Goal: Task Accomplishment & Management: Manage account settings

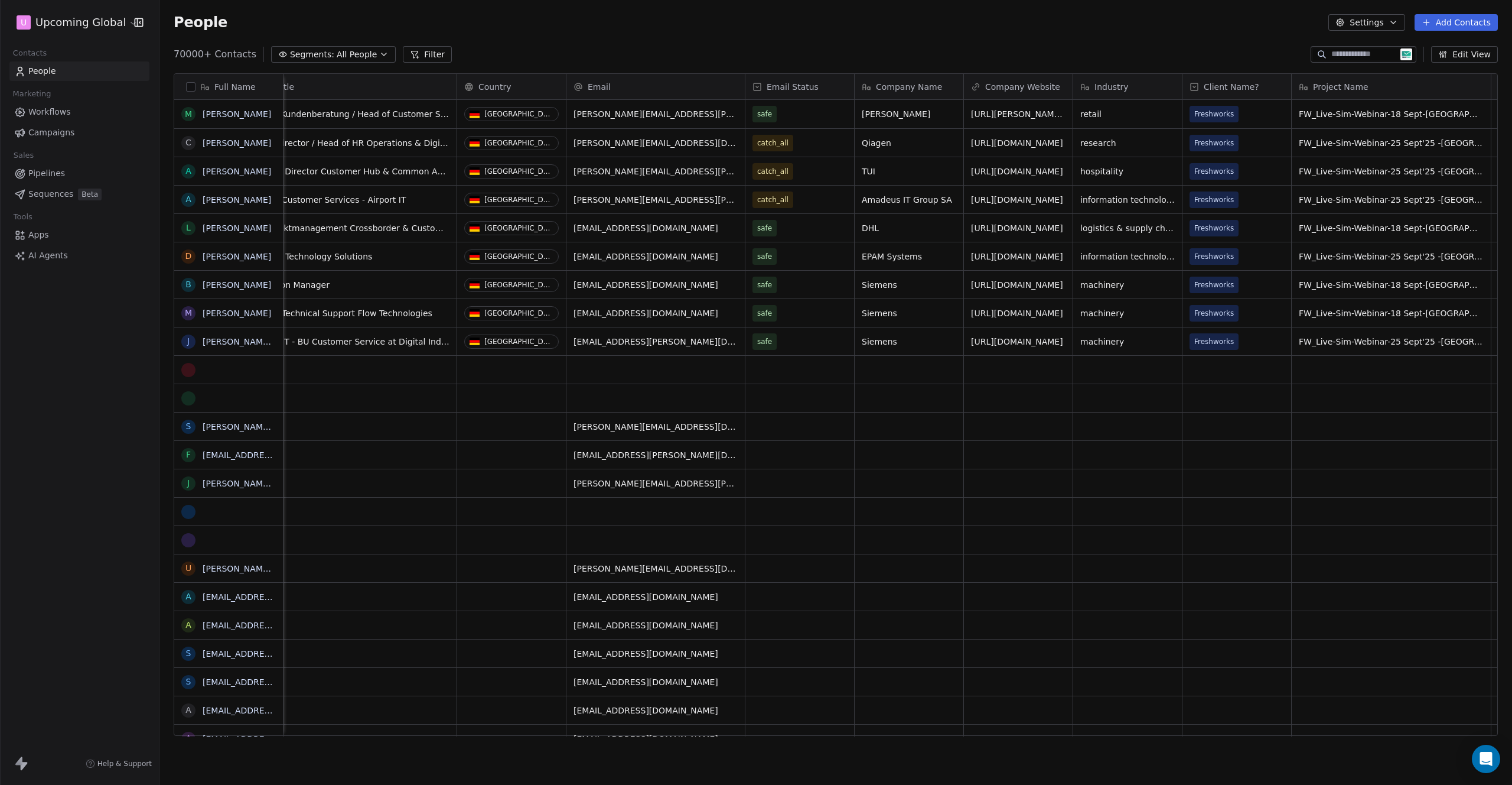
scroll to position [0, 539]
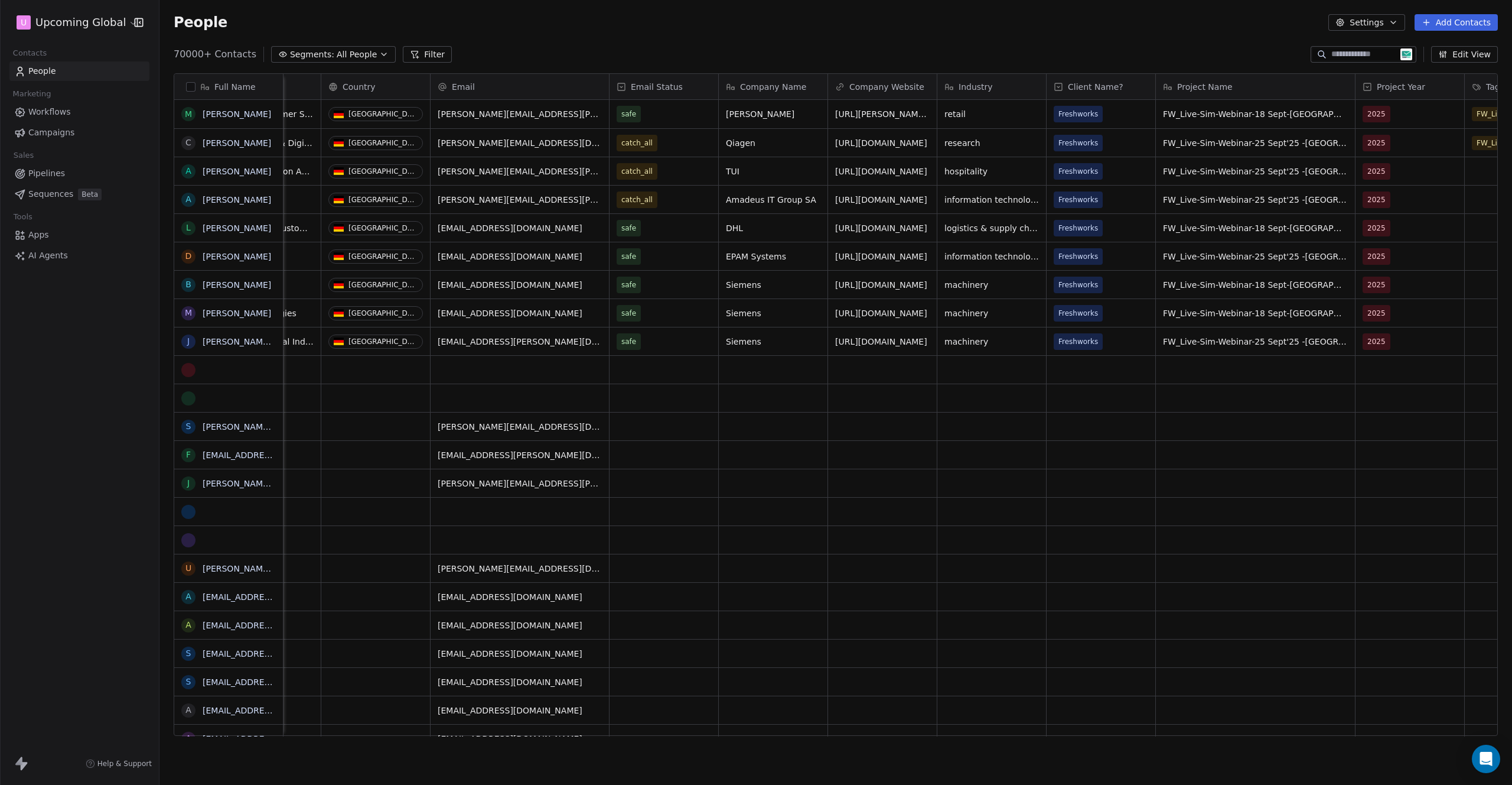
click at [1092, 82] on span "Client Name?" at bounding box center [1095, 87] width 56 height 12
click at [1096, 114] on span "Edit property" at bounding box center [1095, 112] width 54 height 12
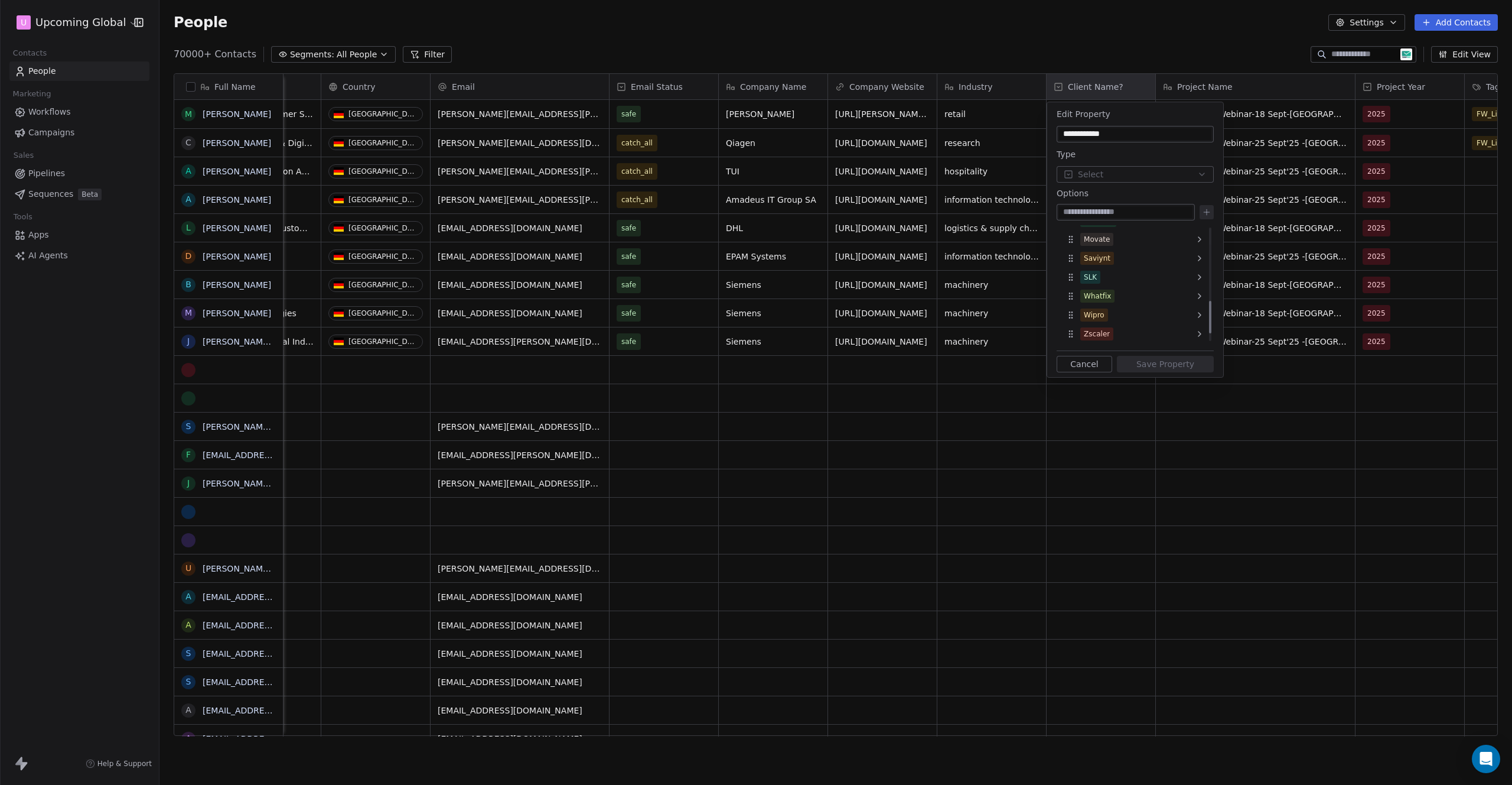
scroll to position [0, 0]
type input "*****"
click at [1210, 213] on icon at bounding box center [1206, 212] width 10 height 10
click at [1170, 370] on button "Save Property" at bounding box center [1165, 364] width 97 height 16
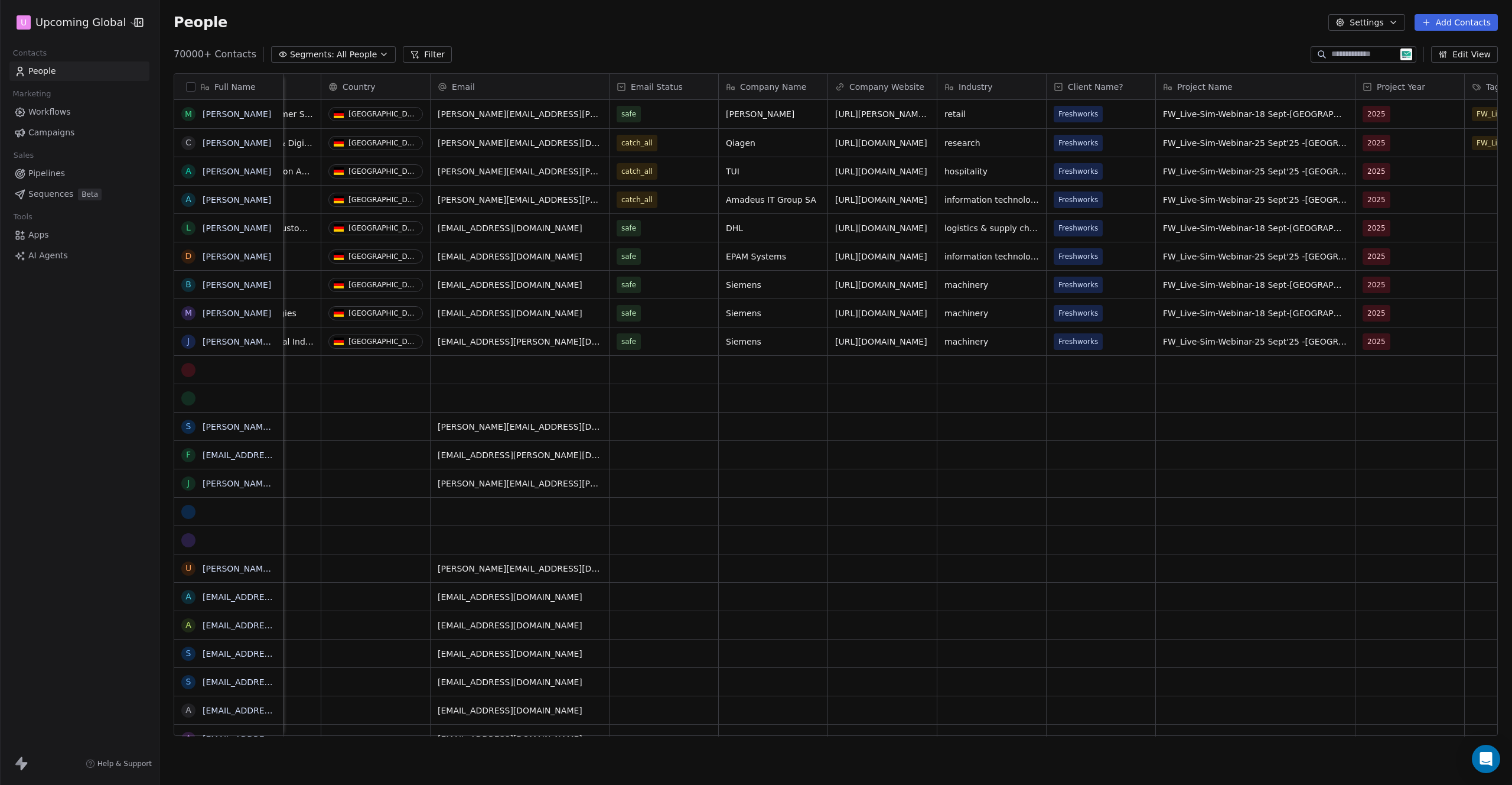
click at [1484, 21] on button "Add Contacts" at bounding box center [1456, 22] width 83 height 16
click at [1441, 45] on span "Create new contact" at bounding box center [1459, 48] width 81 height 13
click at [1490, 25] on button "Add Contacts" at bounding box center [1456, 22] width 83 height 16
click at [1449, 65] on span "Import from CSV" at bounding box center [1453, 67] width 68 height 13
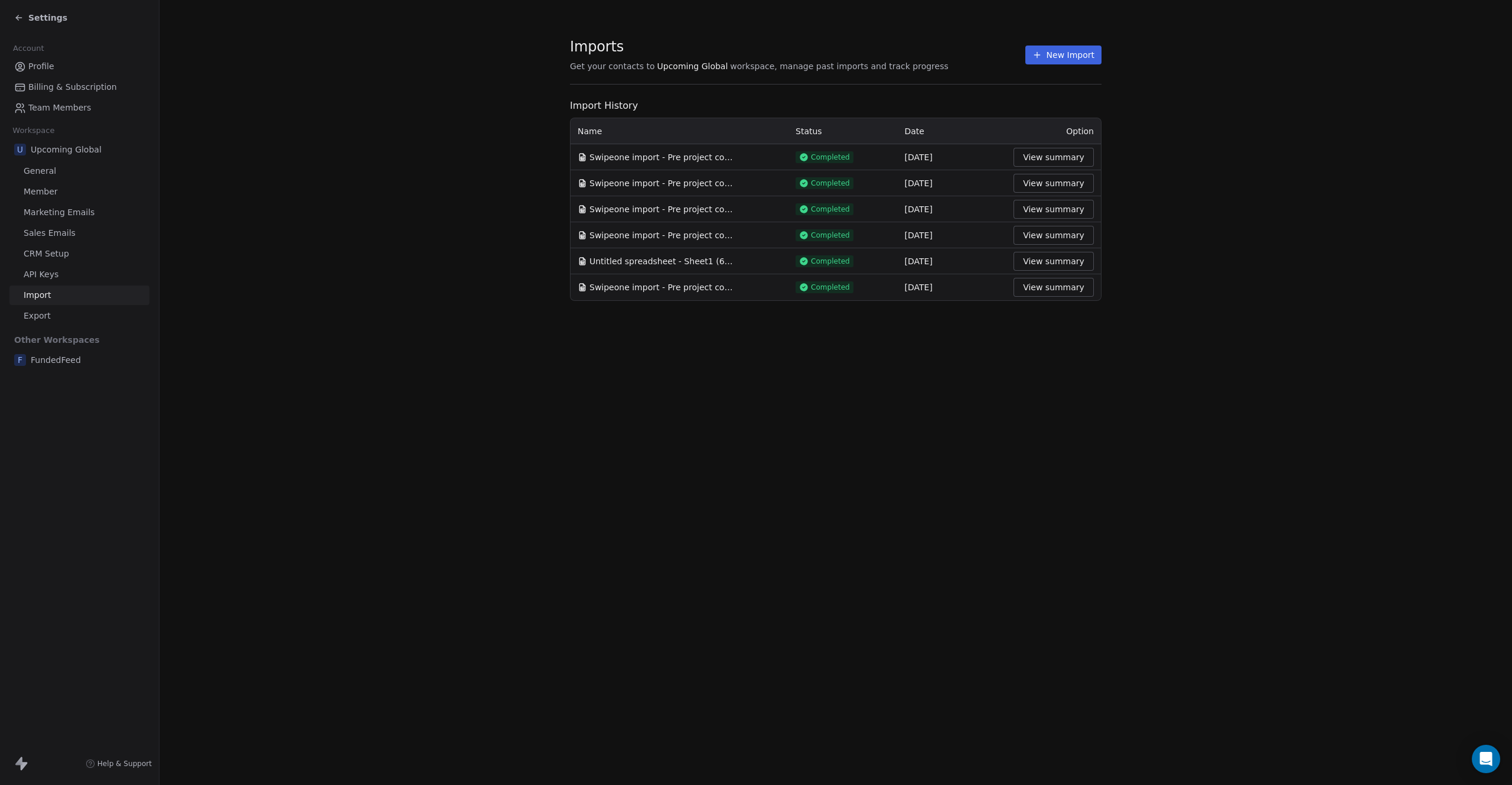
click at [1072, 42] on section "Imports Get your contacts to Upcoming Global workspace, manage past imports and…" at bounding box center [836, 61] width 532 height 47
click at [1072, 56] on button "New Import" at bounding box center [1063, 54] width 76 height 19
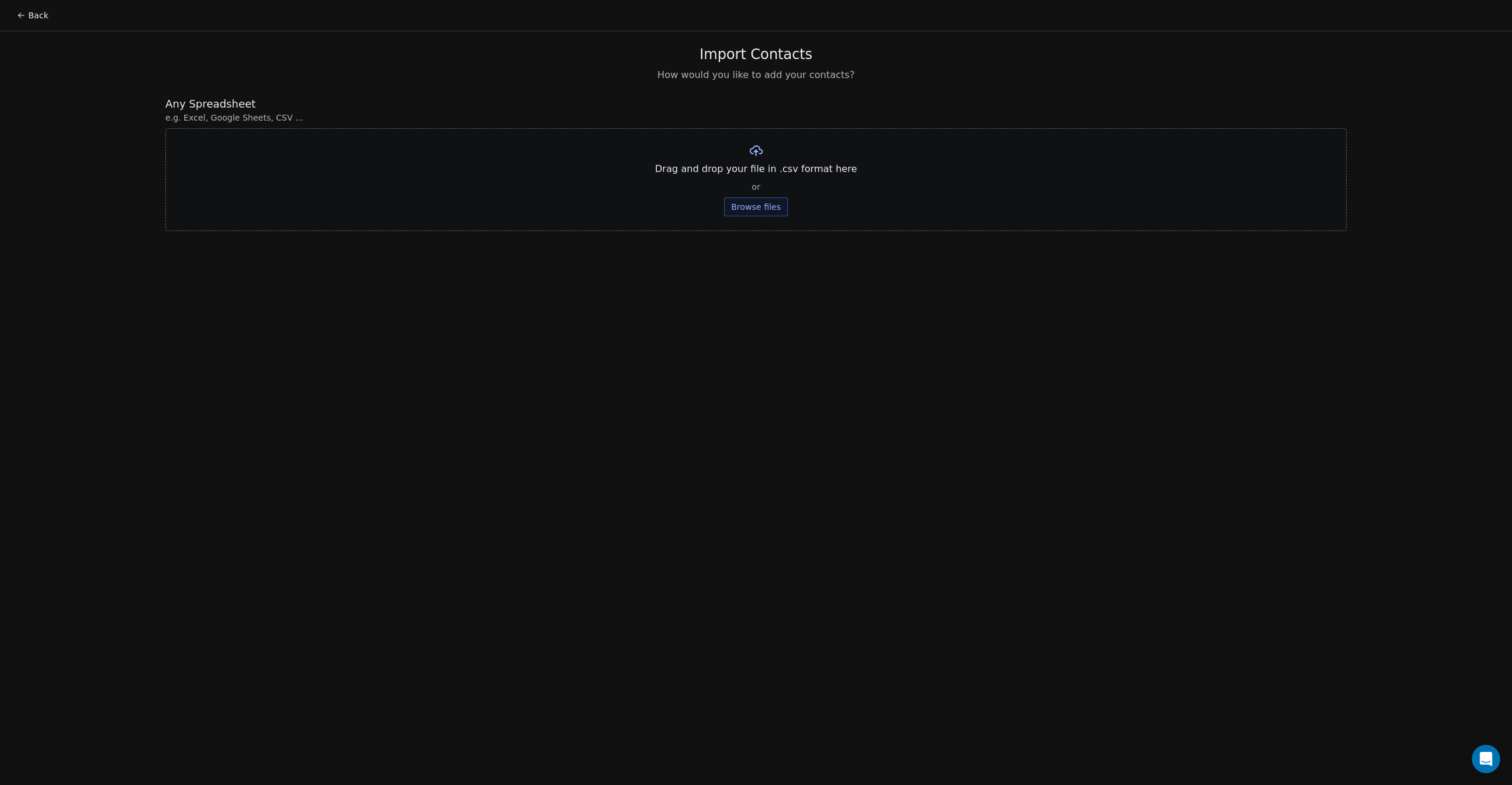
click at [781, 200] on button "Browse files" at bounding box center [756, 206] width 64 height 19
click at [752, 168] on button "Upload" at bounding box center [756, 173] width 43 height 19
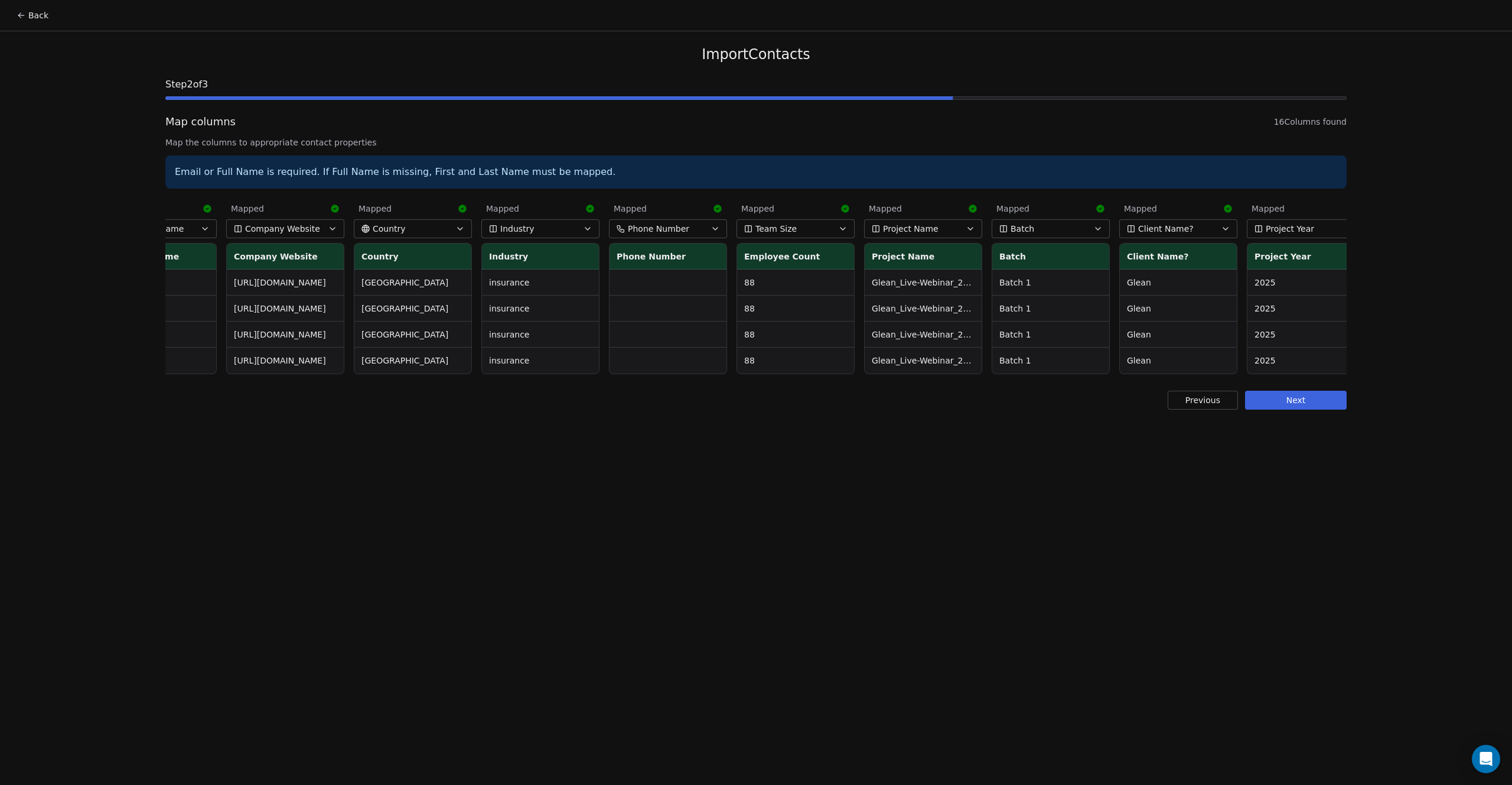
scroll to position [0, 851]
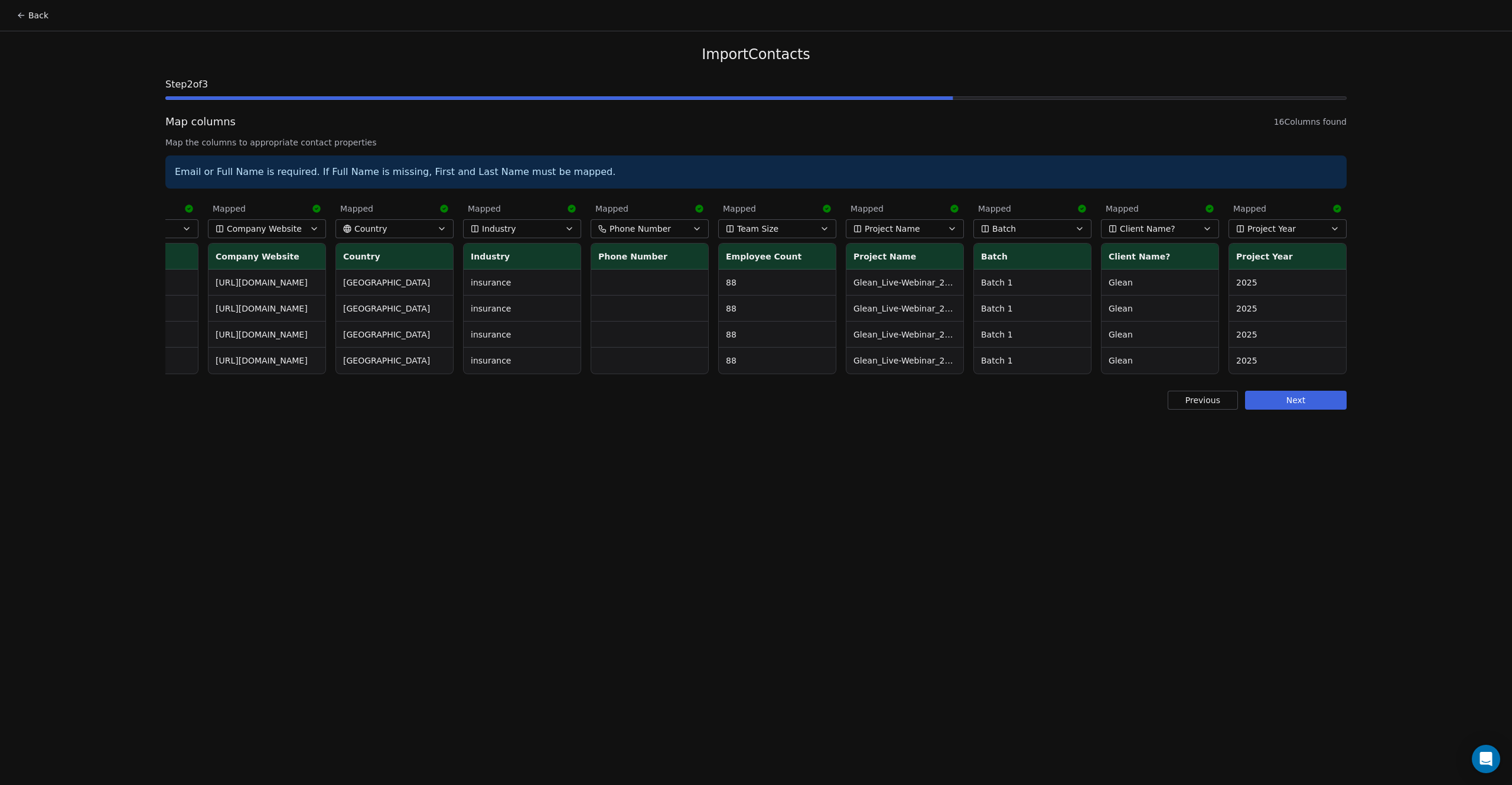
click at [1287, 408] on button "Next" at bounding box center [1295, 399] width 102 height 19
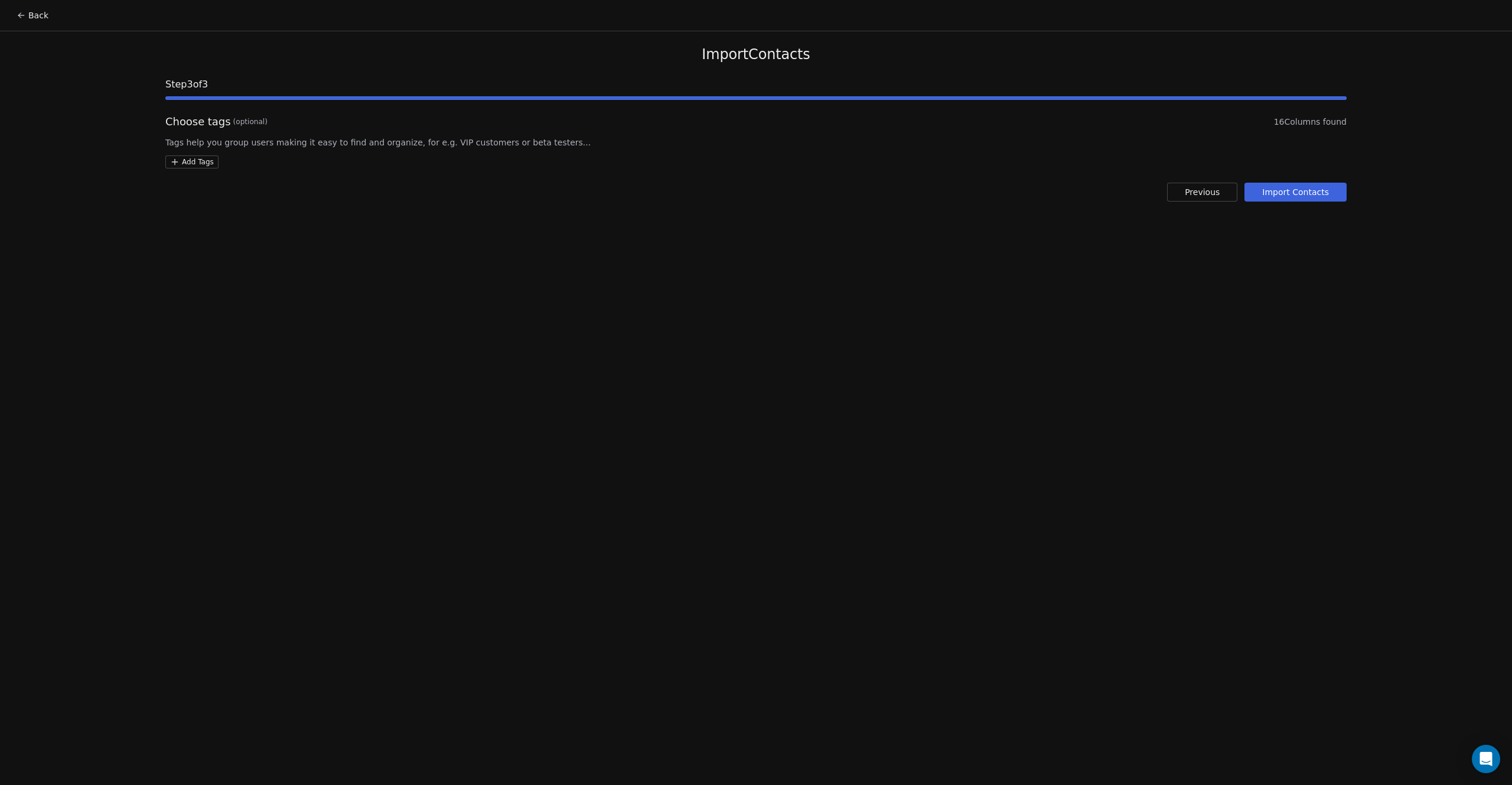
click at [1292, 185] on button "Import Contacts" at bounding box center [1295, 191] width 102 height 19
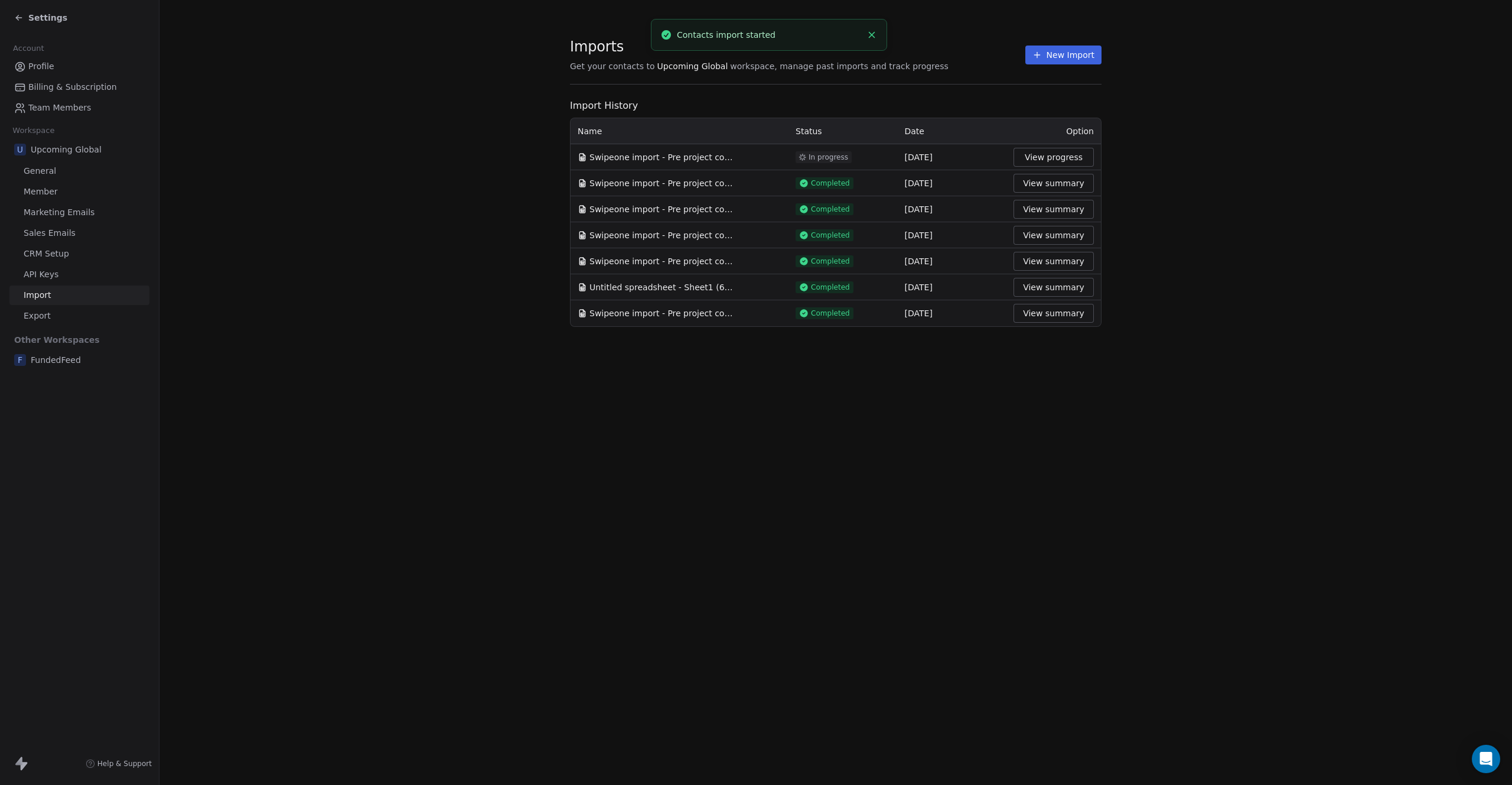
click at [28, 24] on div "Settings" at bounding box center [82, 18] width 135 height 16
click at [56, 16] on span "Settings" at bounding box center [47, 18] width 39 height 12
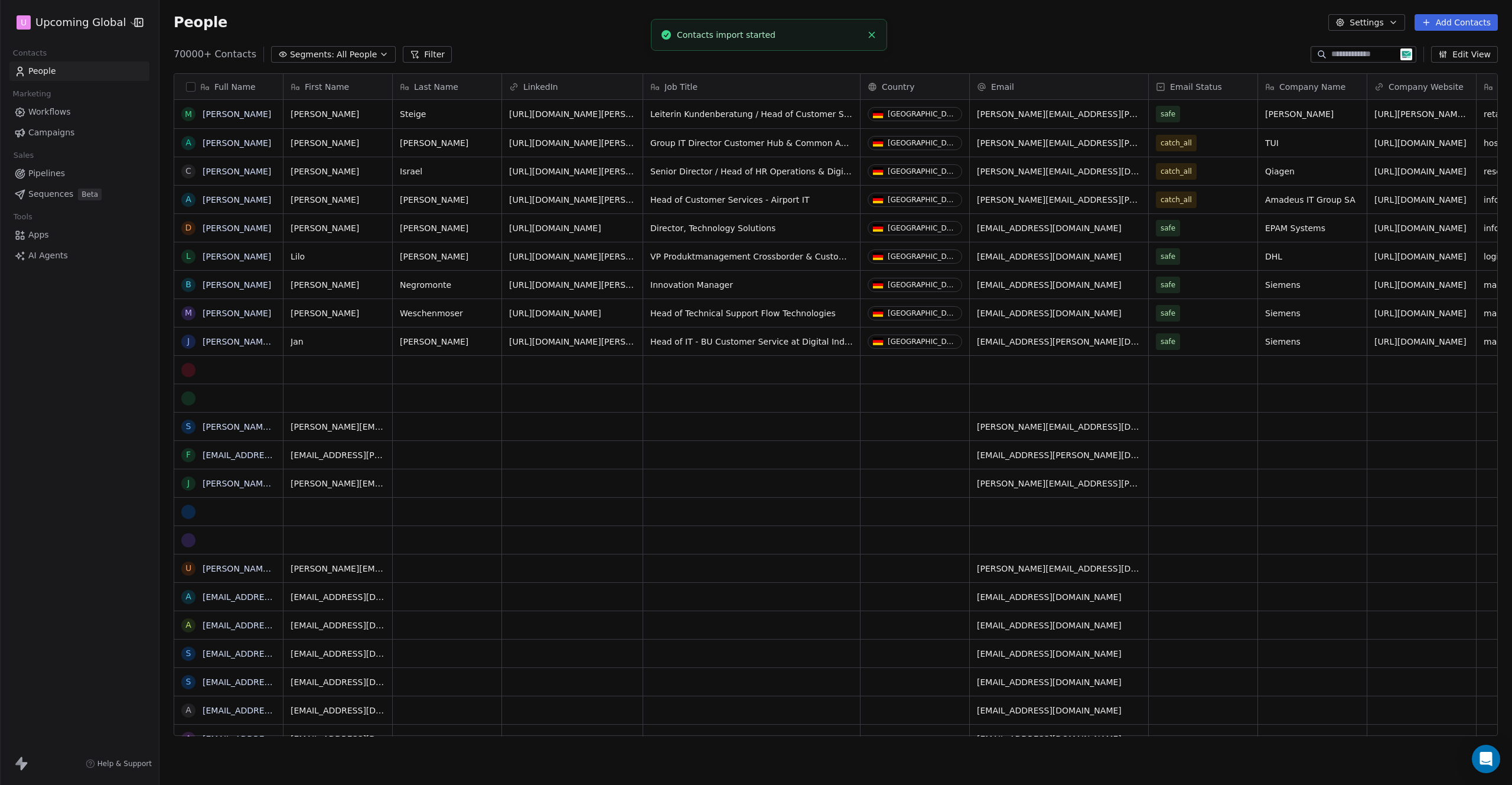
scroll to position [681, 1344]
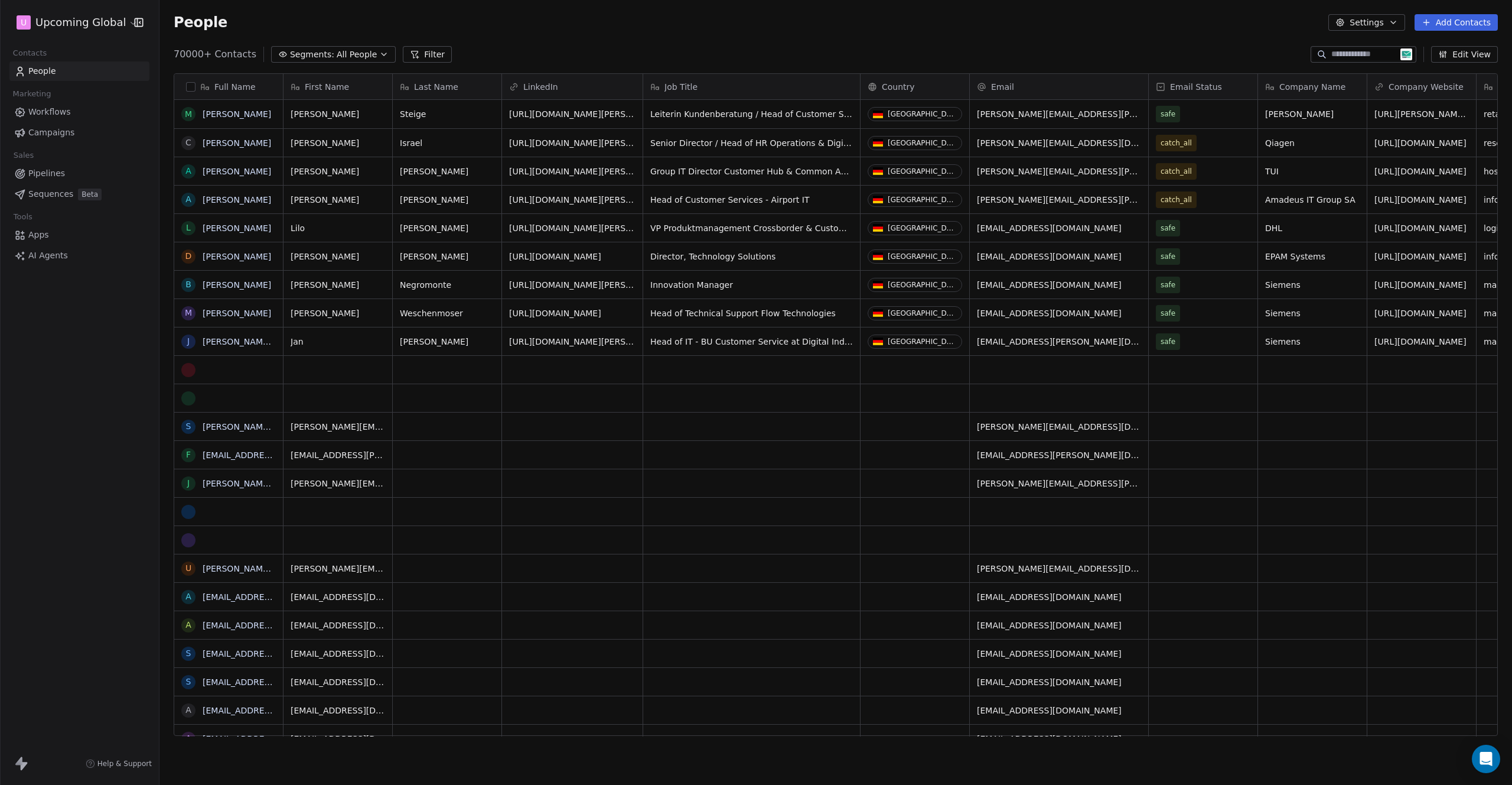
click at [410, 51] on button "Filter" at bounding box center [427, 54] width 49 height 16
click at [62, 50] on span "Add Filter" at bounding box center [47, 49] width 39 height 13
click at [76, 71] on span "Contact properties" at bounding box center [58, 77] width 77 height 13
type input "****"
click at [116, 124] on div "Is" at bounding box center [79, 125] width 123 height 19
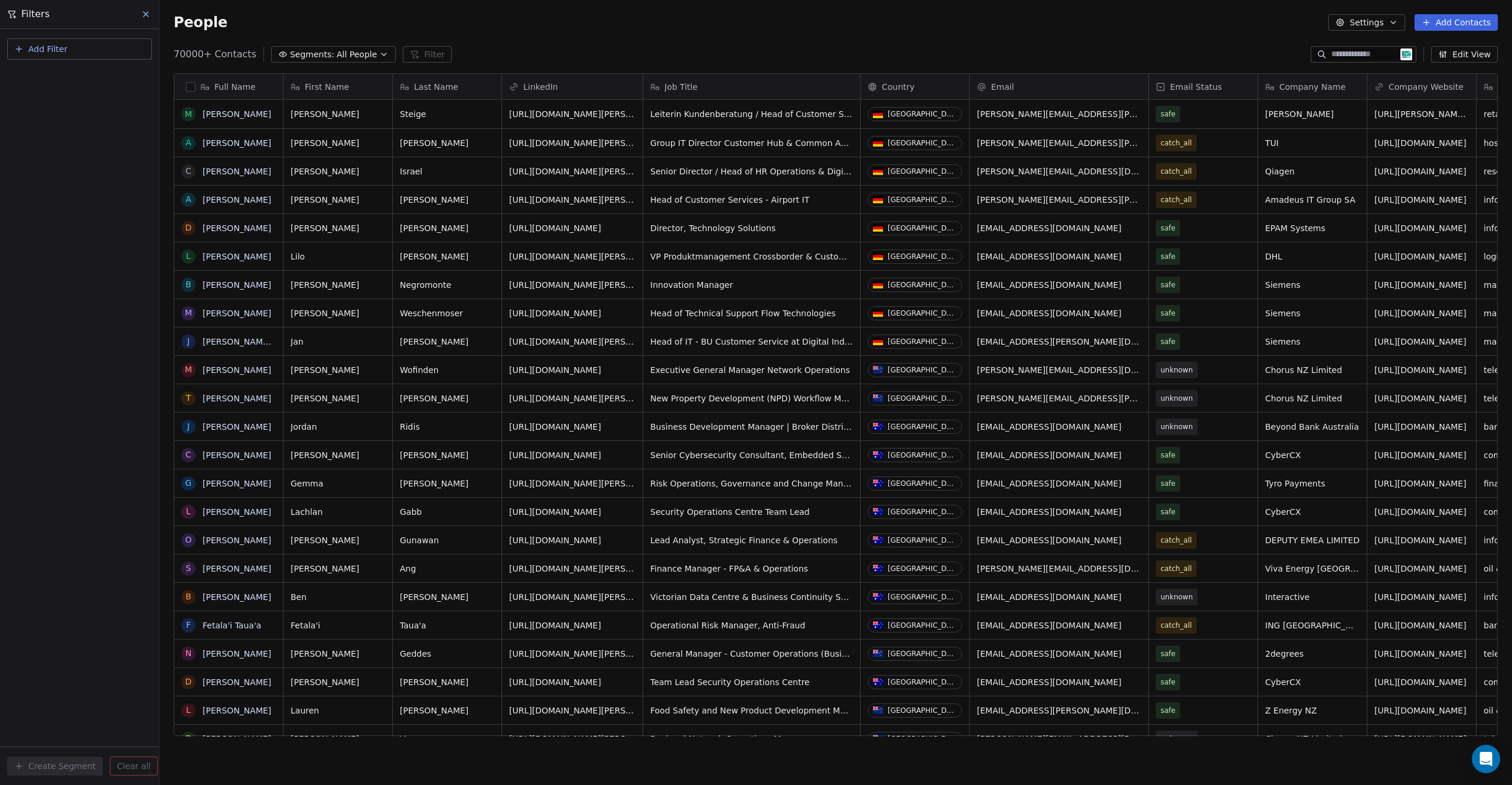
click at [73, 56] on button "Add Filter" at bounding box center [79, 49] width 145 height 22
click at [69, 74] on span "Contact properties" at bounding box center [58, 77] width 77 height 13
type input "****"
click at [93, 124] on div "Is" at bounding box center [79, 125] width 123 height 19
click at [64, 126] on input at bounding box center [79, 121] width 133 height 18
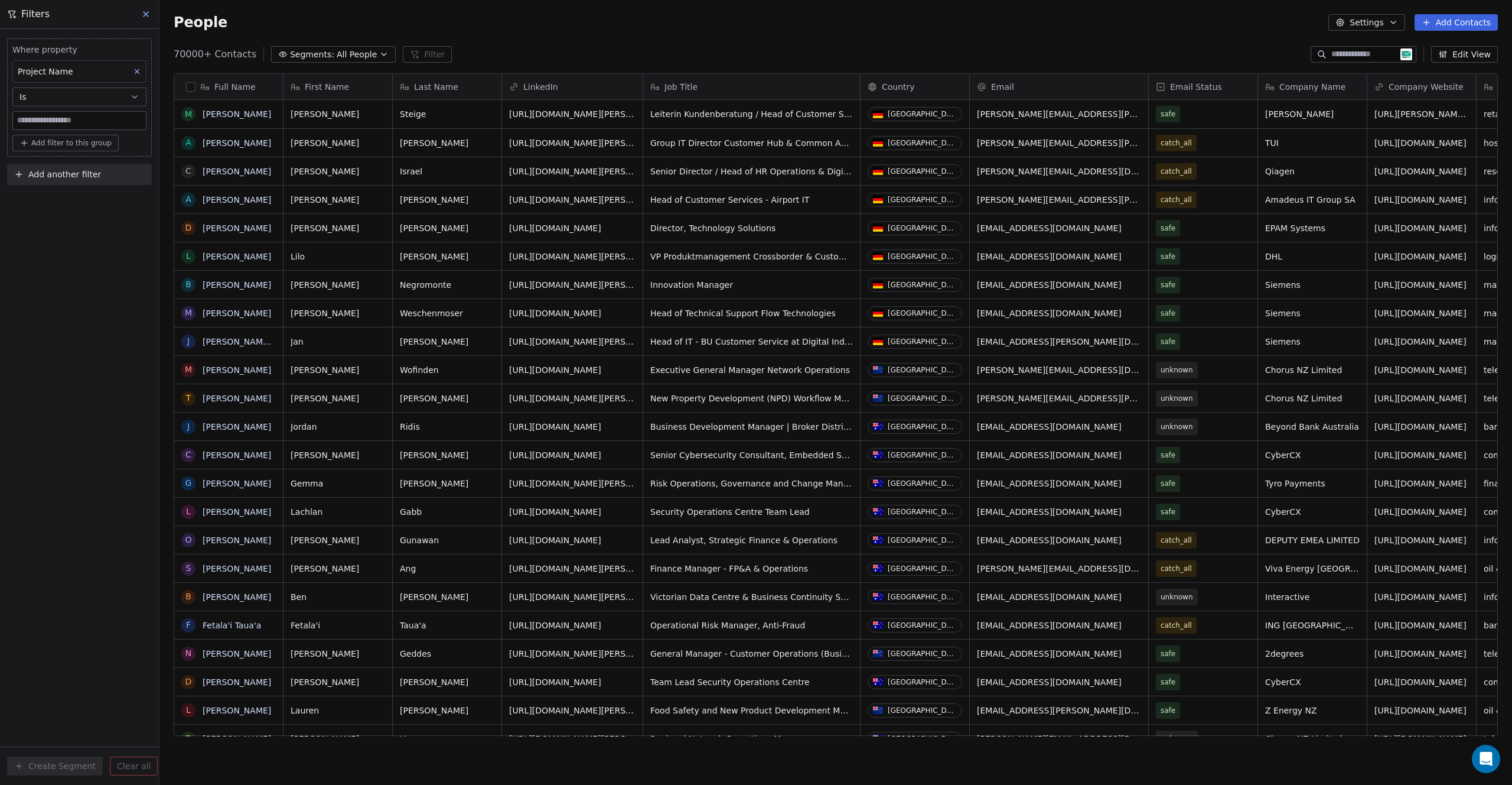
paste input "**********"
type input "**********"
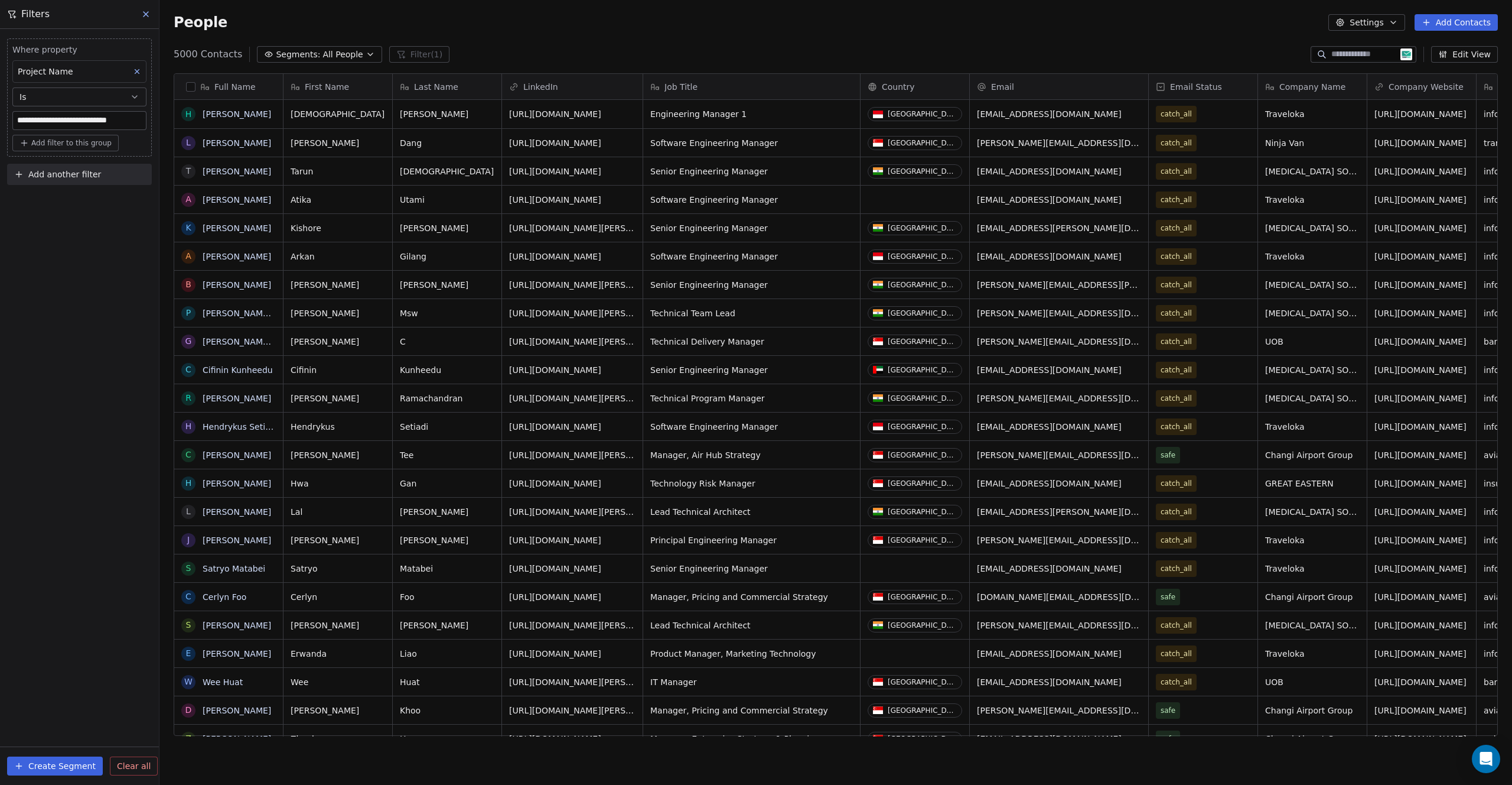
click at [112, 277] on div "**********" at bounding box center [79, 407] width 159 height 756
click at [47, 762] on button "Create Segment" at bounding box center [55, 765] width 96 height 19
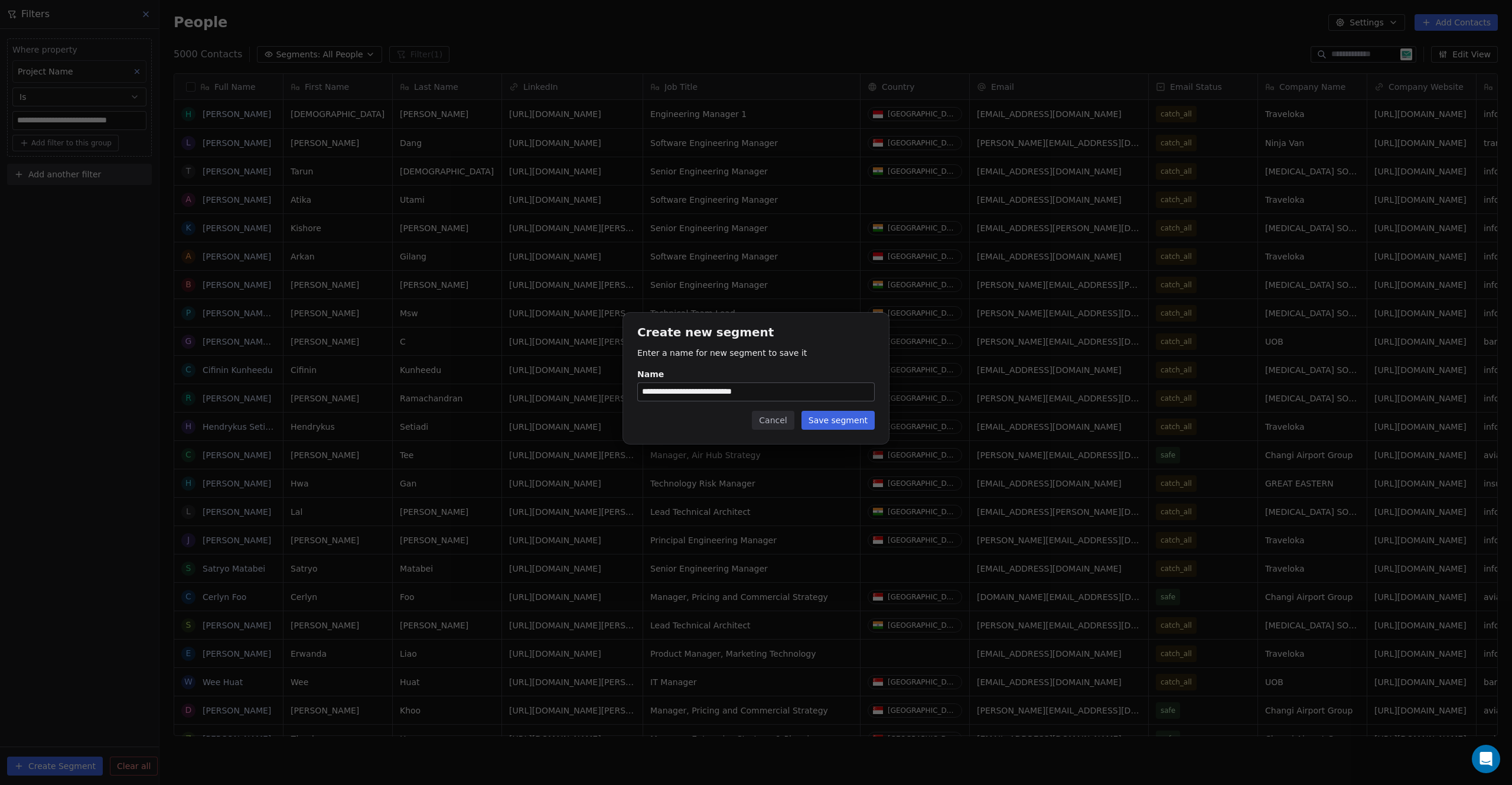
type input "**********"
click at [842, 419] on button "Save segment" at bounding box center [838, 419] width 73 height 19
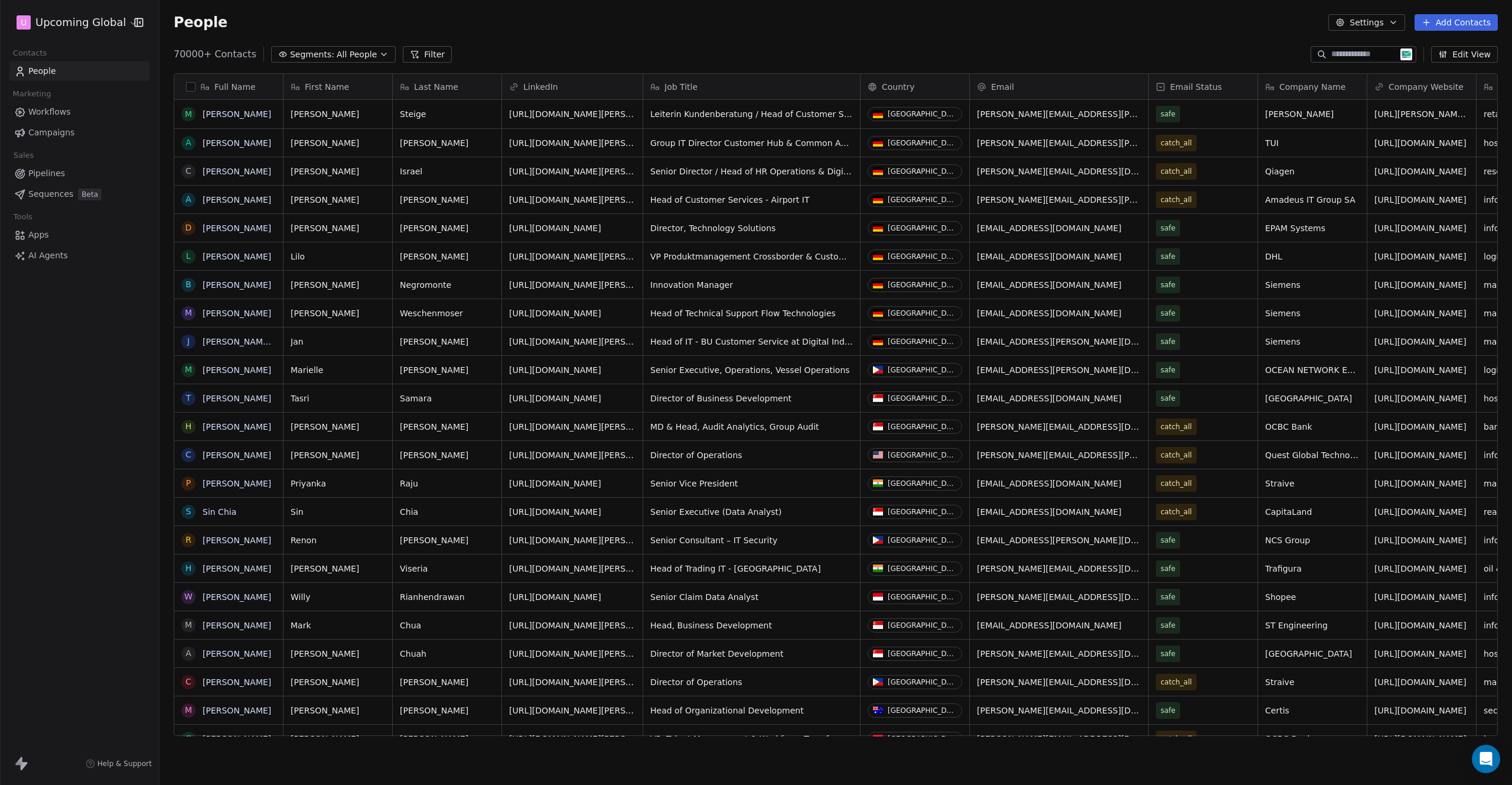
scroll to position [681, 1344]
click at [285, 69] on div "Full Name M Manuela Steige A Andre Exner C Claudia Israel A Alfredo Gutierrez D…" at bounding box center [836, 409] width 1353 height 691
click at [291, 65] on div "Full Name M Manuela Steige A Andre Exner C Claudia Israel A Alfredo Gutierrez D…" at bounding box center [836, 409] width 1353 height 691
click at [316, 50] on span "Segments:" at bounding box center [312, 54] width 44 height 13
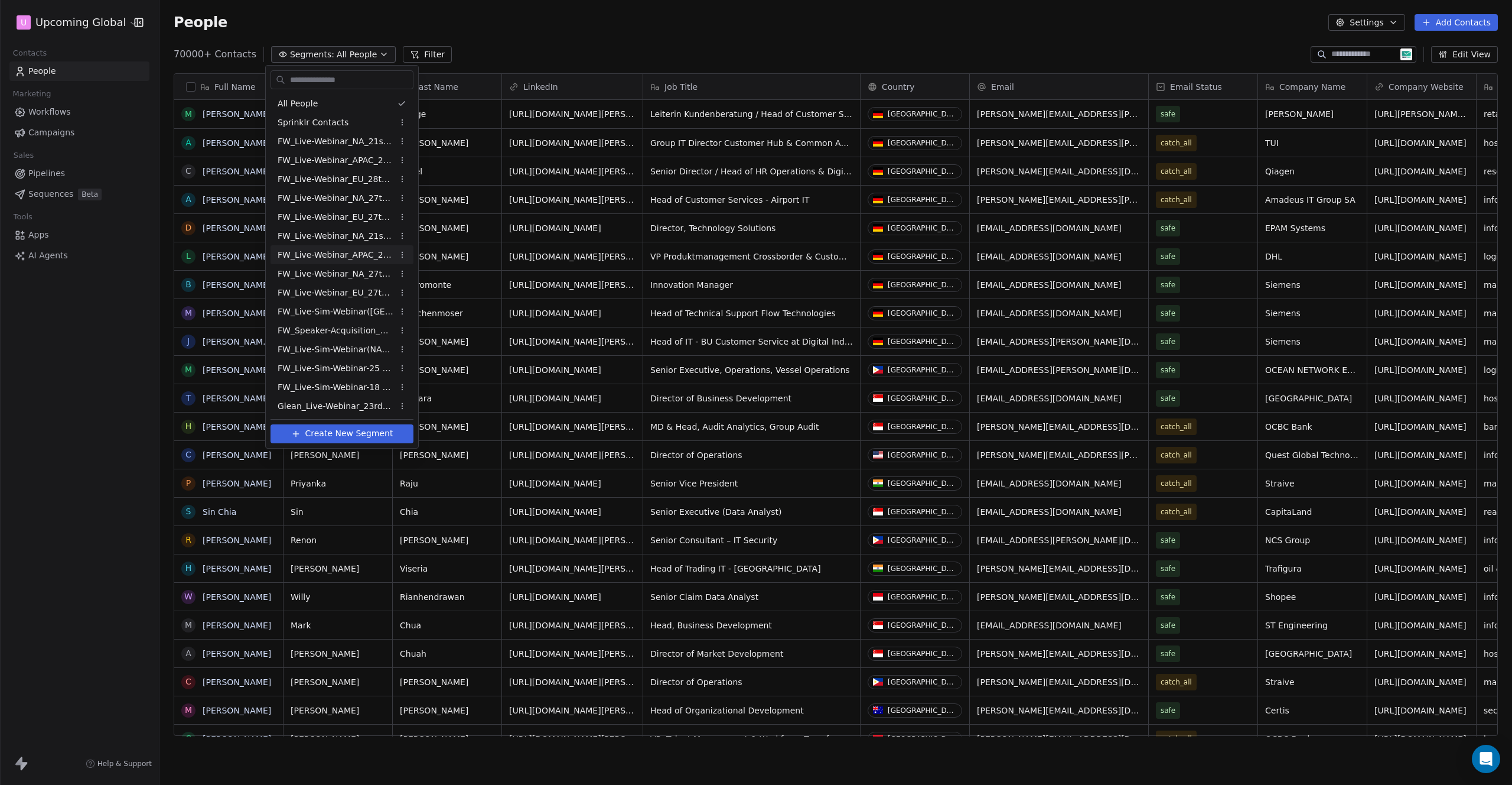
scroll to position [1, 0]
click at [360, 407] on span "Glean_Live-Webinar_23rdSept'25" at bounding box center [335, 405] width 116 height 13
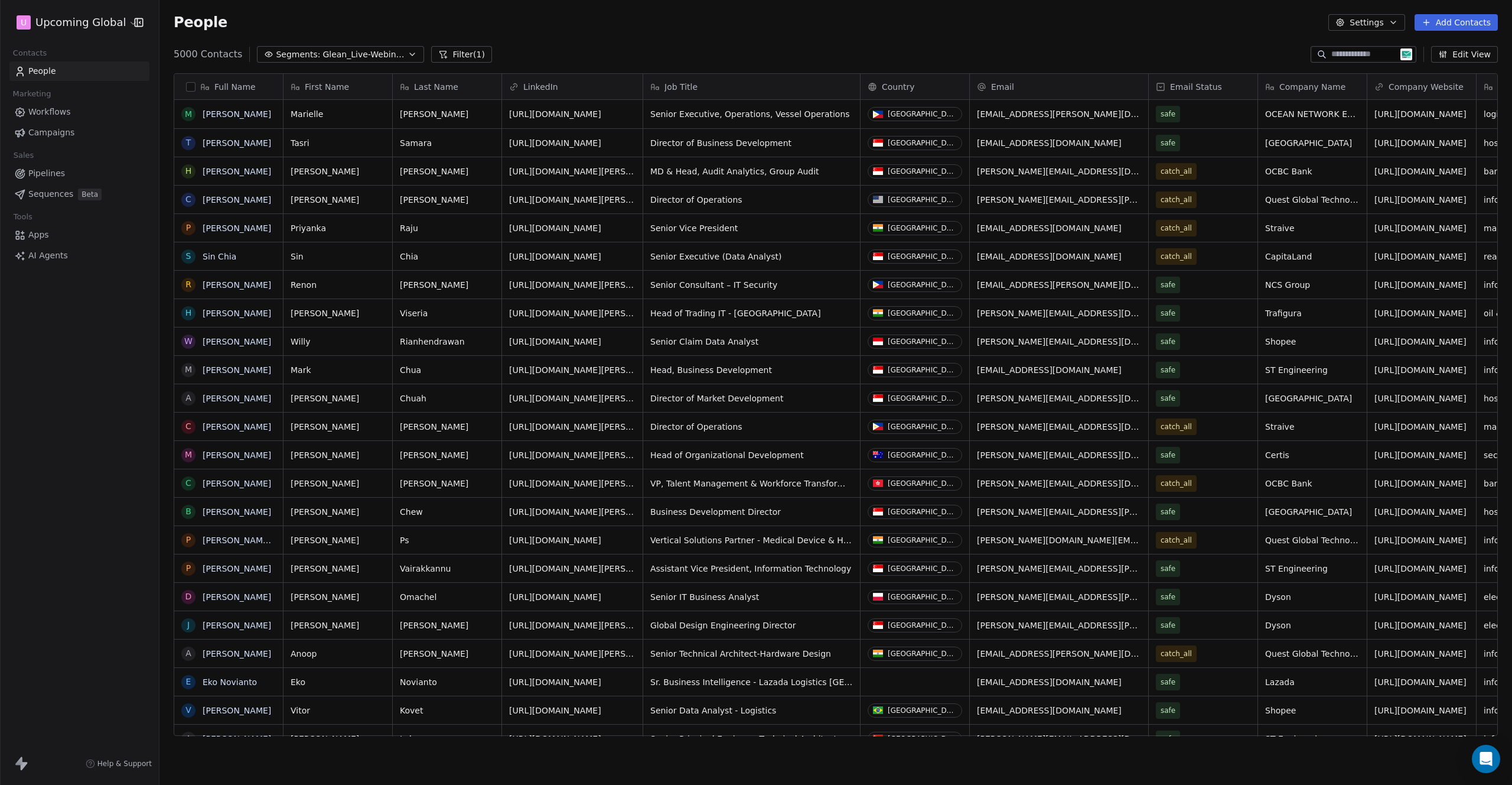
scroll to position [681, 1344]
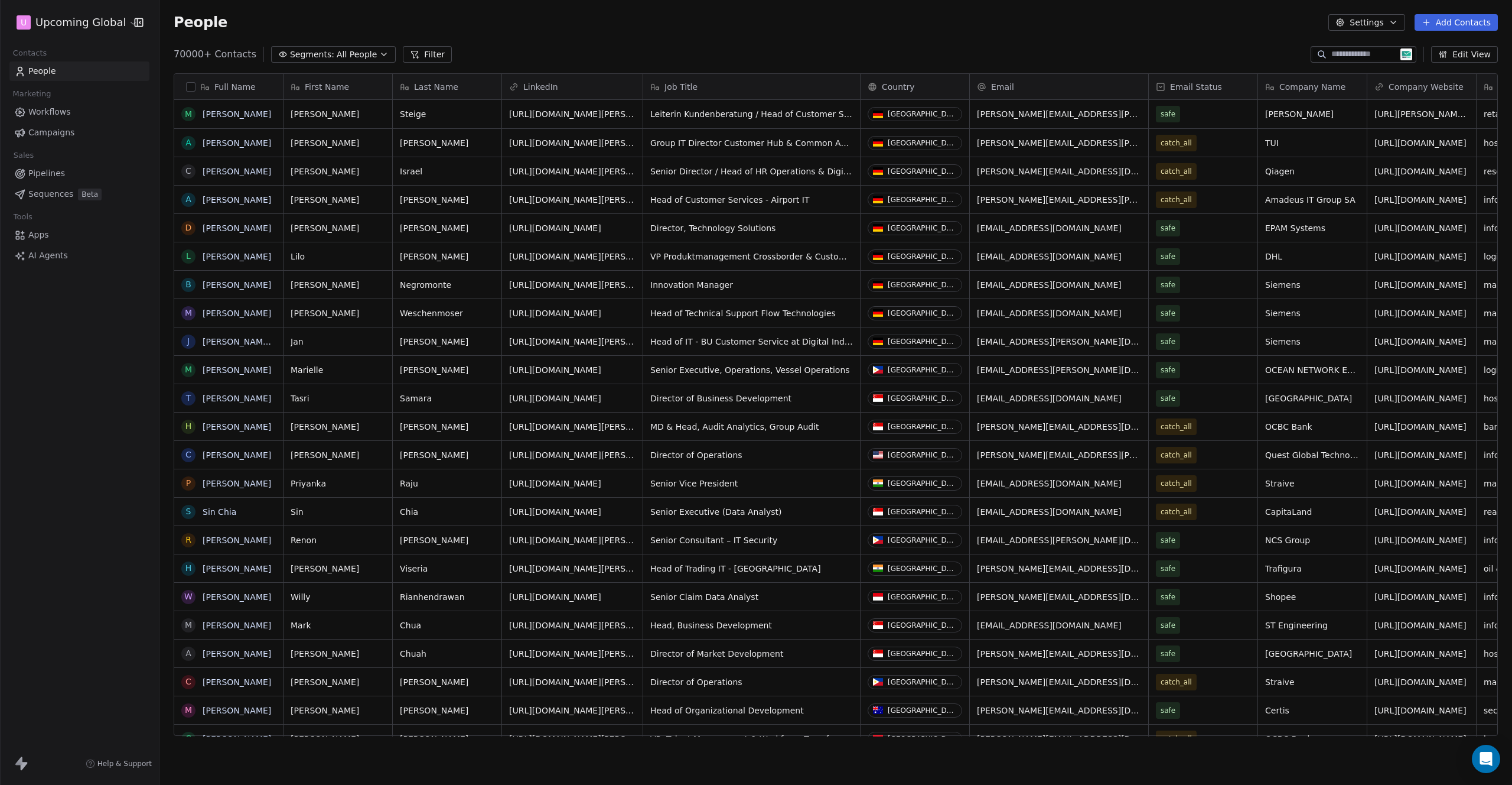
scroll to position [681, 1344]
click at [337, 57] on span "All People" at bounding box center [357, 54] width 40 height 13
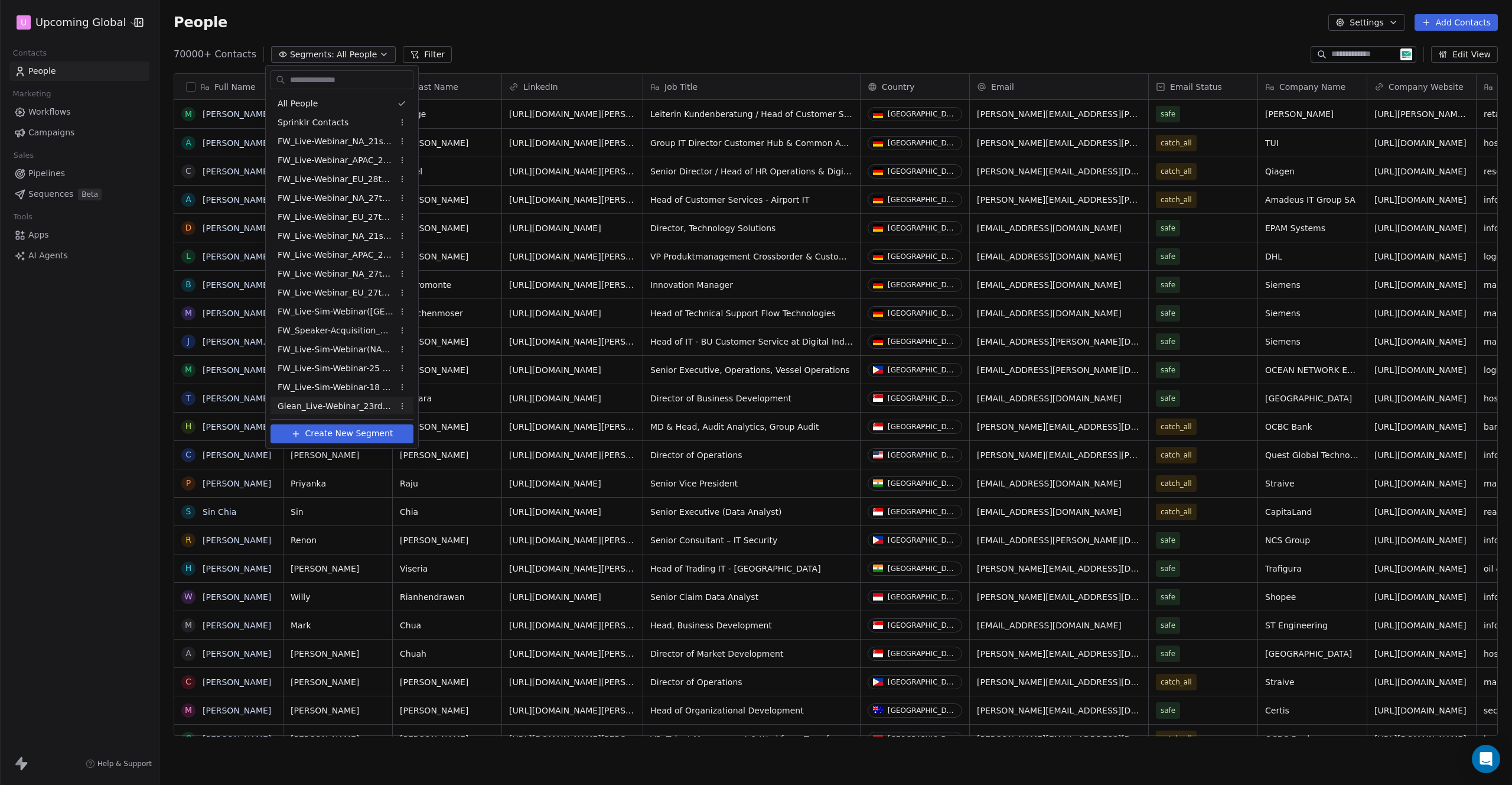
click at [327, 401] on span "Glean_Live-Webinar_23rdSept'25" at bounding box center [335, 406] width 116 height 13
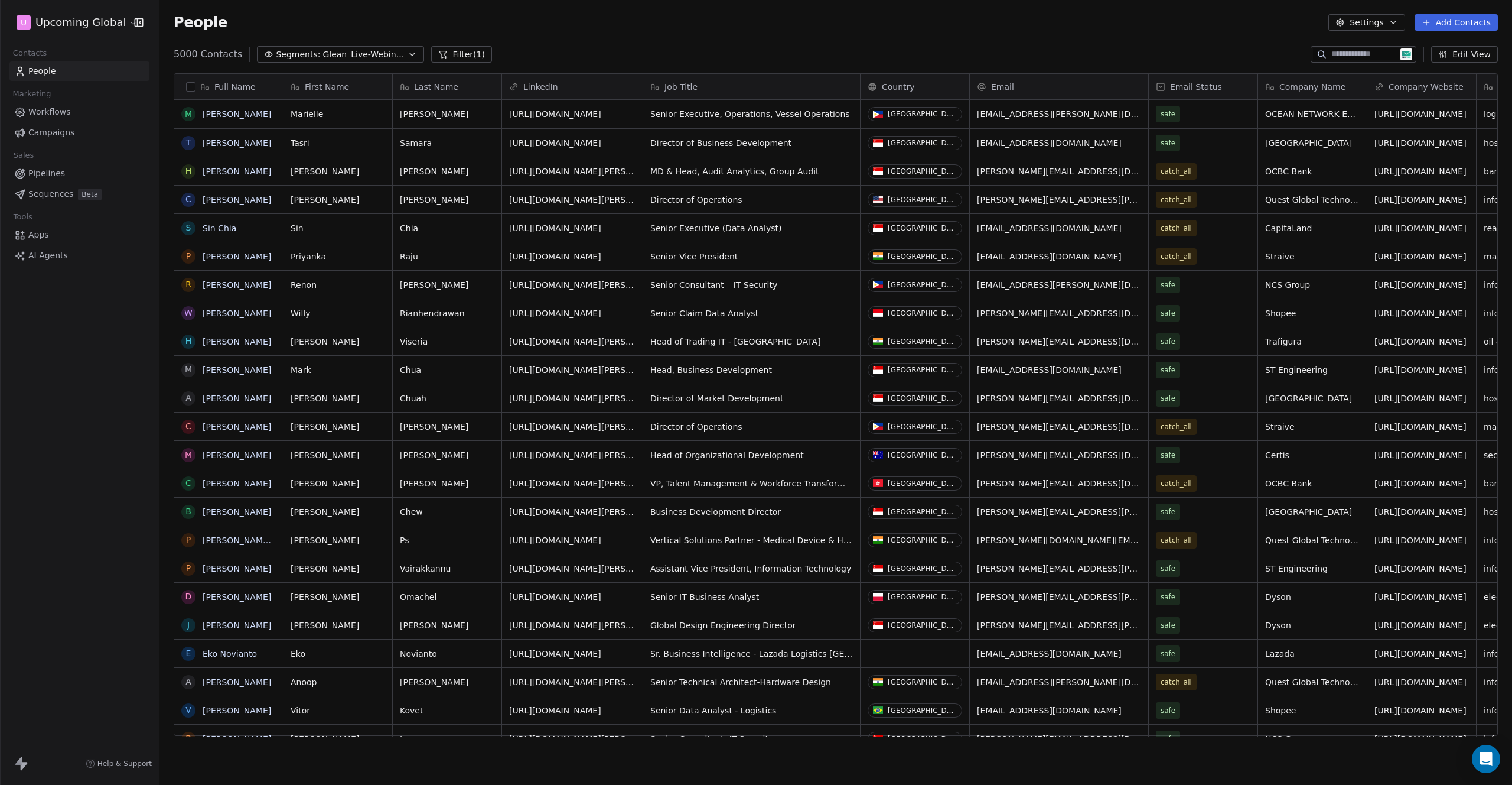
click at [190, 81] on div "Full Name" at bounding box center [227, 87] width 92 height 12
click at [190, 87] on html "U Upcoming Global Contacts People Marketing Workflows Campaigns Sales Pipelines…" at bounding box center [756, 392] width 1512 height 785
click at [190, 87] on button "button" at bounding box center [191, 87] width 10 height 10
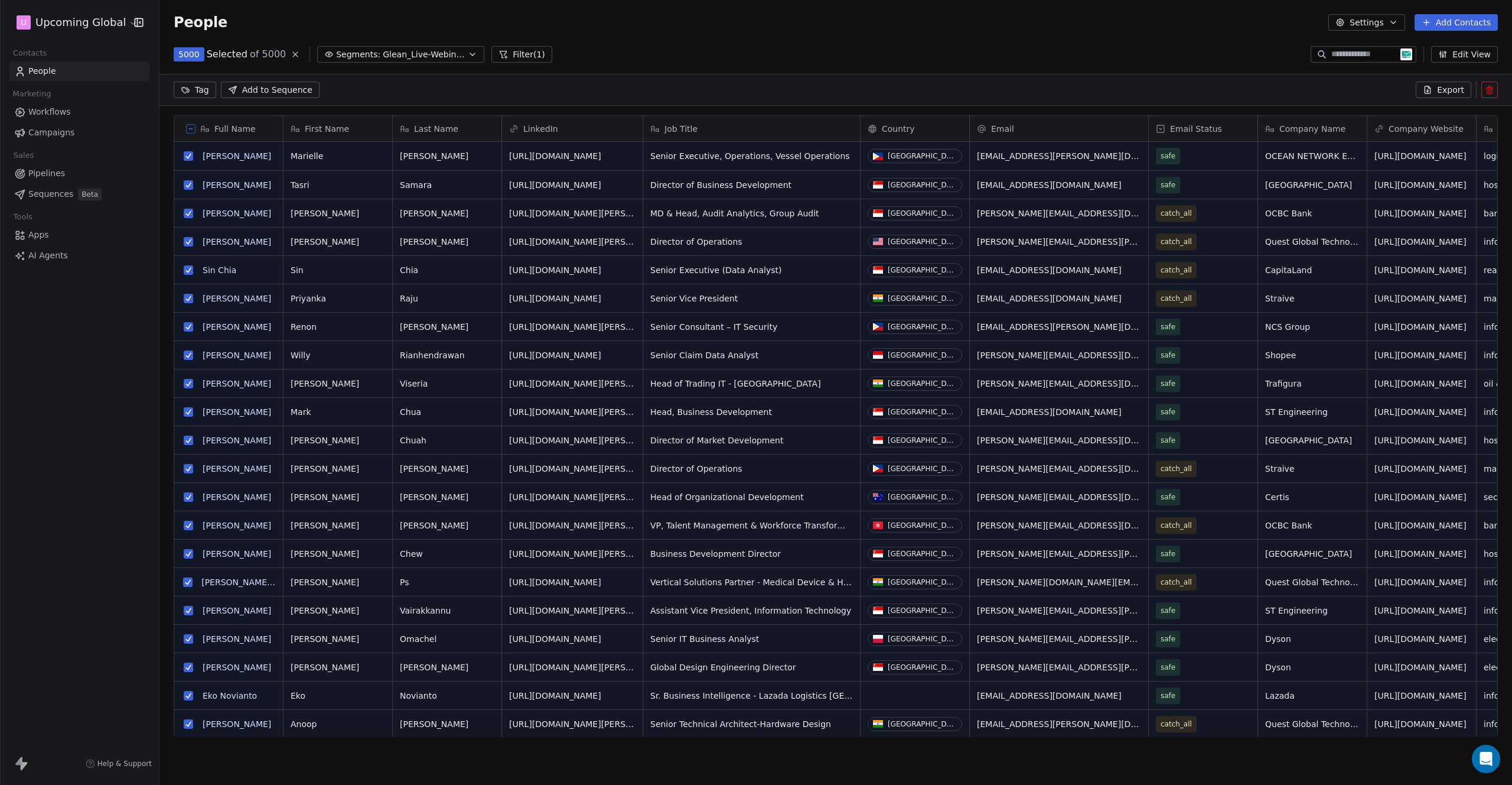
scroll to position [640, 1344]
click at [190, 131] on button at bounding box center [191, 128] width 10 height 10
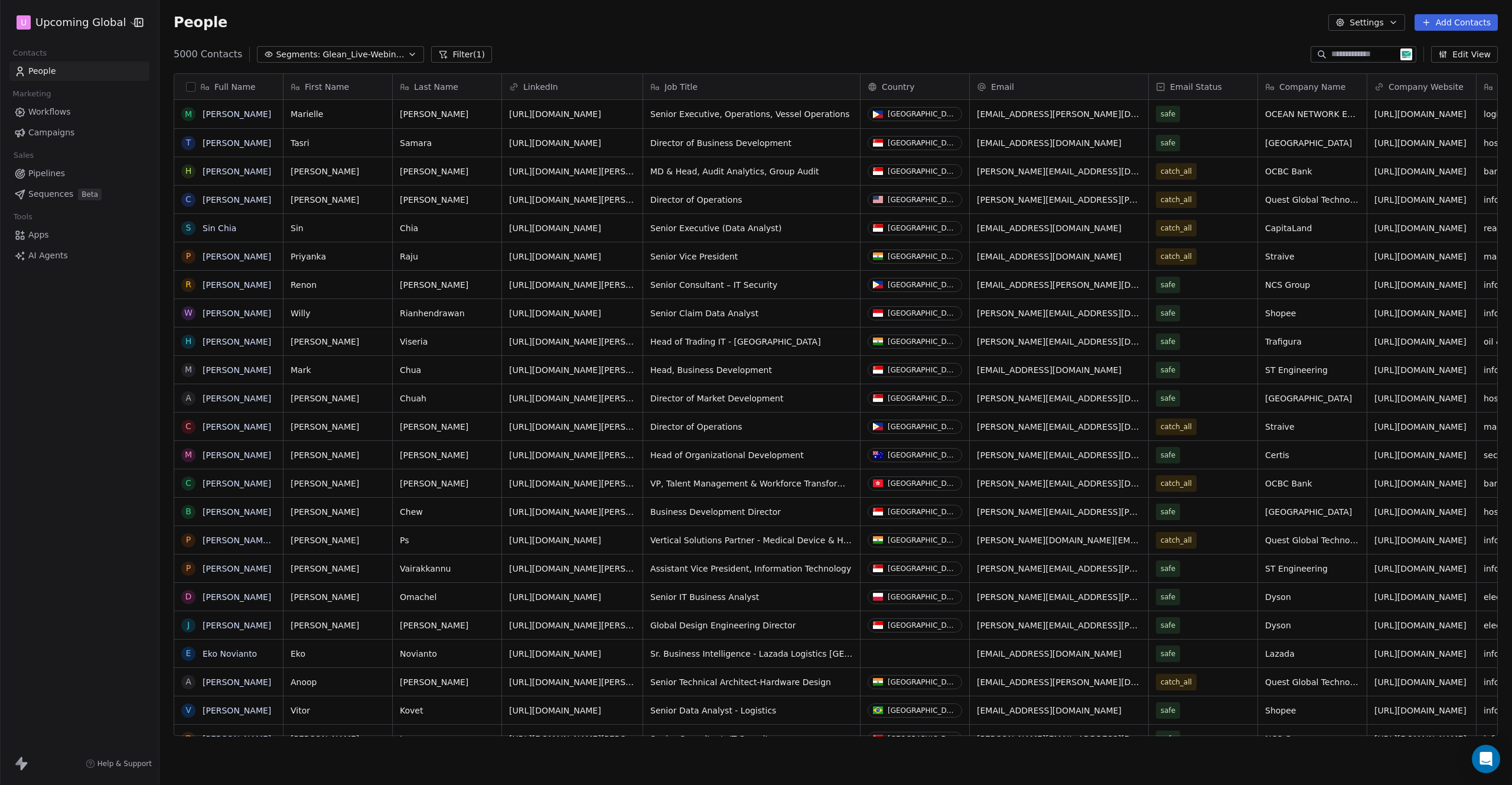
scroll to position [681, 1344]
click at [1362, 22] on button "Settings" at bounding box center [1366, 22] width 76 height 16
click at [1367, 84] on span "Import" at bounding box center [1372, 86] width 27 height 13
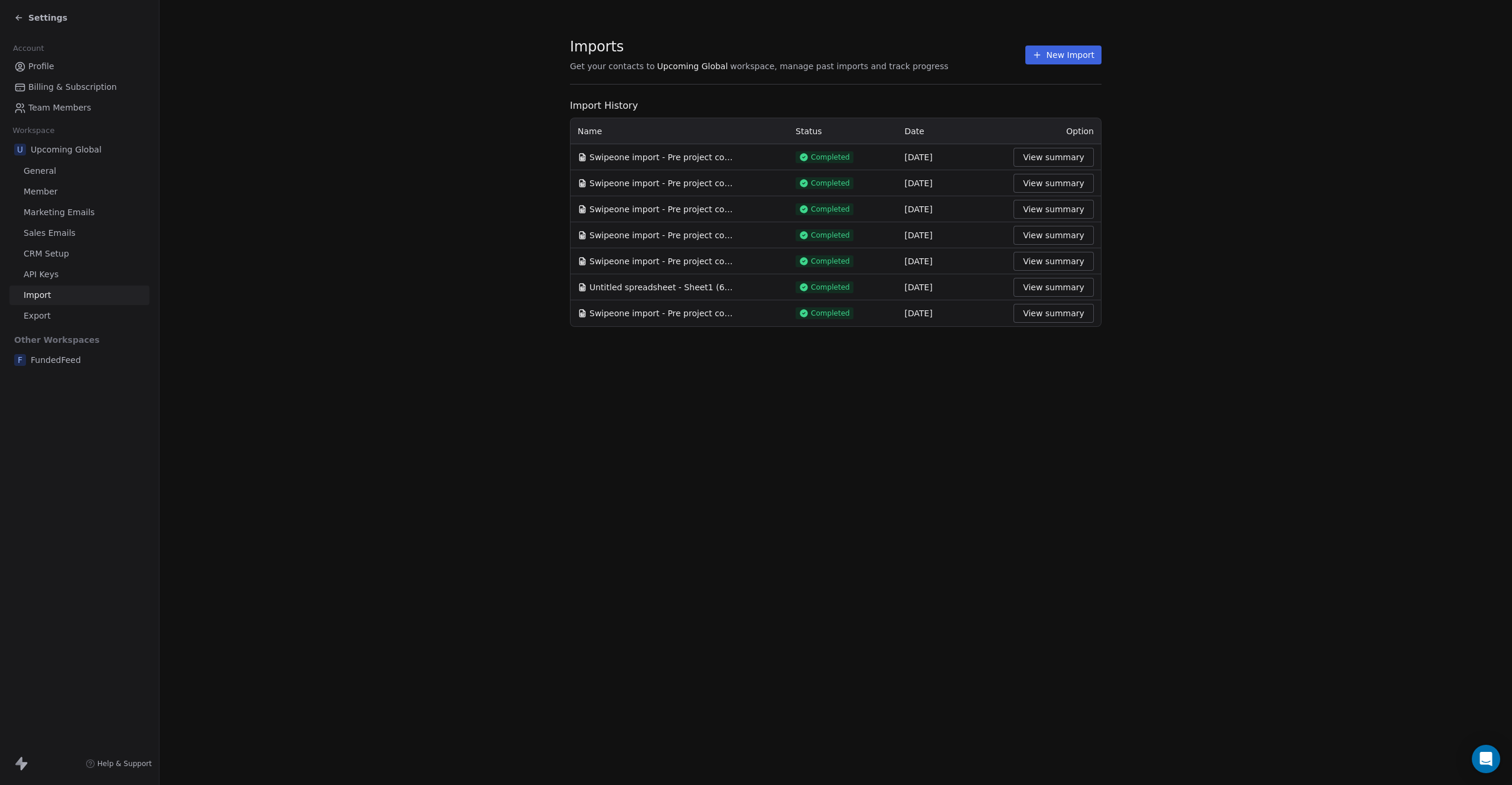
click at [1066, 149] on button "View summary" at bounding box center [1054, 157] width 80 height 19
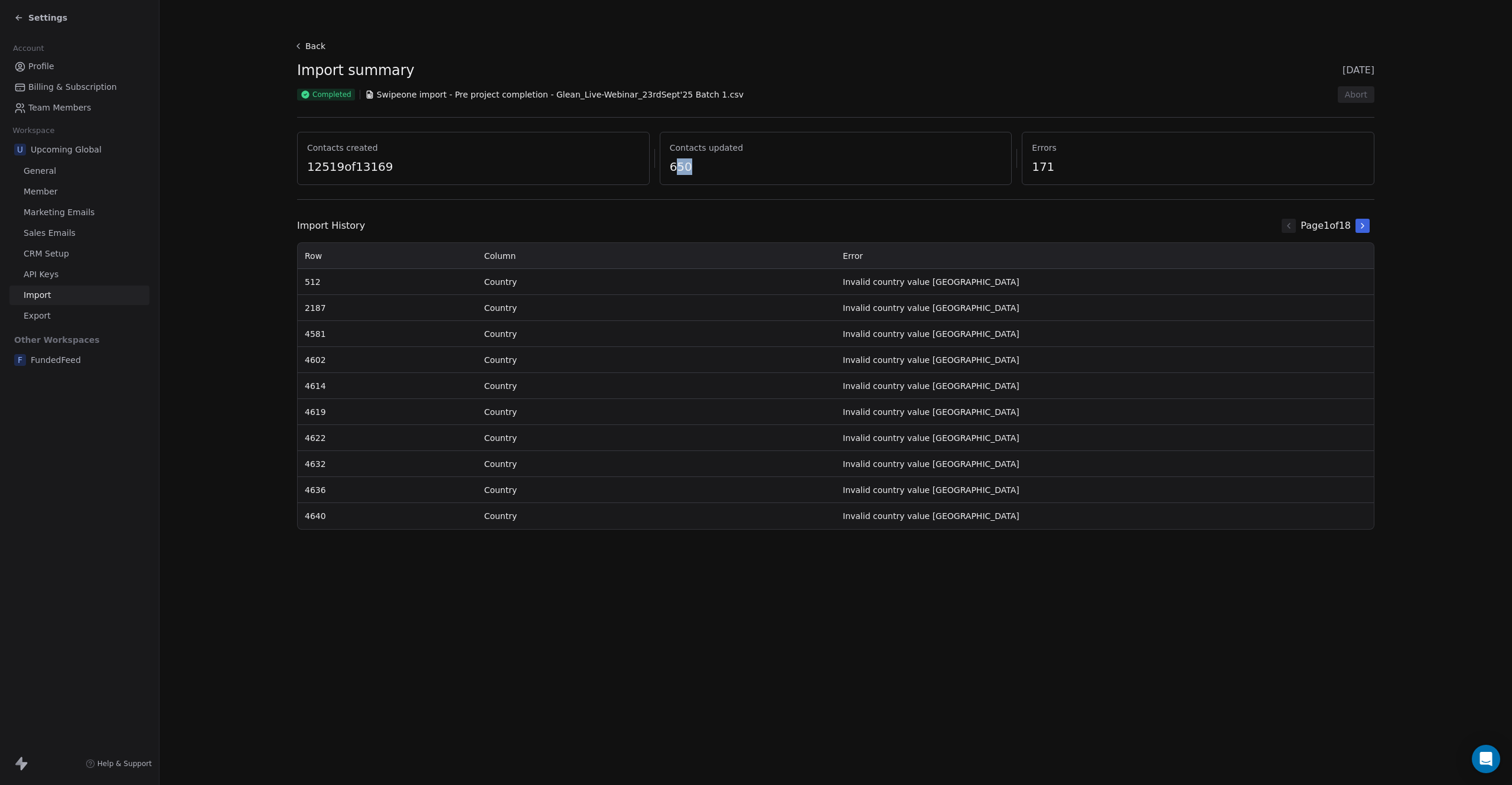
drag, startPoint x: 676, startPoint y: 160, endPoint x: 744, endPoint y: 167, distance: 68.4
click at [744, 167] on span "650" at bounding box center [836, 166] width 332 height 16
click at [766, 169] on span "650" at bounding box center [836, 166] width 332 height 16
drag, startPoint x: 332, startPoint y: 174, endPoint x: 469, endPoint y: 181, distance: 137.2
click at [440, 182] on div "Contacts created 12519 of 13169" at bounding box center [473, 159] width 352 height 53
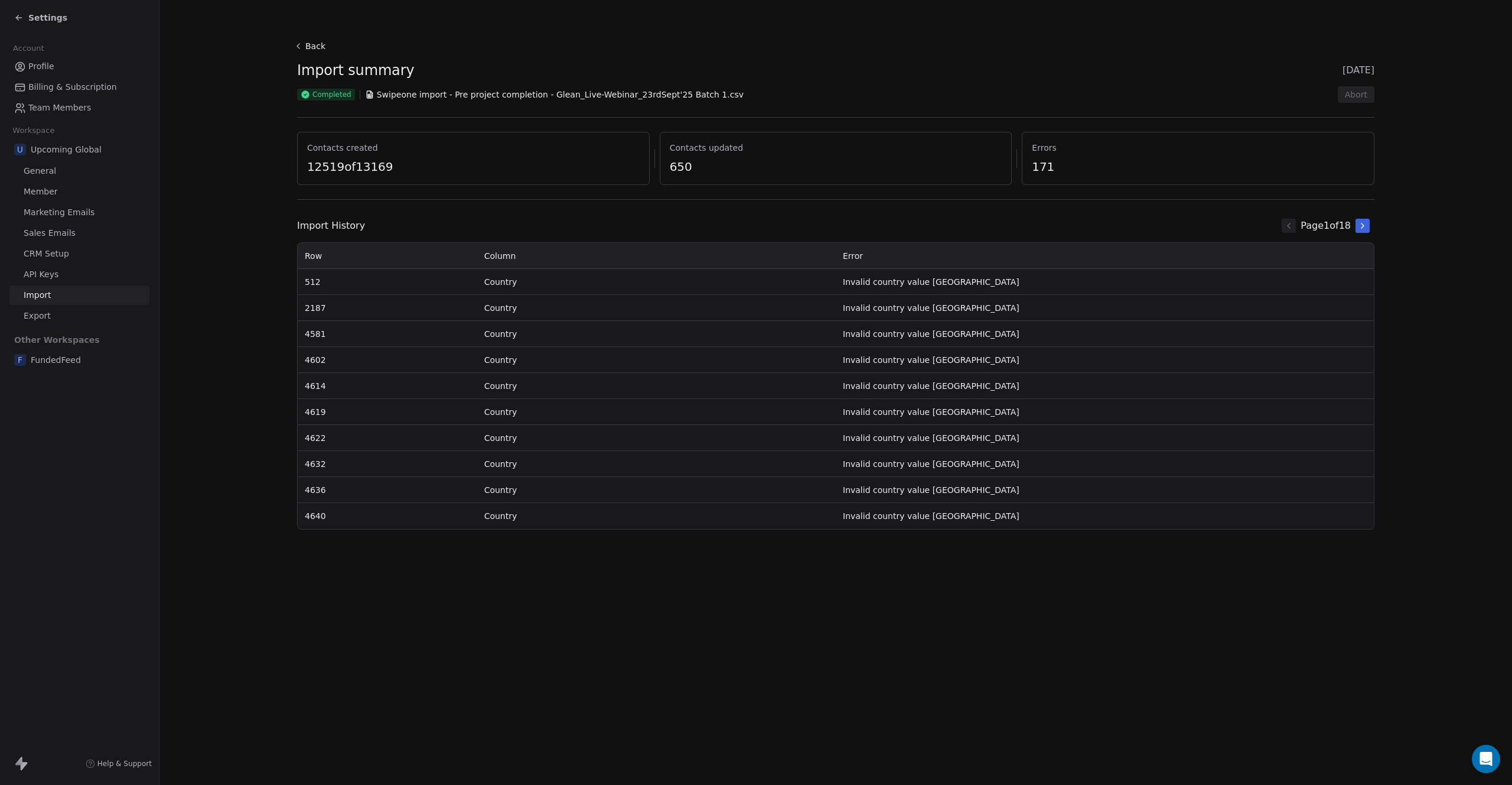
click at [495, 177] on div "Contacts created 12519 of 13169" at bounding box center [473, 159] width 352 height 53
click at [1367, 226] on icon at bounding box center [1362, 226] width 10 height 10
click at [1287, 223] on icon at bounding box center [1288, 226] width 2 height 4
click at [315, 50] on button "Back" at bounding box center [311, 46] width 38 height 22
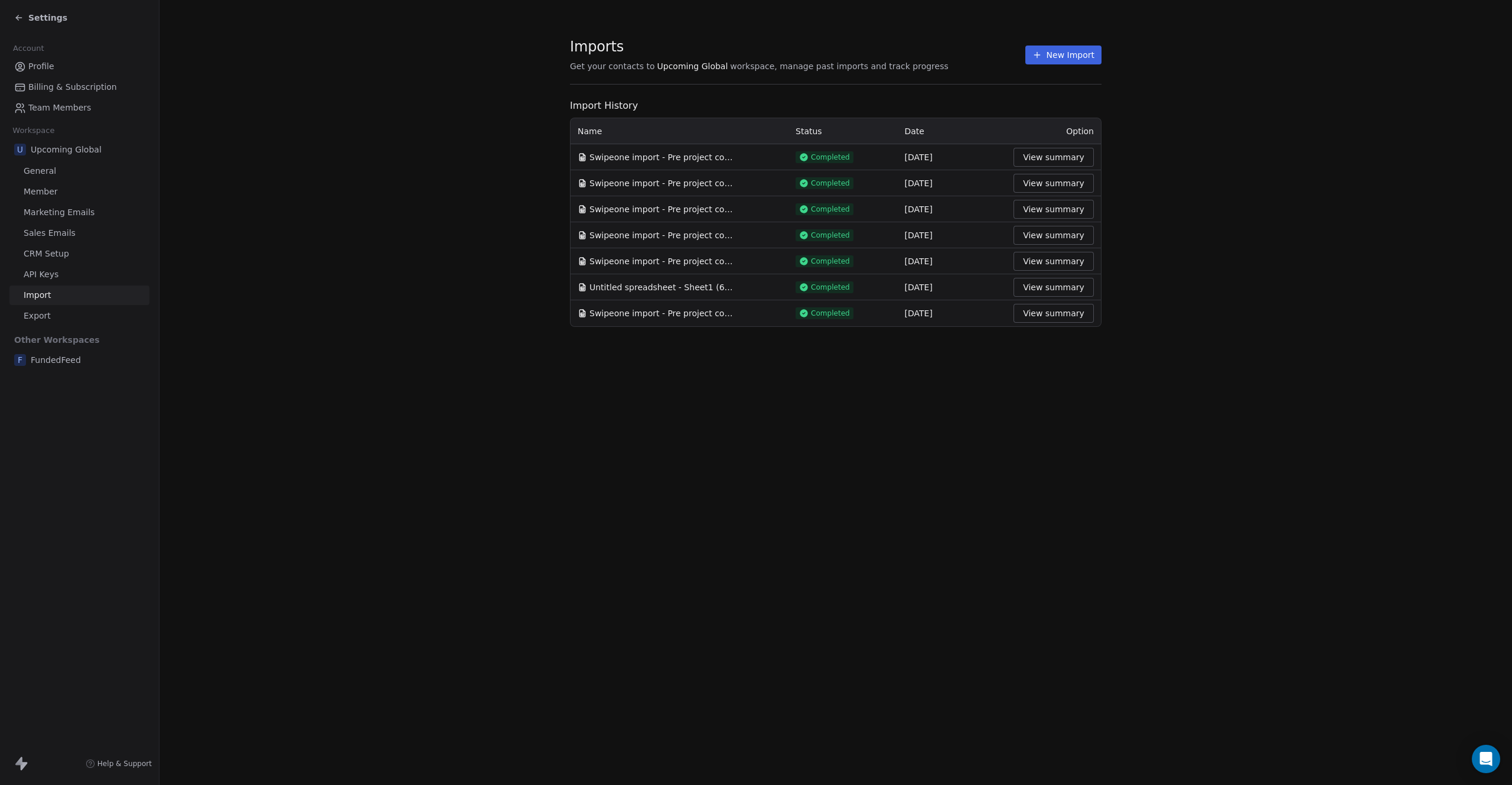
drag, startPoint x: 27, startPoint y: 10, endPoint x: 35, endPoint y: 10, distance: 8.0
click at [28, 10] on div "Settings" at bounding box center [82, 18] width 135 height 16
click at [44, 19] on span "Settings" at bounding box center [47, 18] width 39 height 12
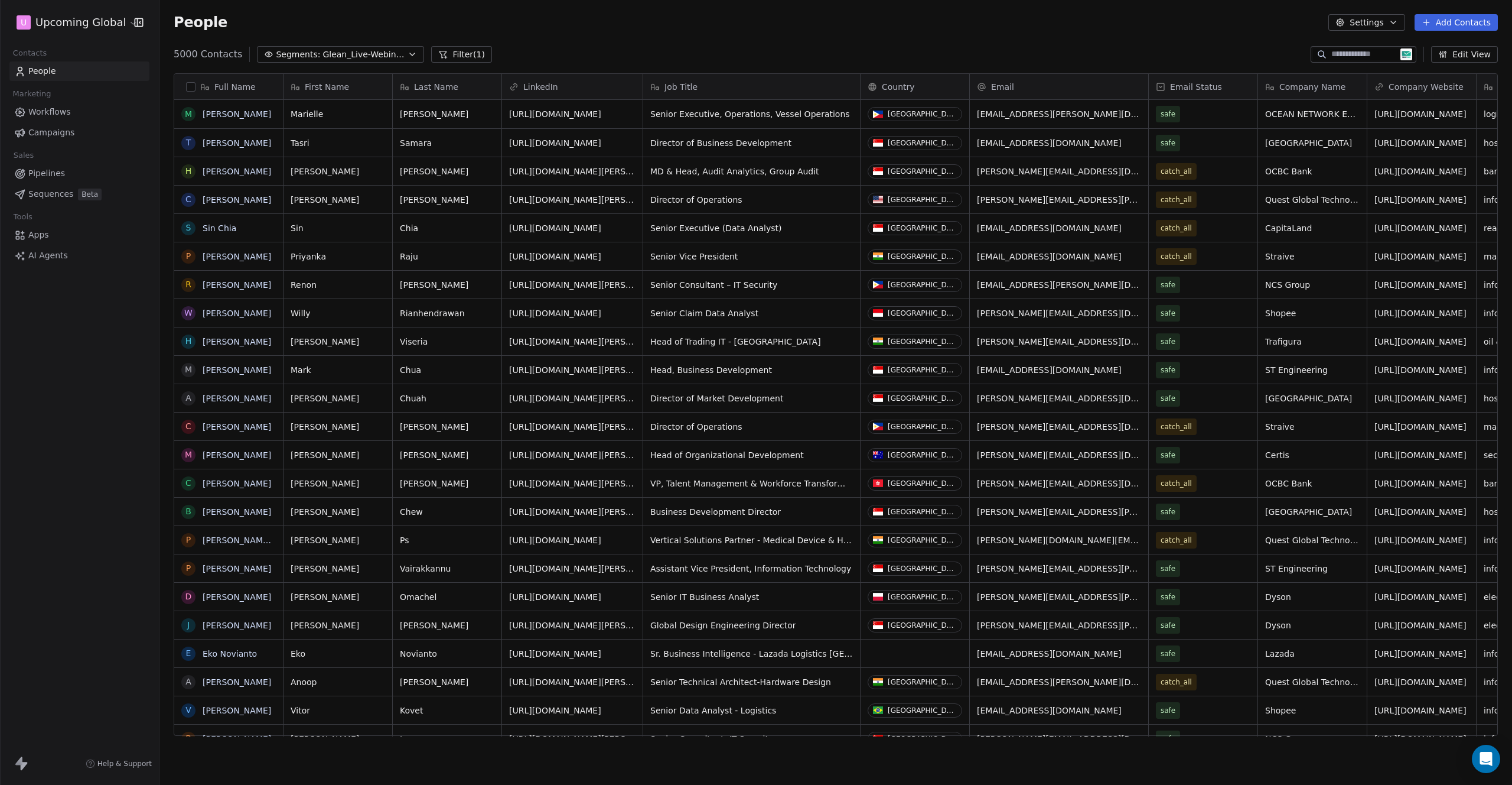
scroll to position [681, 1344]
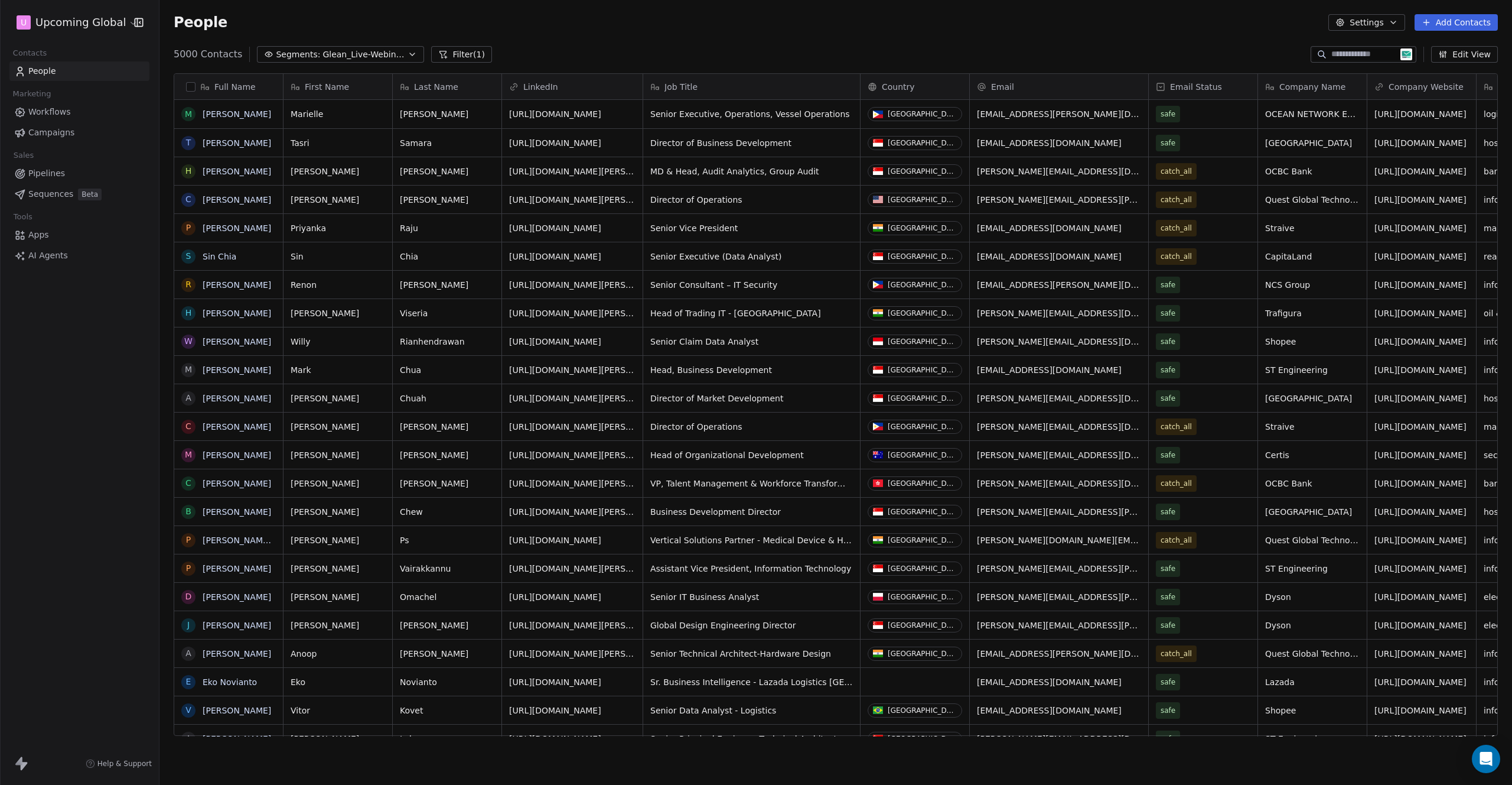
click at [326, 50] on span "Glean_Live-Webinar_23rdSept'25" at bounding box center [363, 54] width 82 height 13
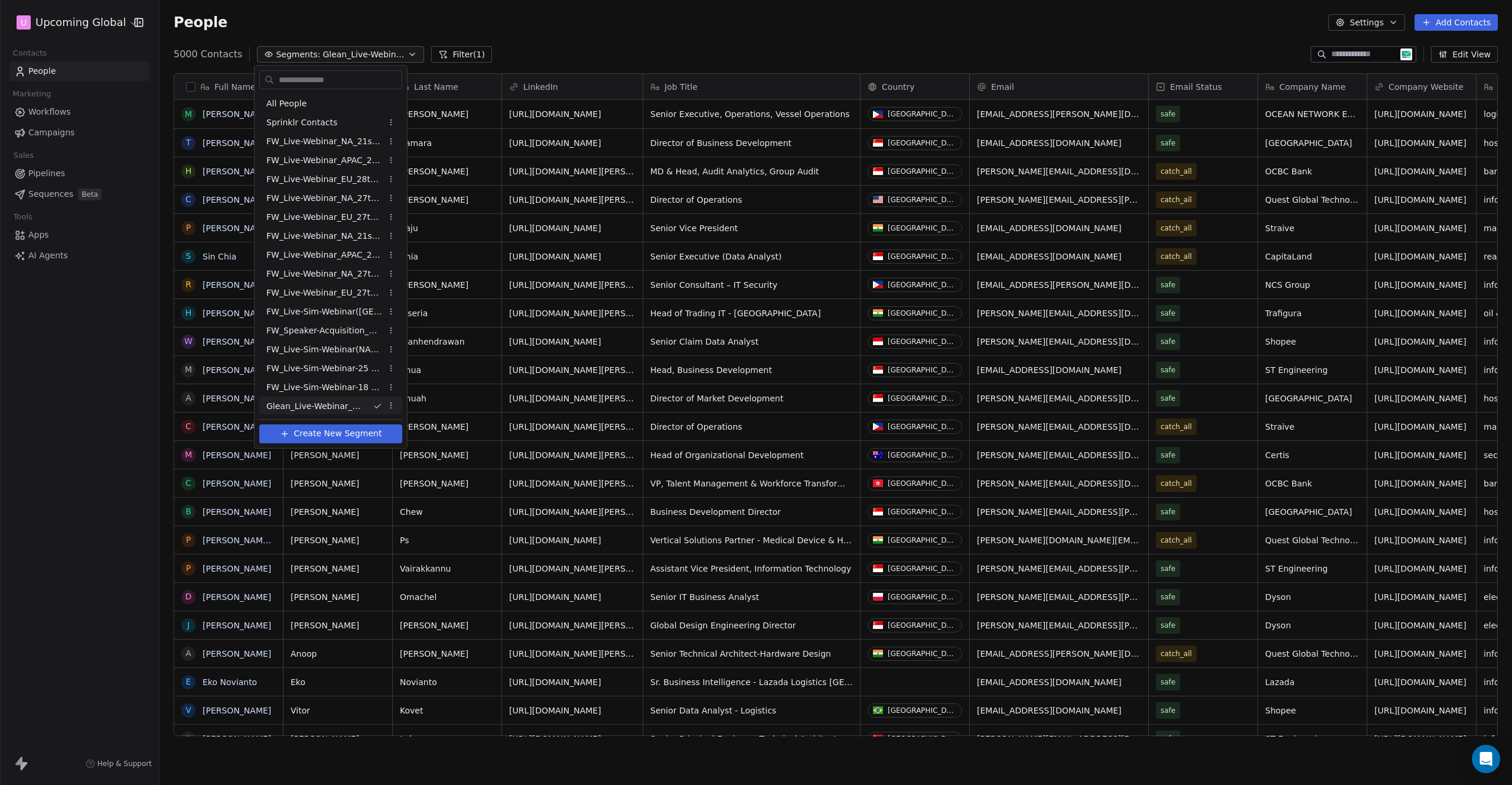
scroll to position [1, 0]
click at [326, 50] on html "U Upcoming Global Contacts People Marketing Workflows Campaigns Sales Pipelines…" at bounding box center [756, 392] width 1512 height 785
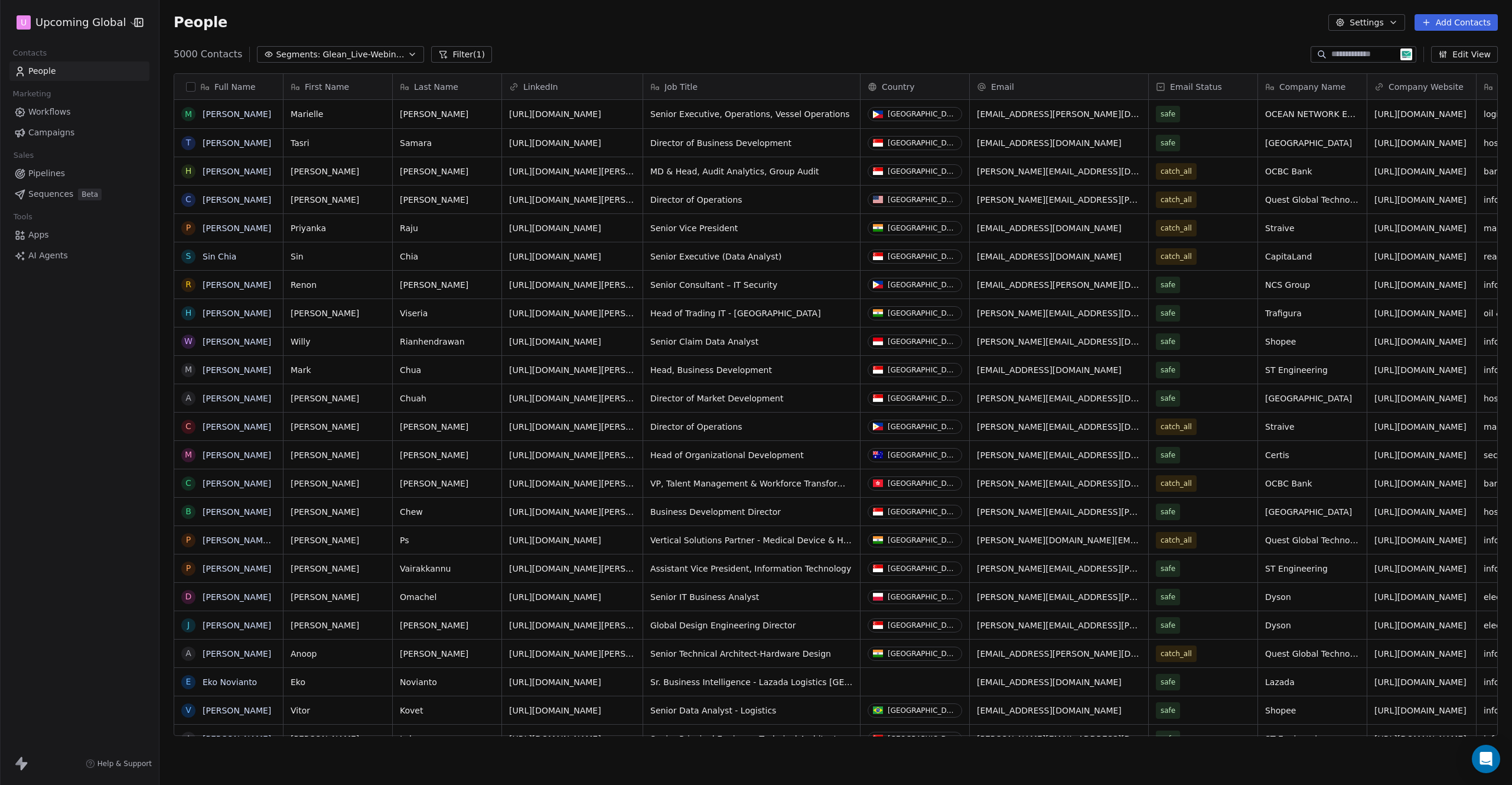
click at [366, 49] on span "Glean_Live-Webinar_23rdSept'25" at bounding box center [363, 54] width 82 height 13
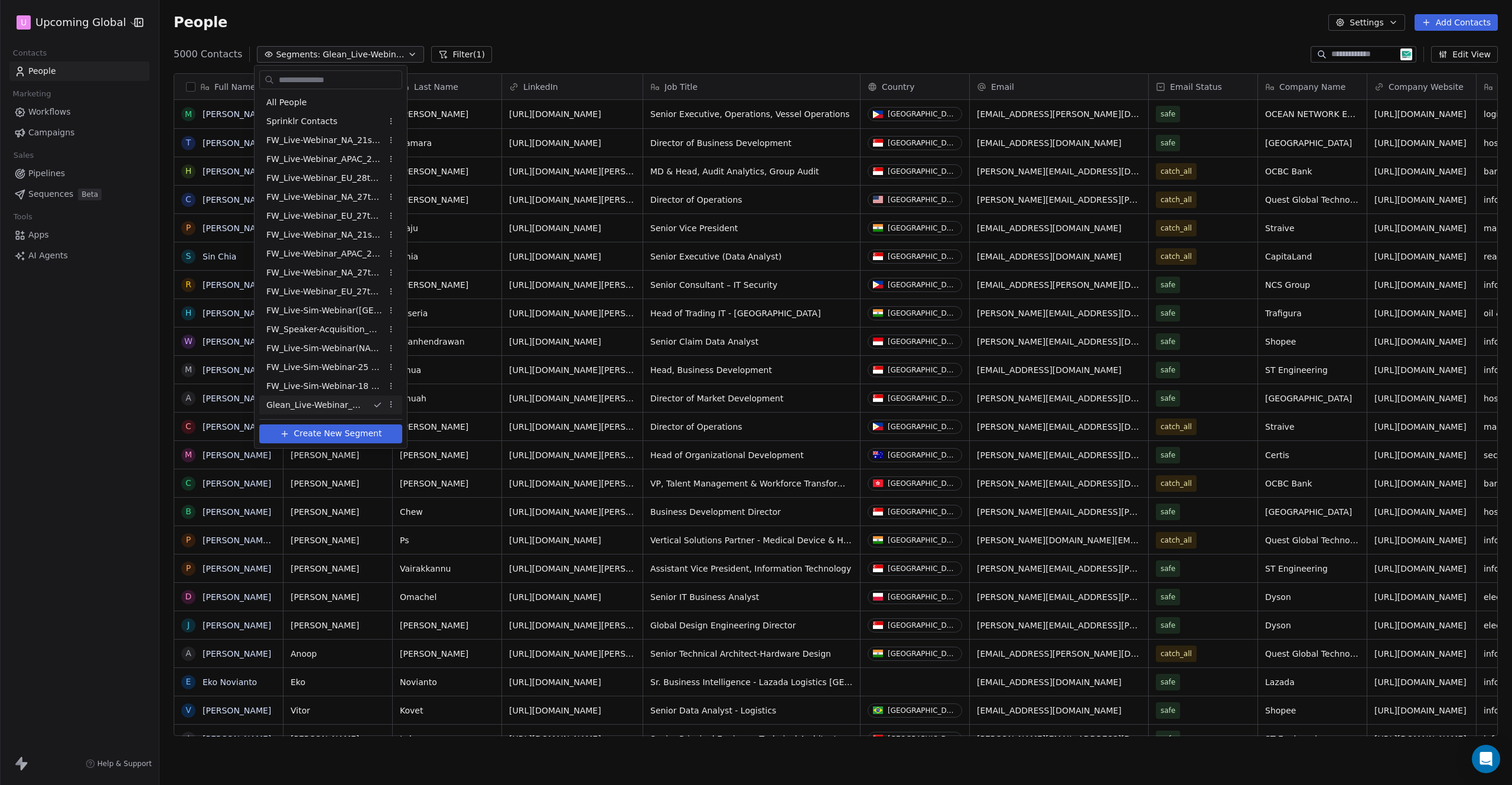
click at [349, 405] on span "Glean_Live-Webinar_23rdSept'25" at bounding box center [314, 405] width 97 height 13
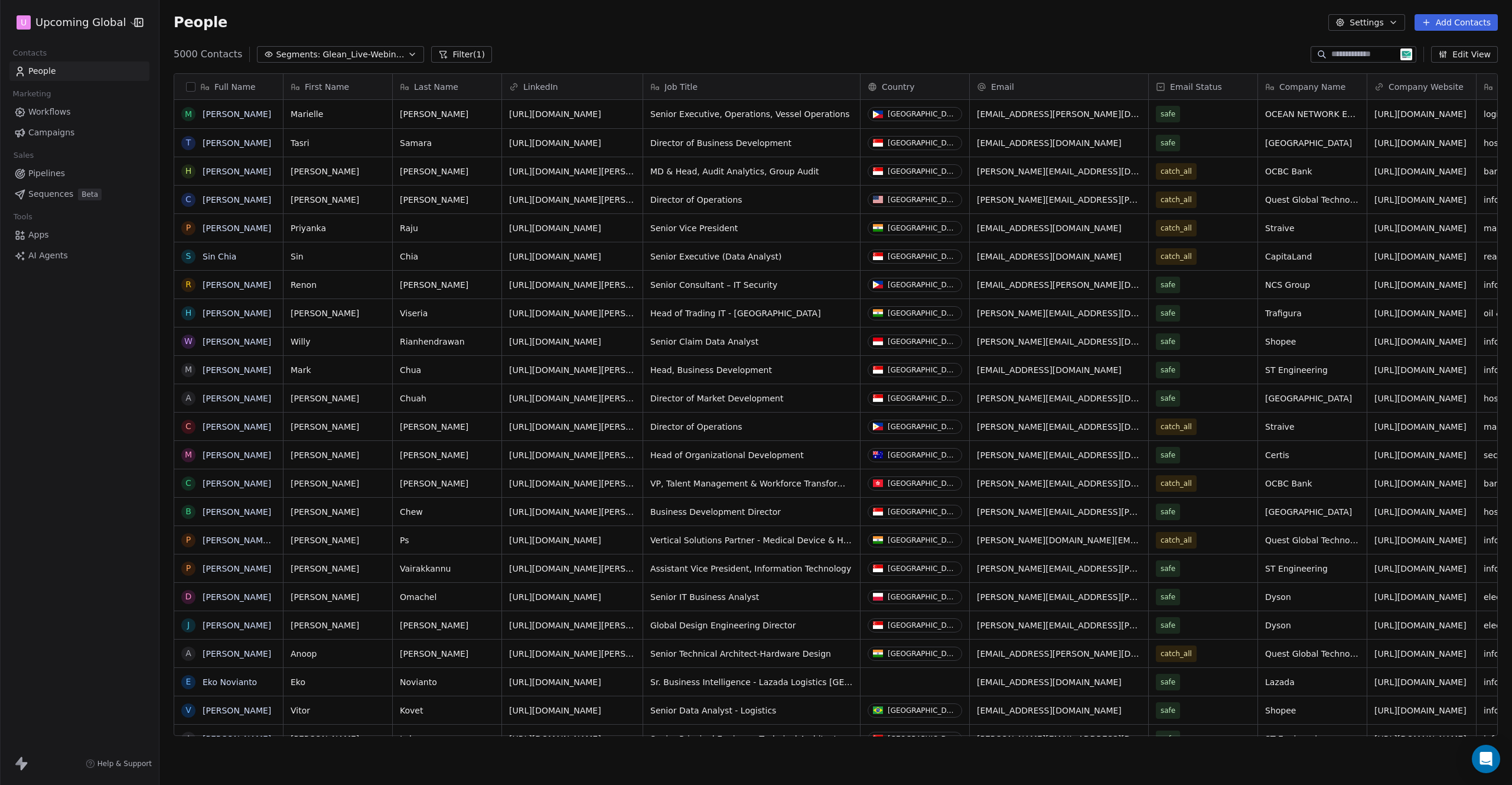
click at [374, 53] on span "Glean_Live-Webinar_23rdSept'25" at bounding box center [363, 54] width 82 height 13
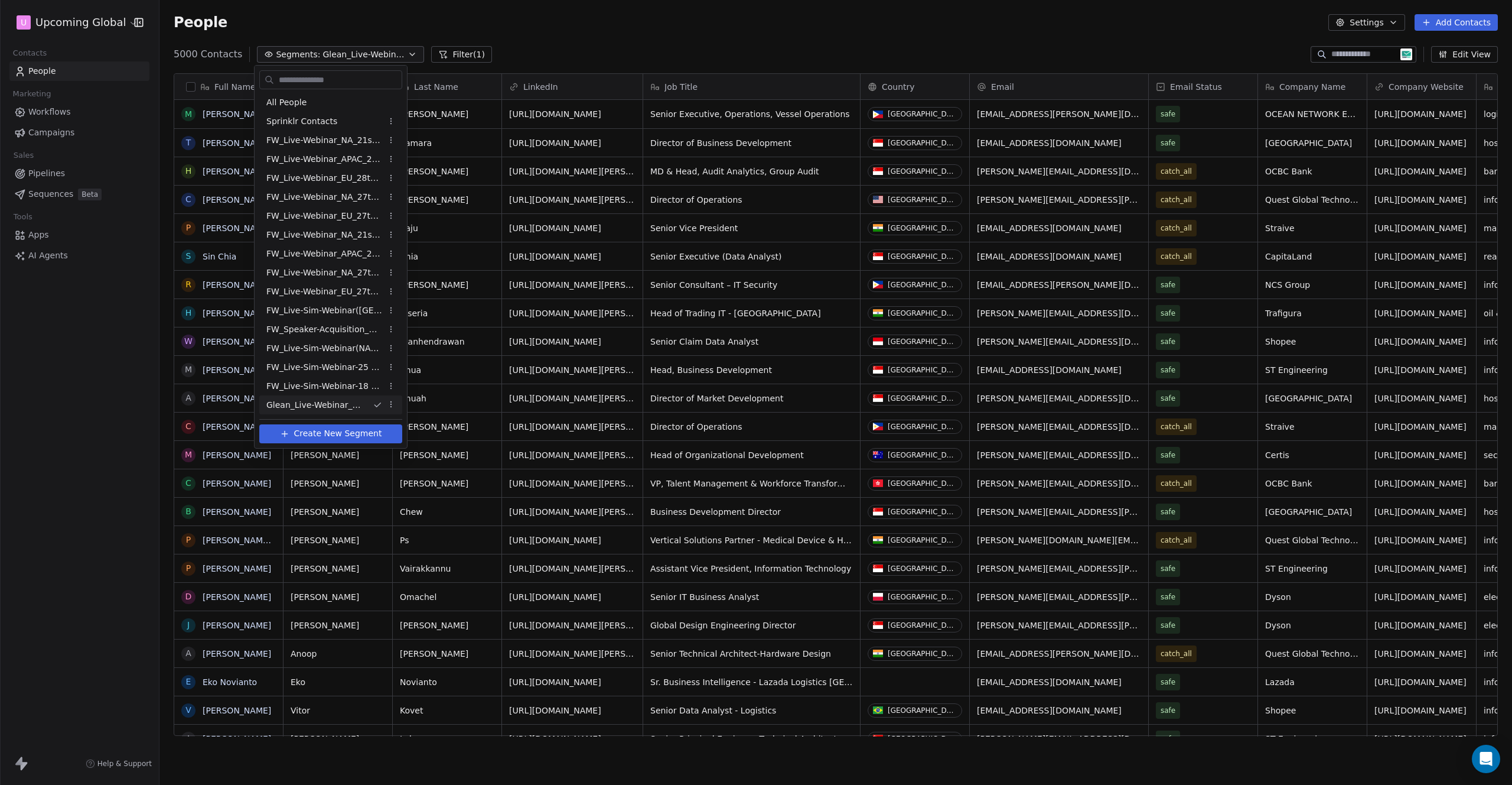
click at [389, 406] on html "U Upcoming Global Contacts People Marketing Workflows Campaigns Sales Pipelines…" at bounding box center [756, 392] width 1512 height 785
click at [432, 469] on div "Delete" at bounding box center [429, 464] width 80 height 19
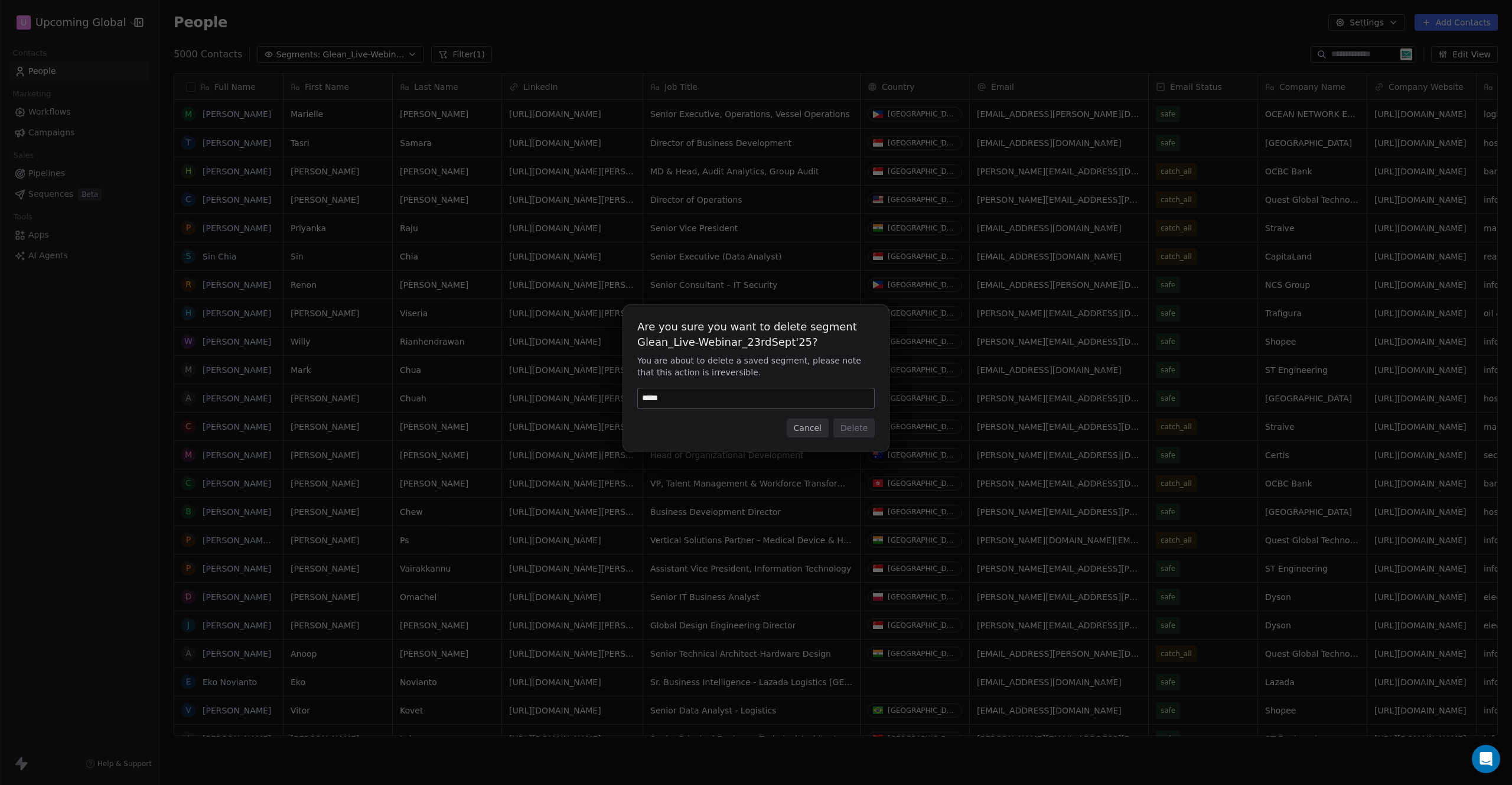
type input "******"
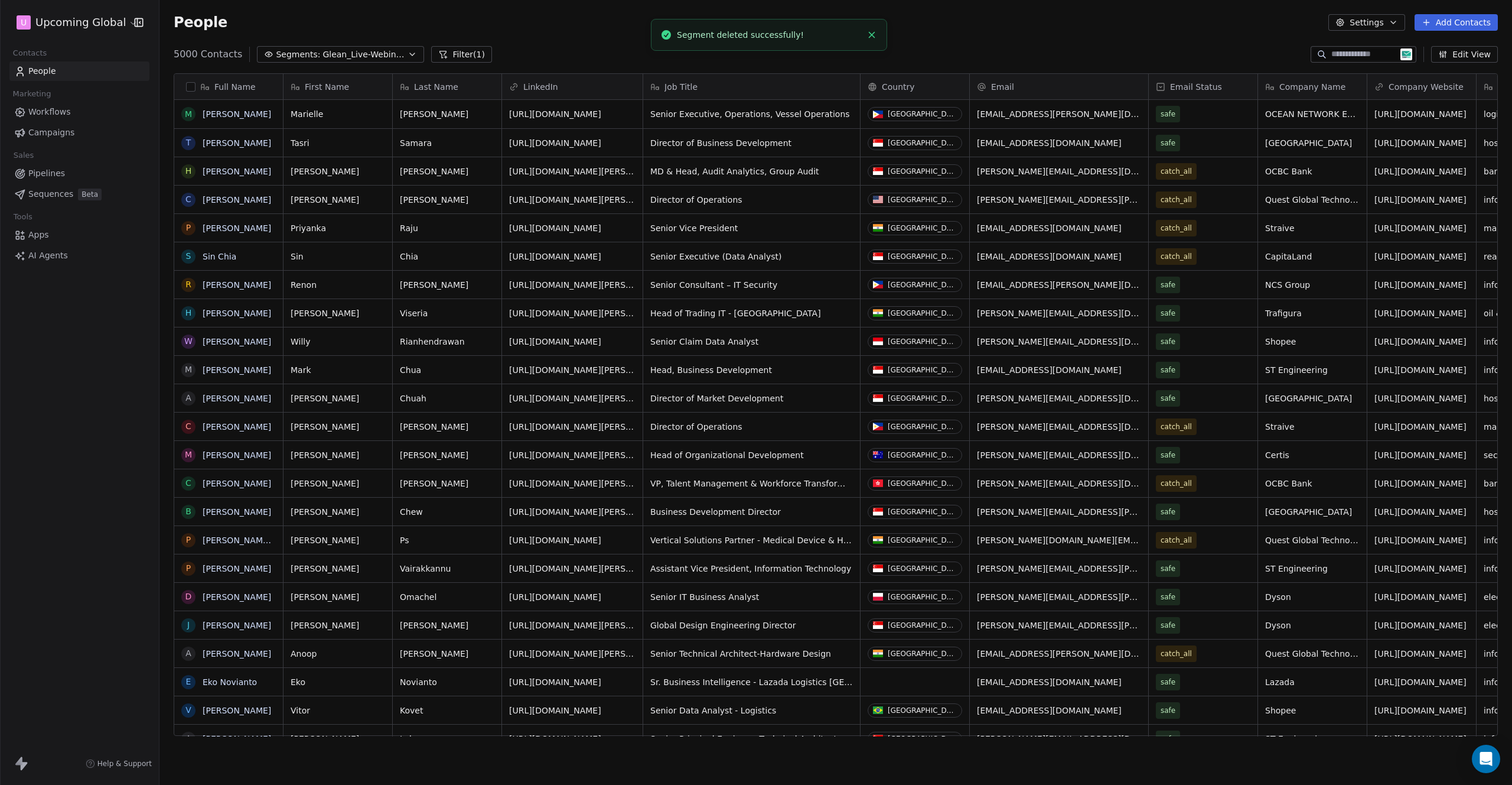
click at [447, 52] on button "Filter (1)" at bounding box center [461, 54] width 61 height 16
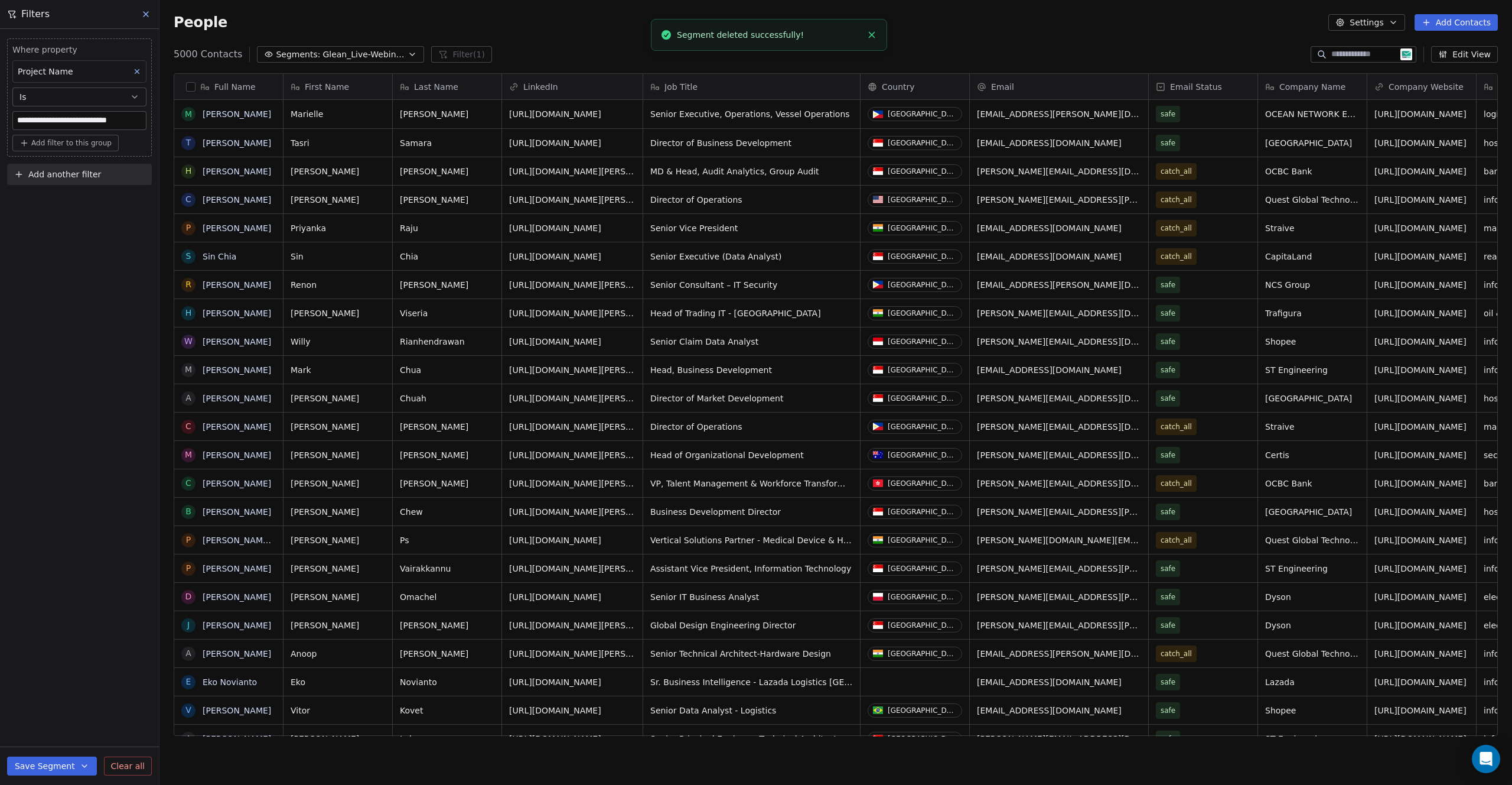
click at [135, 74] on icon at bounding box center [136, 71] width 8 height 8
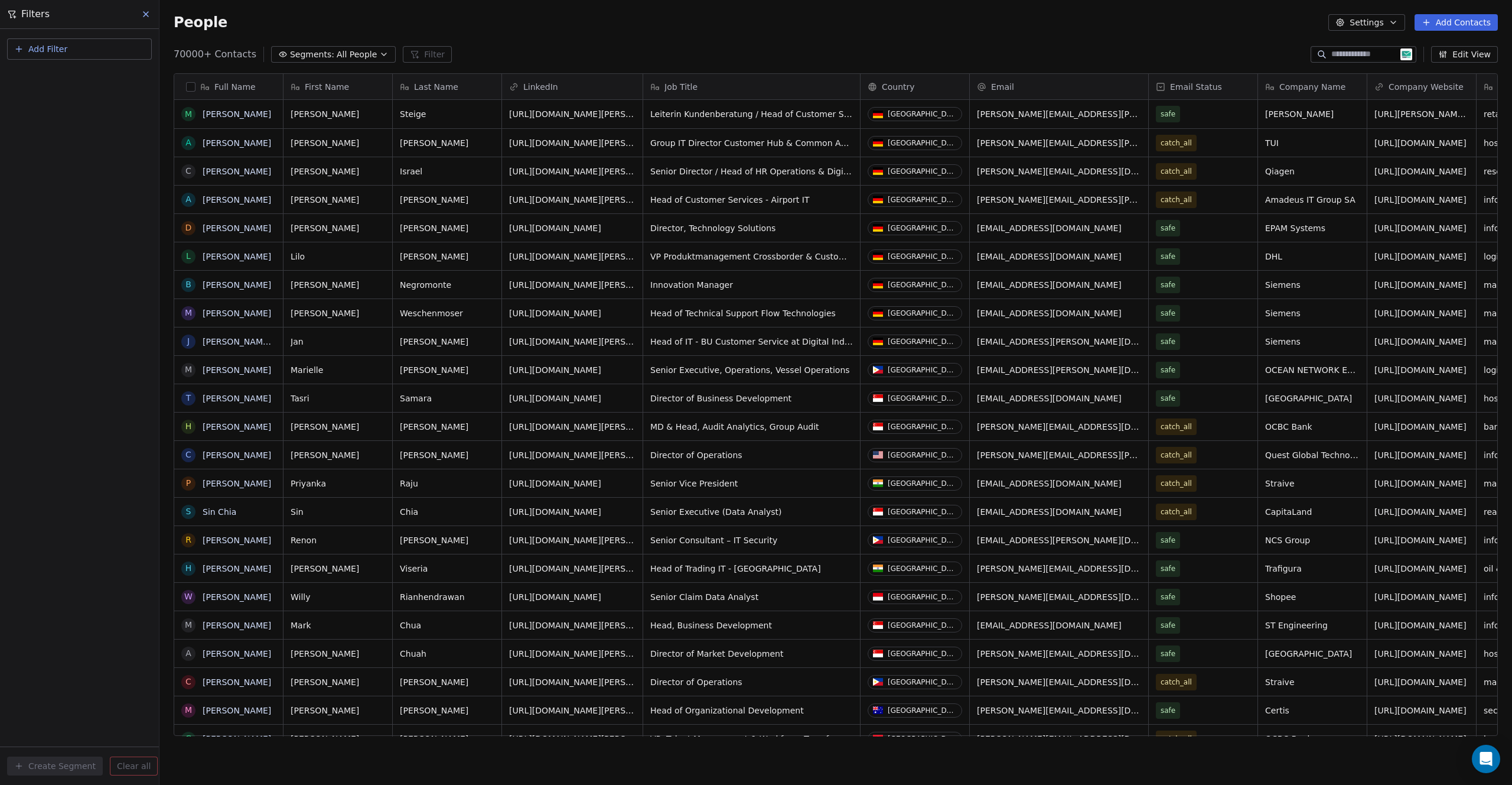
click at [145, 7] on button at bounding box center [147, 14] width 18 height 16
click at [419, 54] on button "Filter" at bounding box center [427, 54] width 49 height 16
click at [56, 33] on div "Add Filter" at bounding box center [79, 47] width 159 height 36
click at [56, 53] on span "Add Filter" at bounding box center [47, 49] width 39 height 13
click at [54, 77] on span "Contact properties" at bounding box center [58, 77] width 77 height 13
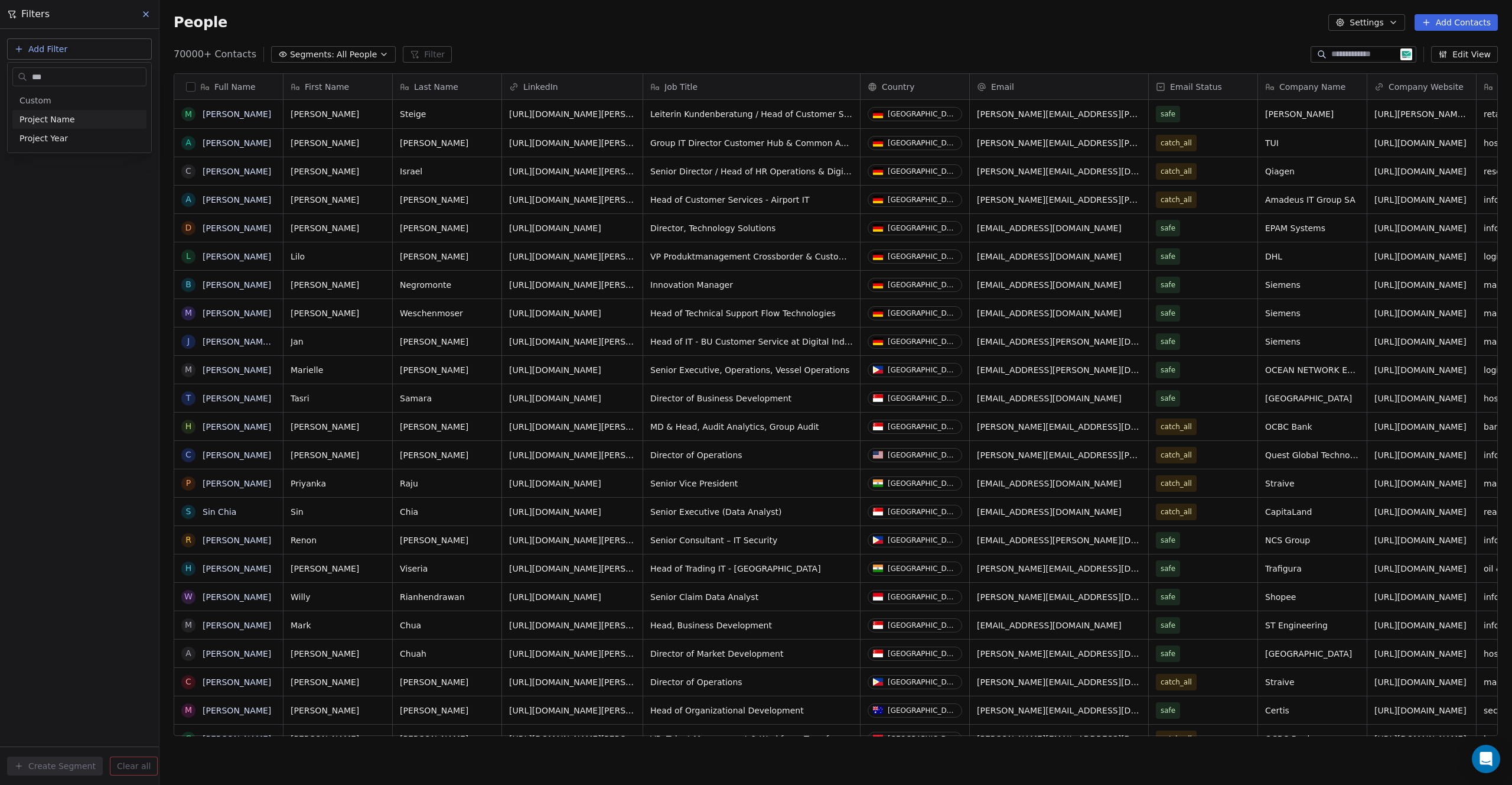
type input "****"
click at [107, 126] on div "Is" at bounding box center [79, 125] width 123 height 19
click at [65, 122] on input at bounding box center [79, 121] width 133 height 18
paste input "**********"
type input "**********"
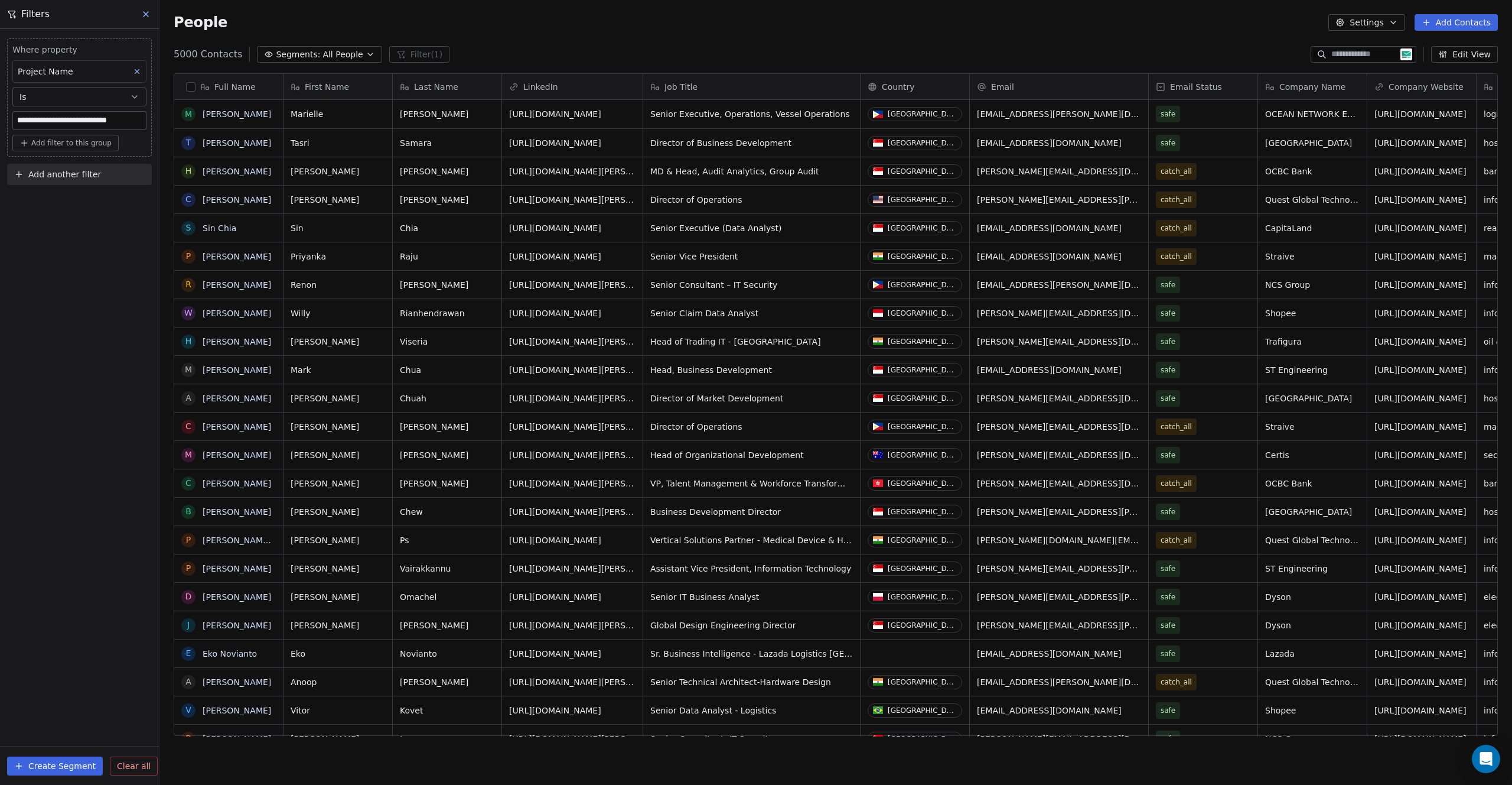
click at [78, 275] on div "**********" at bounding box center [79, 407] width 159 height 756
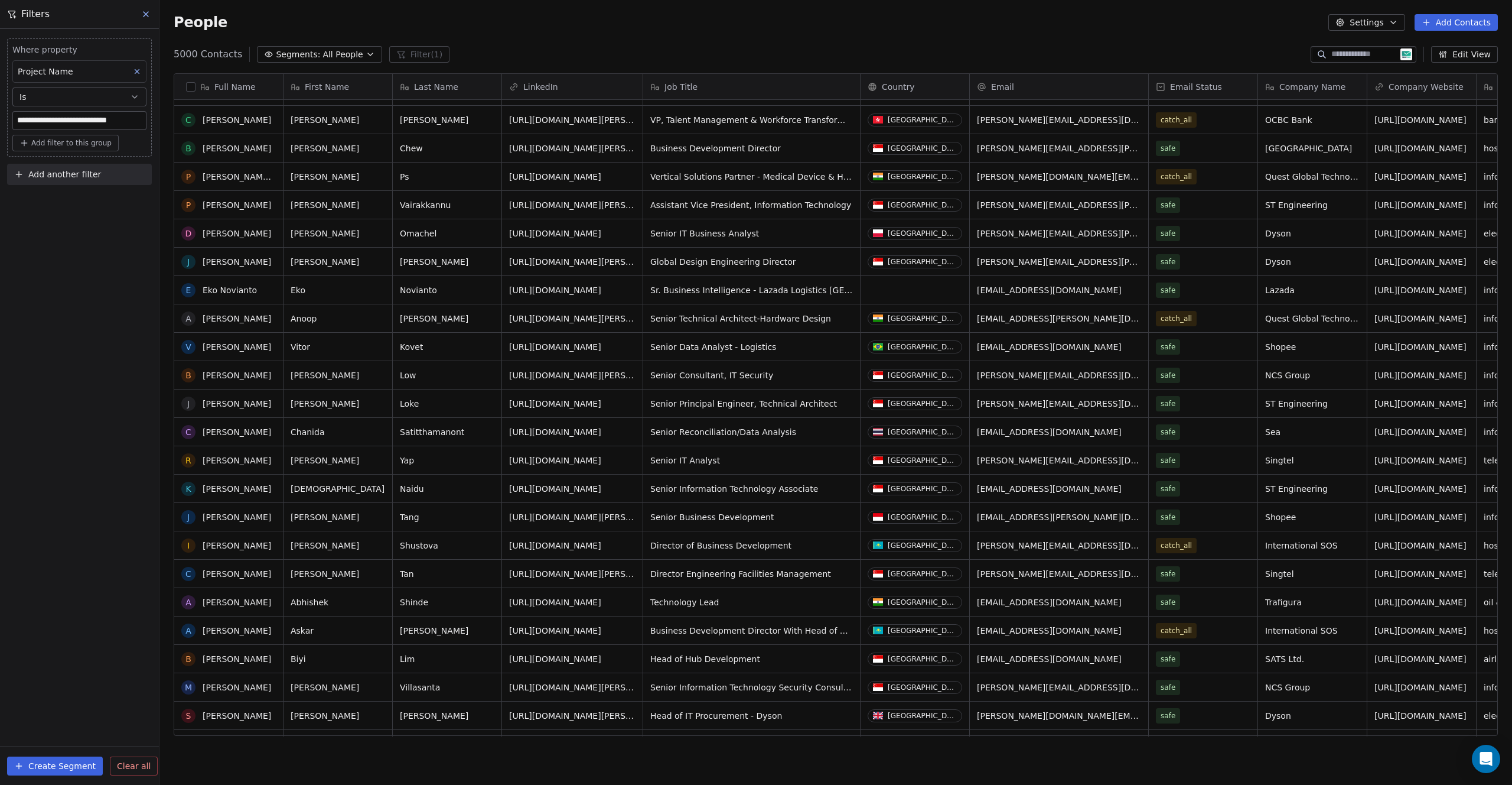
scroll to position [0, 0]
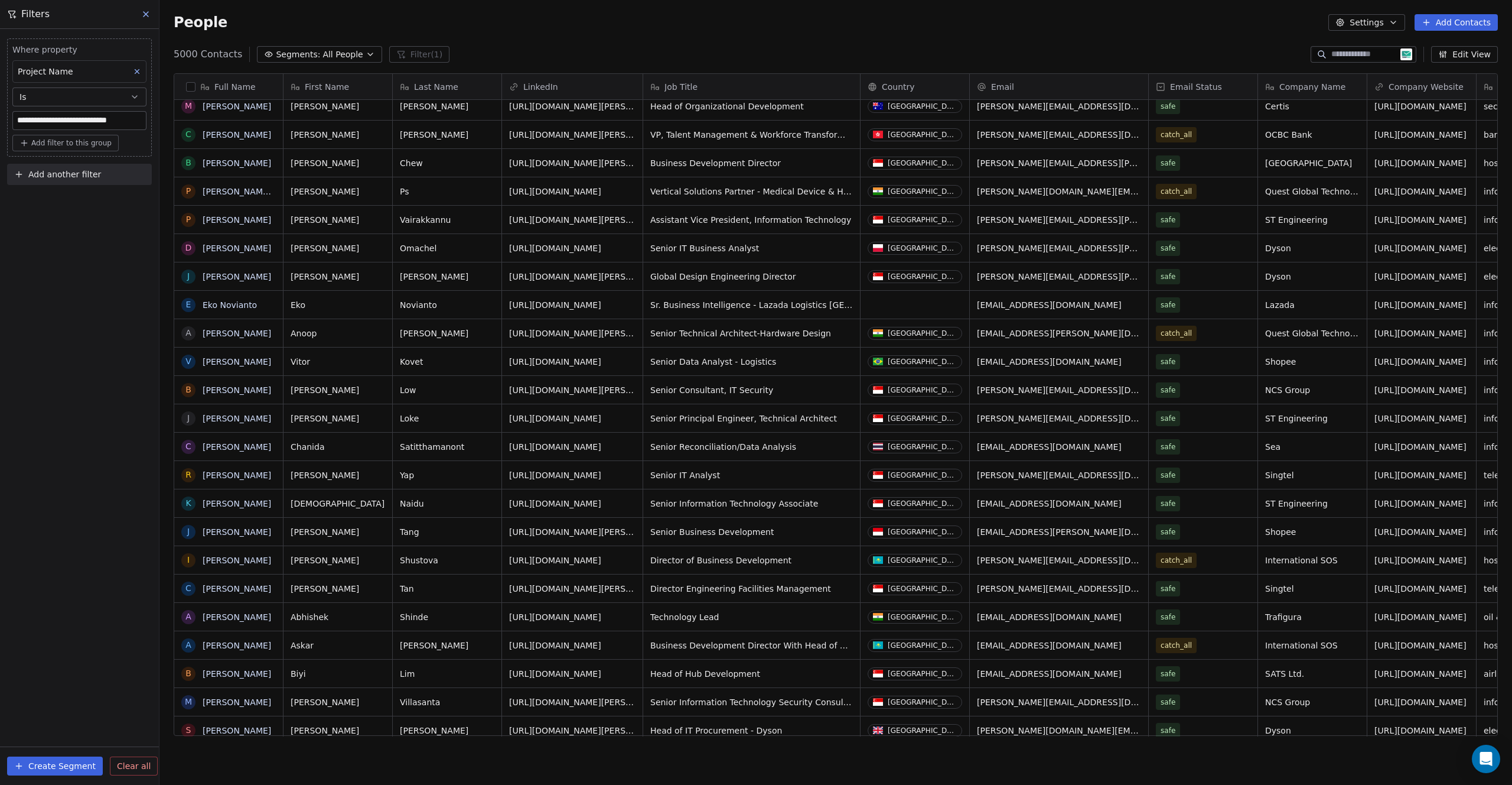
click at [194, 85] on button "button" at bounding box center [191, 87] width 10 height 10
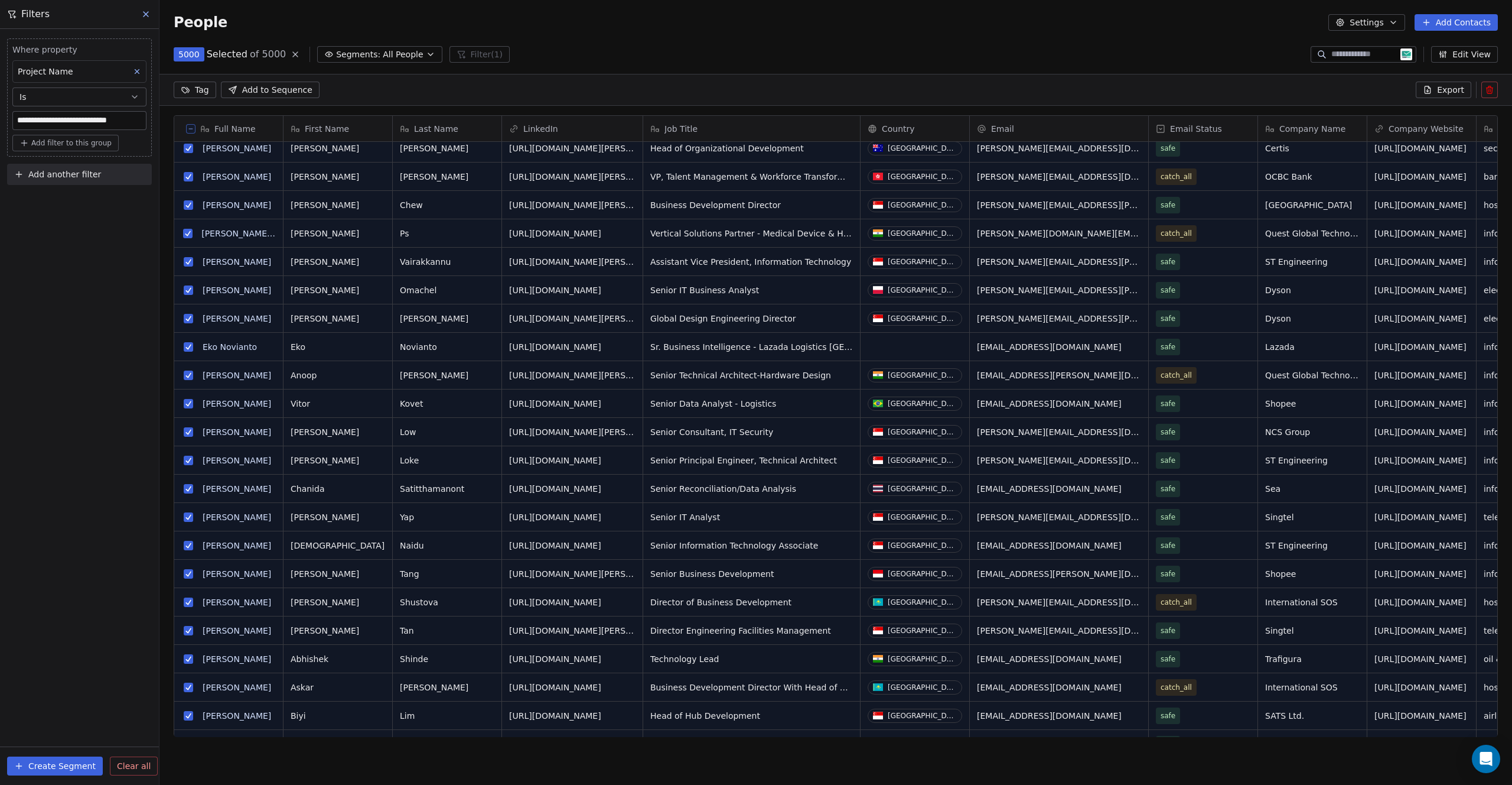
scroll to position [640, 1344]
click at [186, 129] on button at bounding box center [191, 128] width 10 height 10
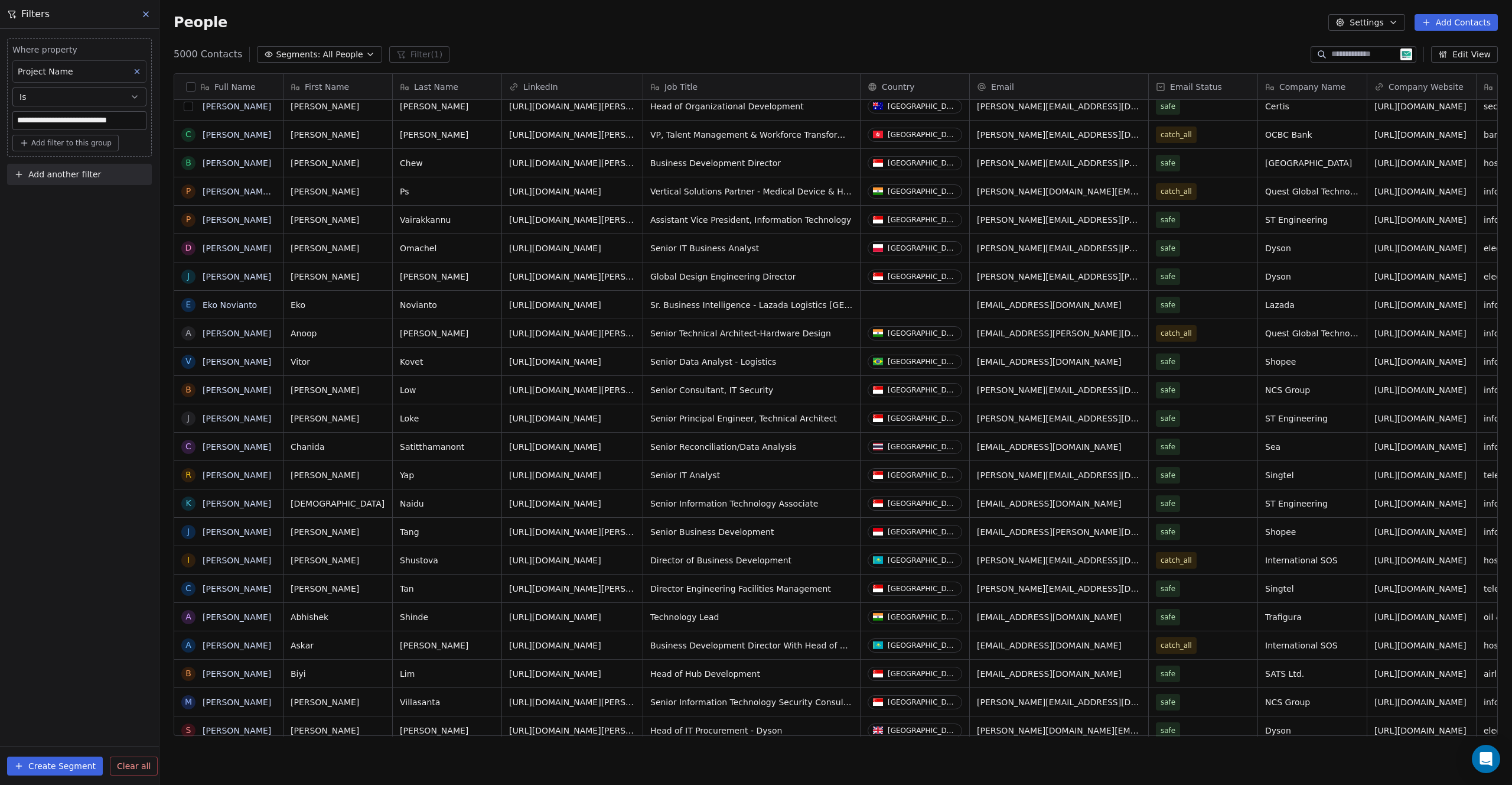
scroll to position [10, 10]
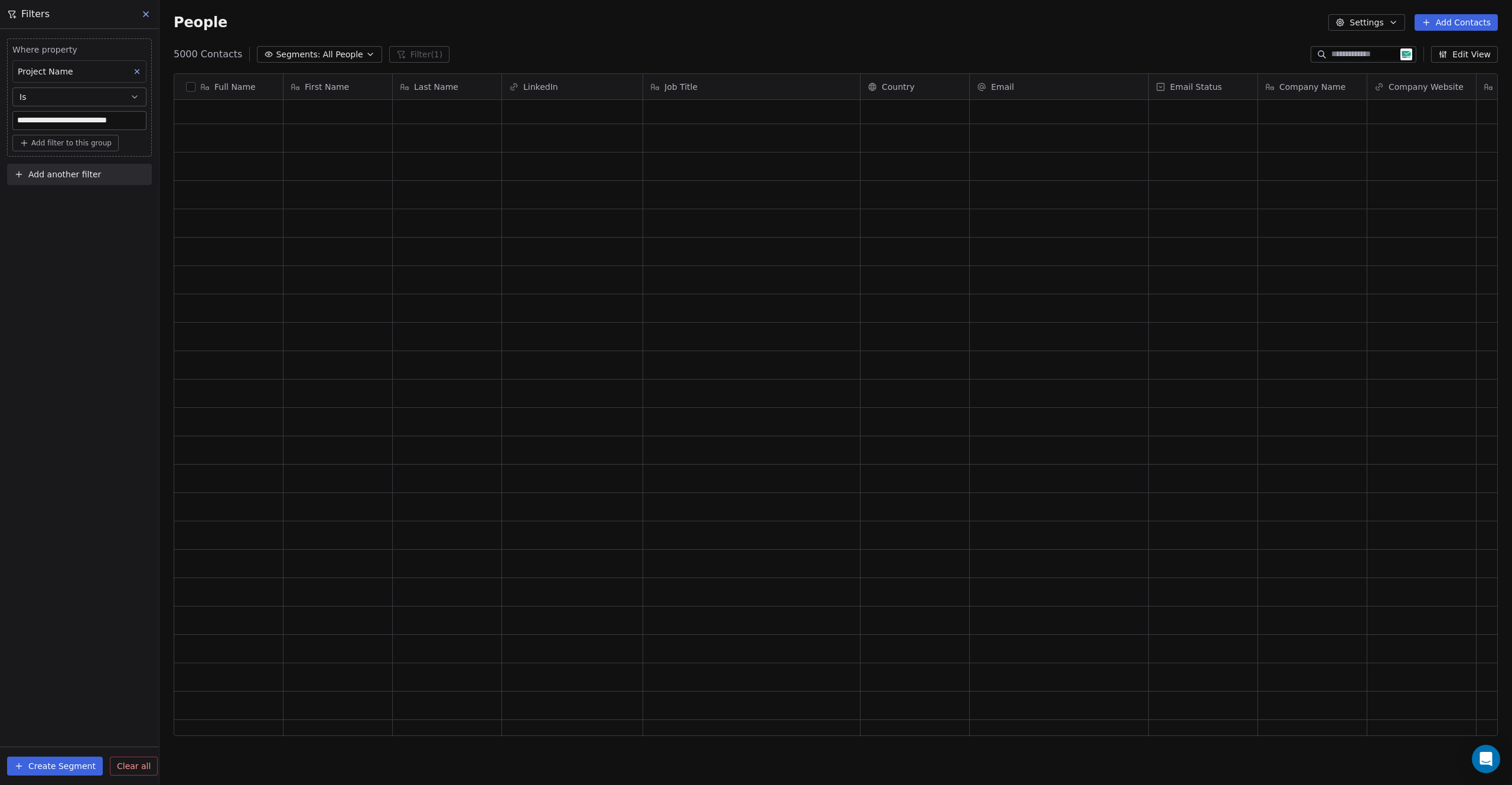
click at [132, 71] on button at bounding box center [136, 71] width 16 height 16
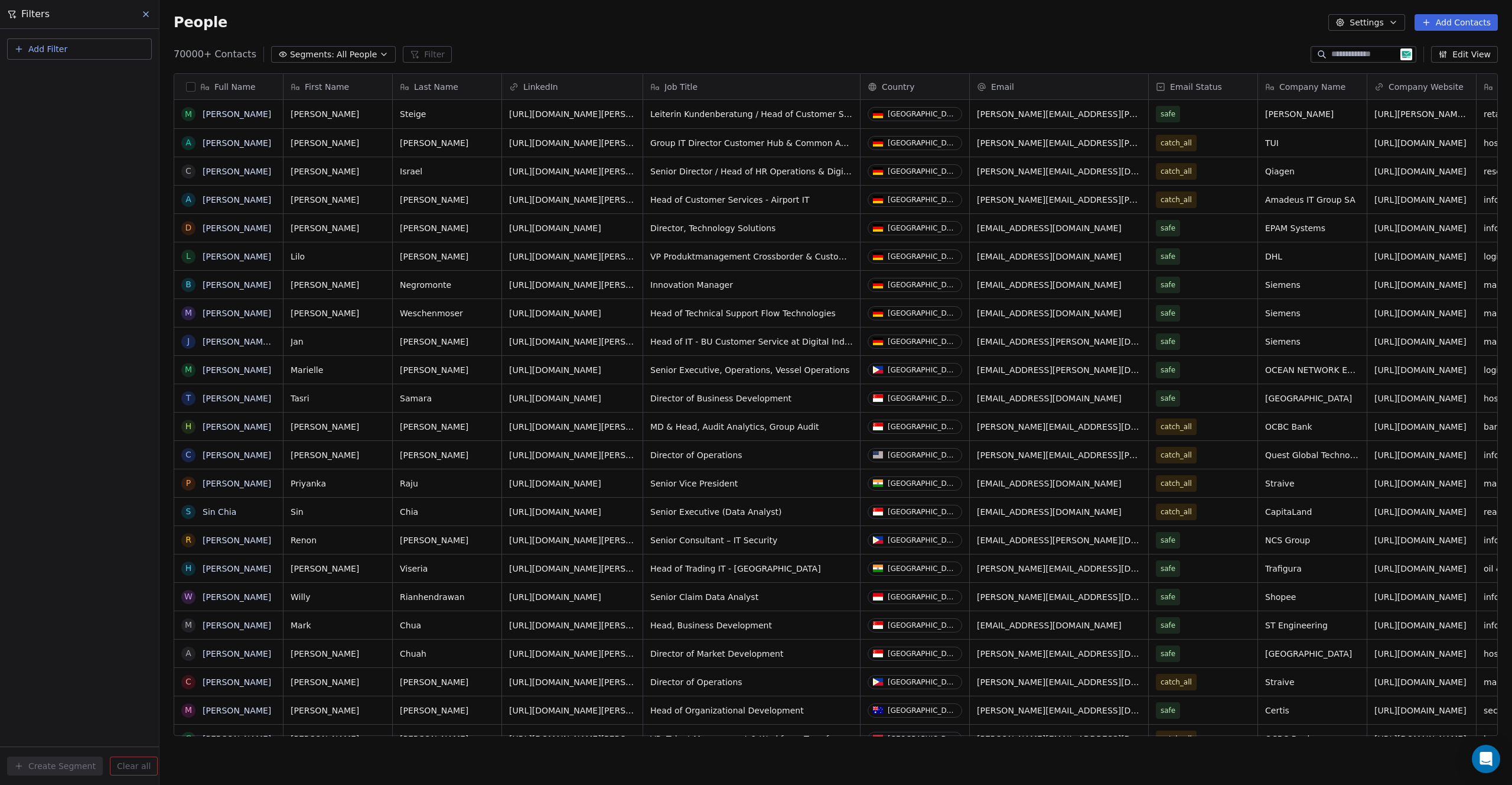
click at [94, 53] on button "Add Filter" at bounding box center [79, 49] width 145 height 22
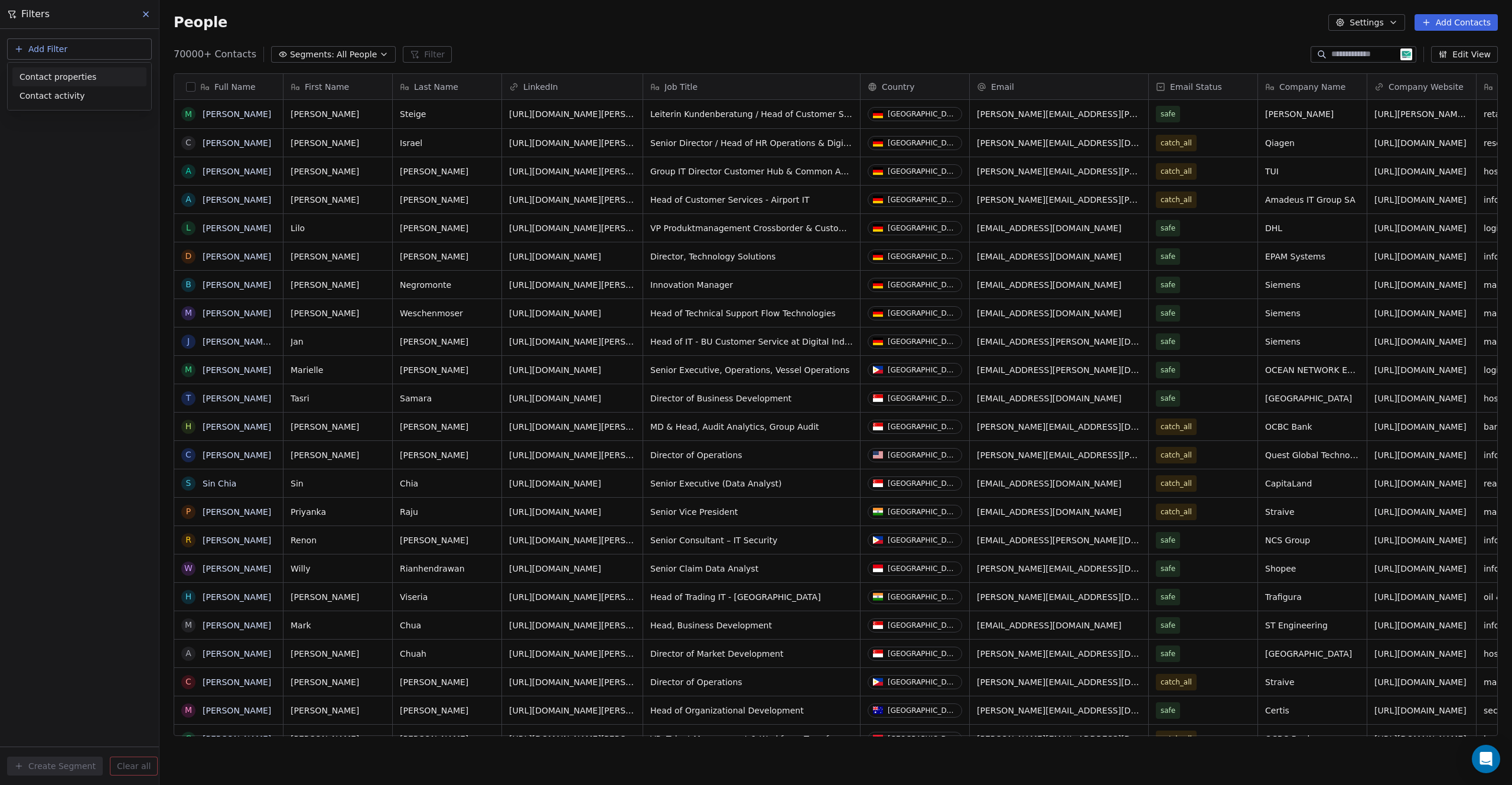
click at [62, 75] on span "Contact properties" at bounding box center [58, 77] width 77 height 13
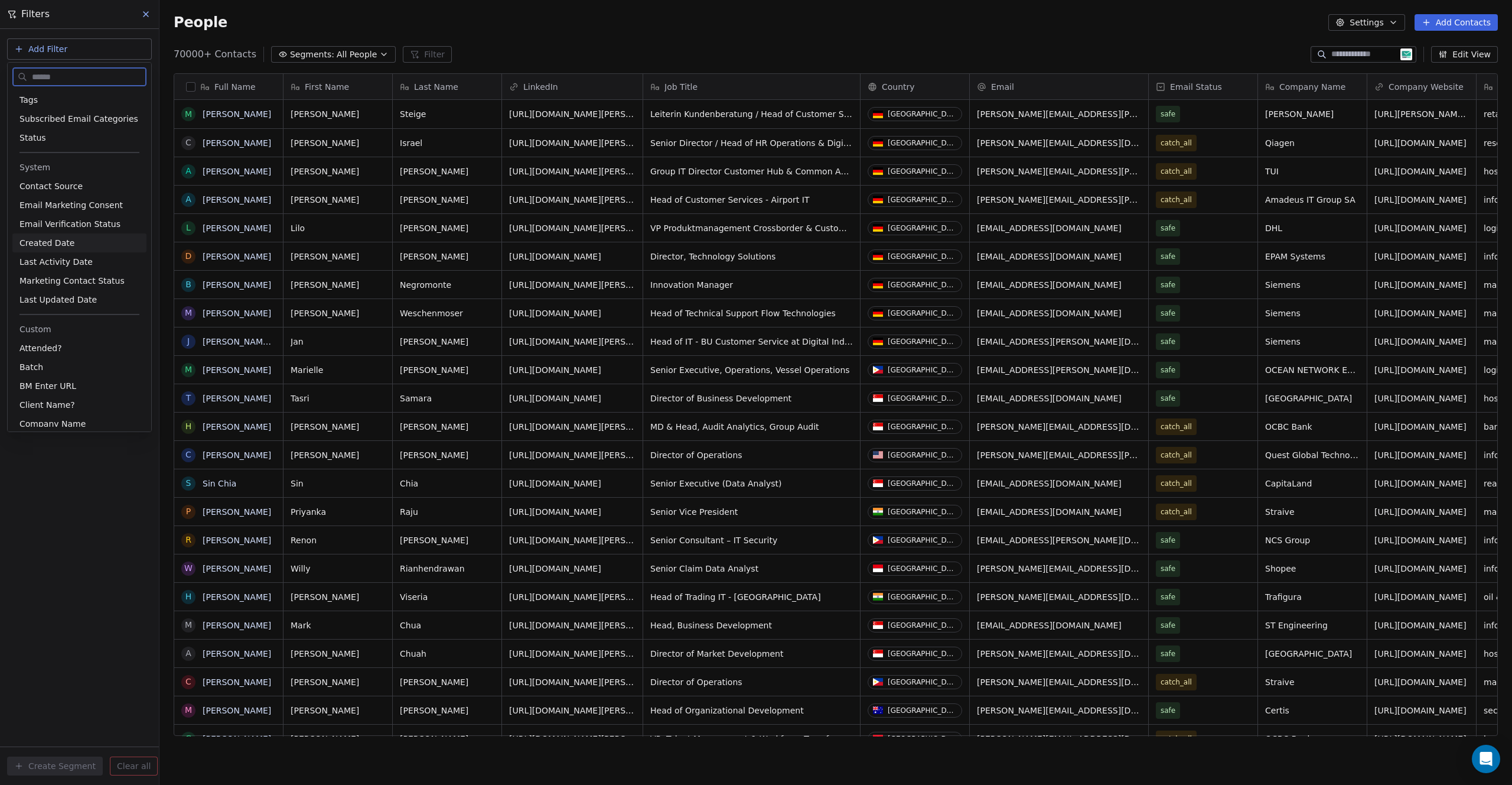
click at [69, 243] on span "Created Date" at bounding box center [47, 243] width 55 height 12
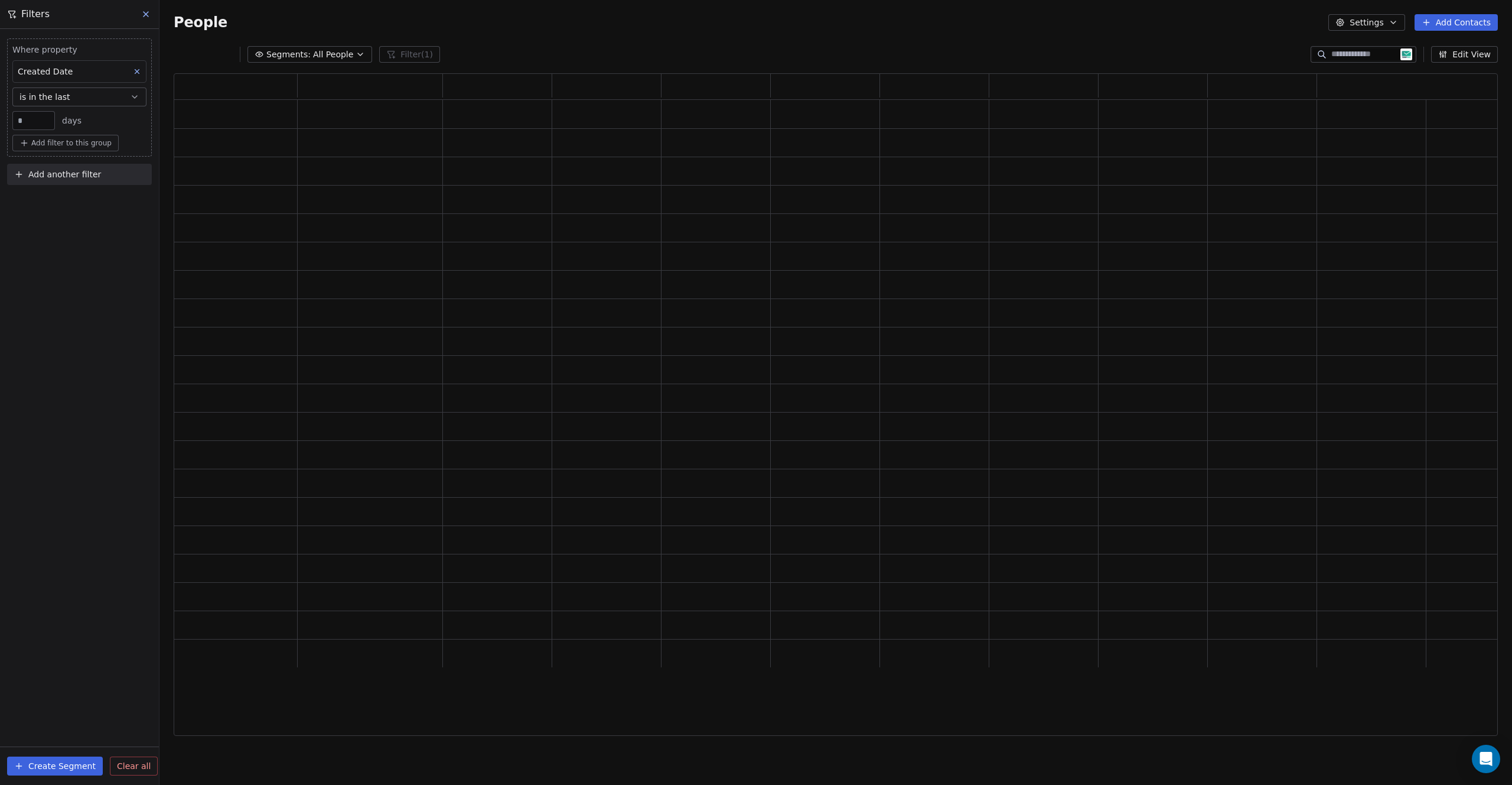
click at [39, 120] on input "**" at bounding box center [33, 121] width 36 height 9
click at [74, 94] on button "is in the last" at bounding box center [79, 96] width 134 height 19
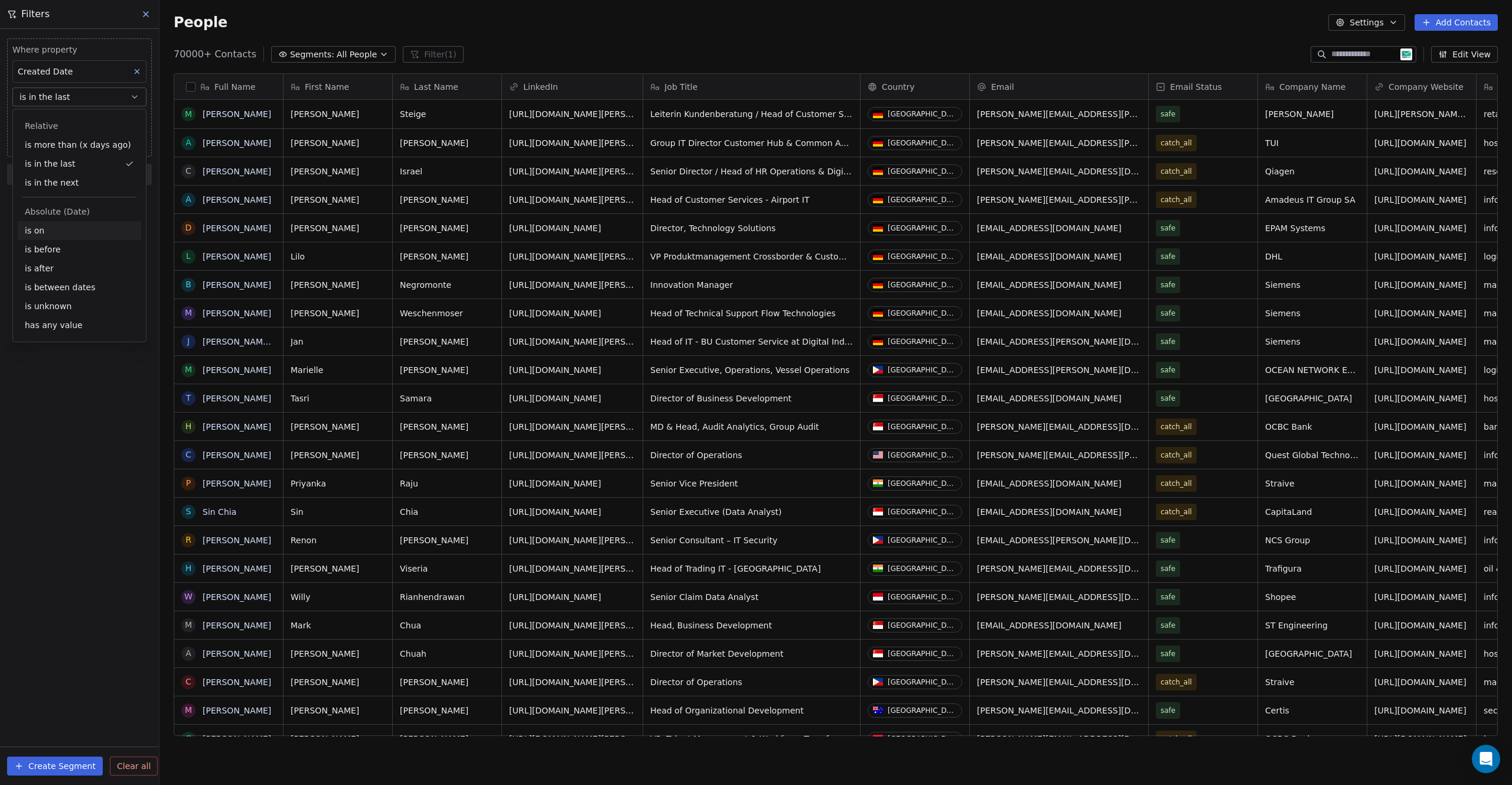
click at [49, 231] on div "is on" at bounding box center [79, 230] width 123 height 19
click at [70, 117] on body "U Upcoming Global Contacts People Marketing Workflows Campaigns Sales Pipelines…" at bounding box center [756, 392] width 1512 height 785
click at [45, 183] on button "1" at bounding box center [53, 190] width 19 height 19
click at [50, 188] on button "1" at bounding box center [53, 190] width 19 height 19
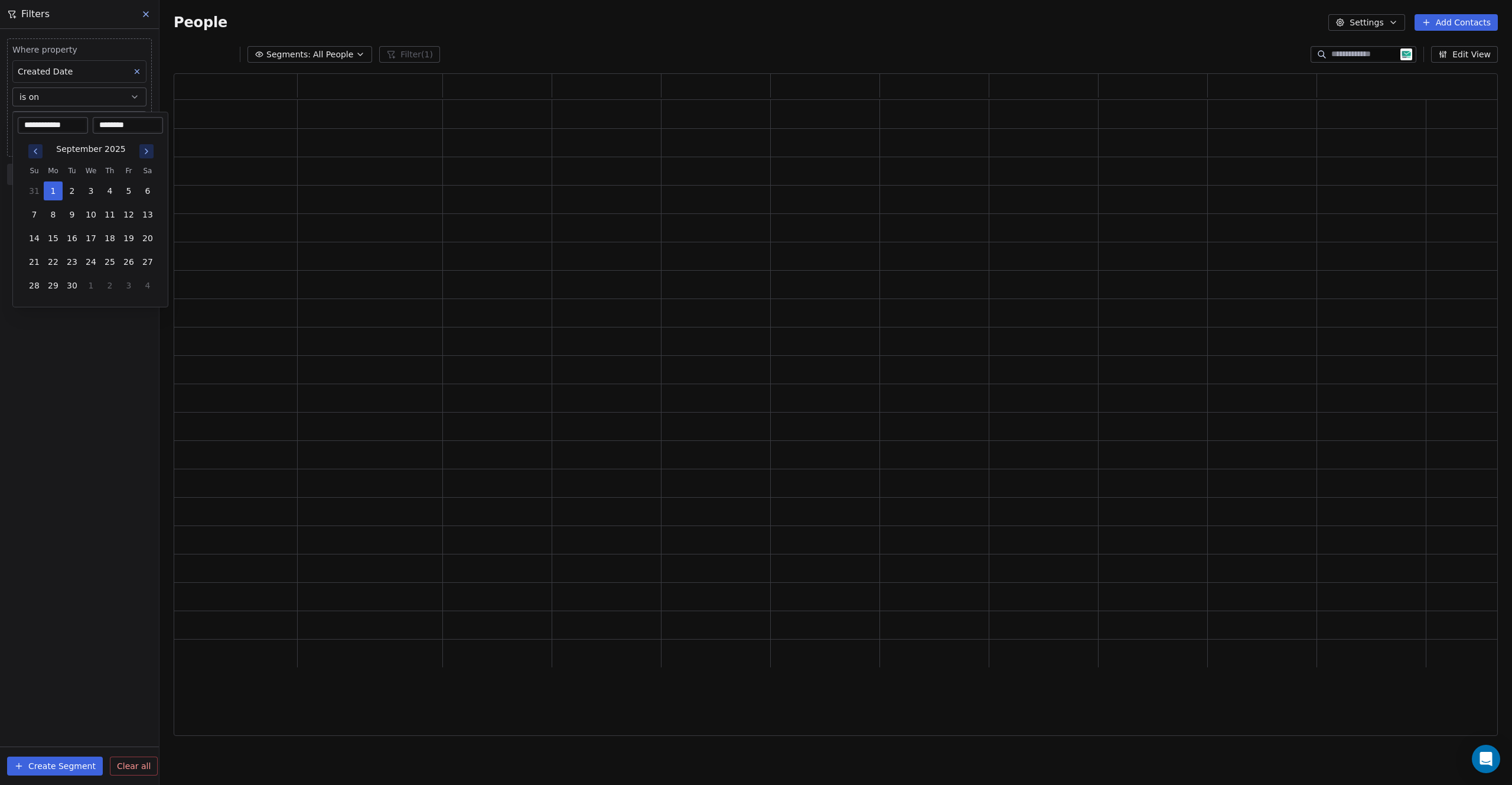
click at [61, 386] on html "**********" at bounding box center [756, 404] width 1512 height 807
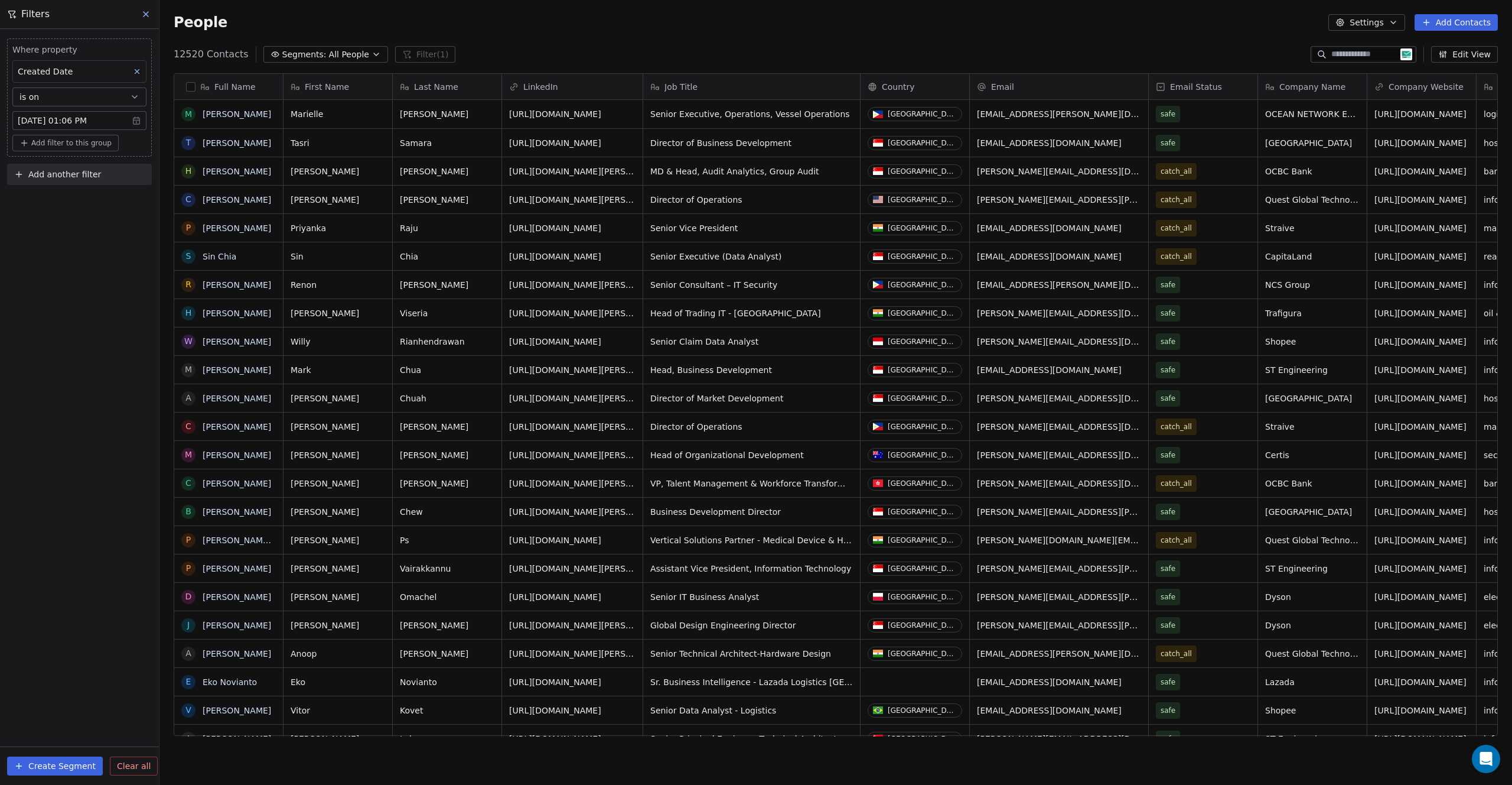
click at [187, 88] on button "button" at bounding box center [191, 87] width 10 height 10
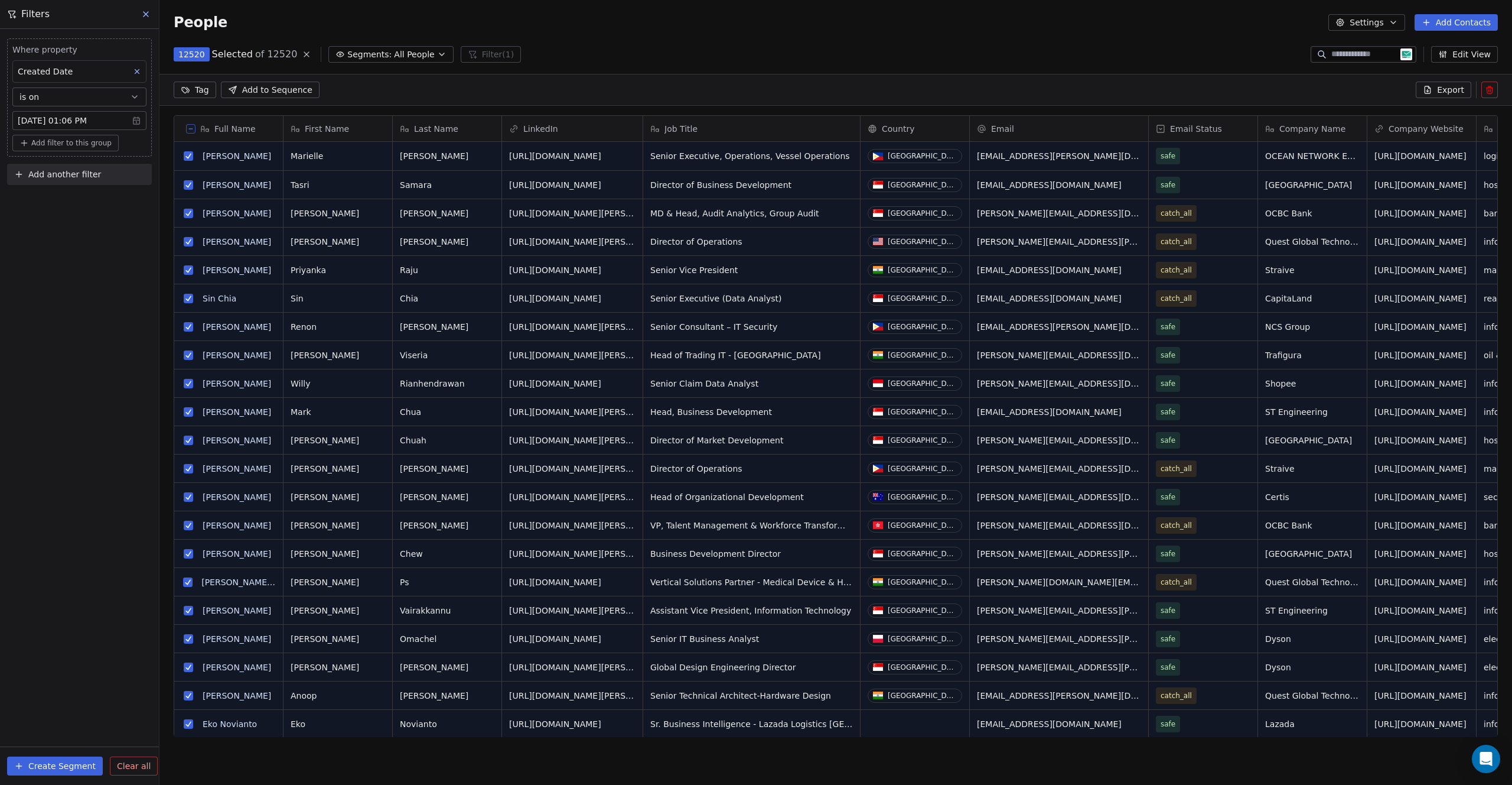
click at [187, 88] on html "U Upcoming Global Contacts People Marketing Workflows Campaigns Sales Pipelines…" at bounding box center [756, 392] width 1512 height 785
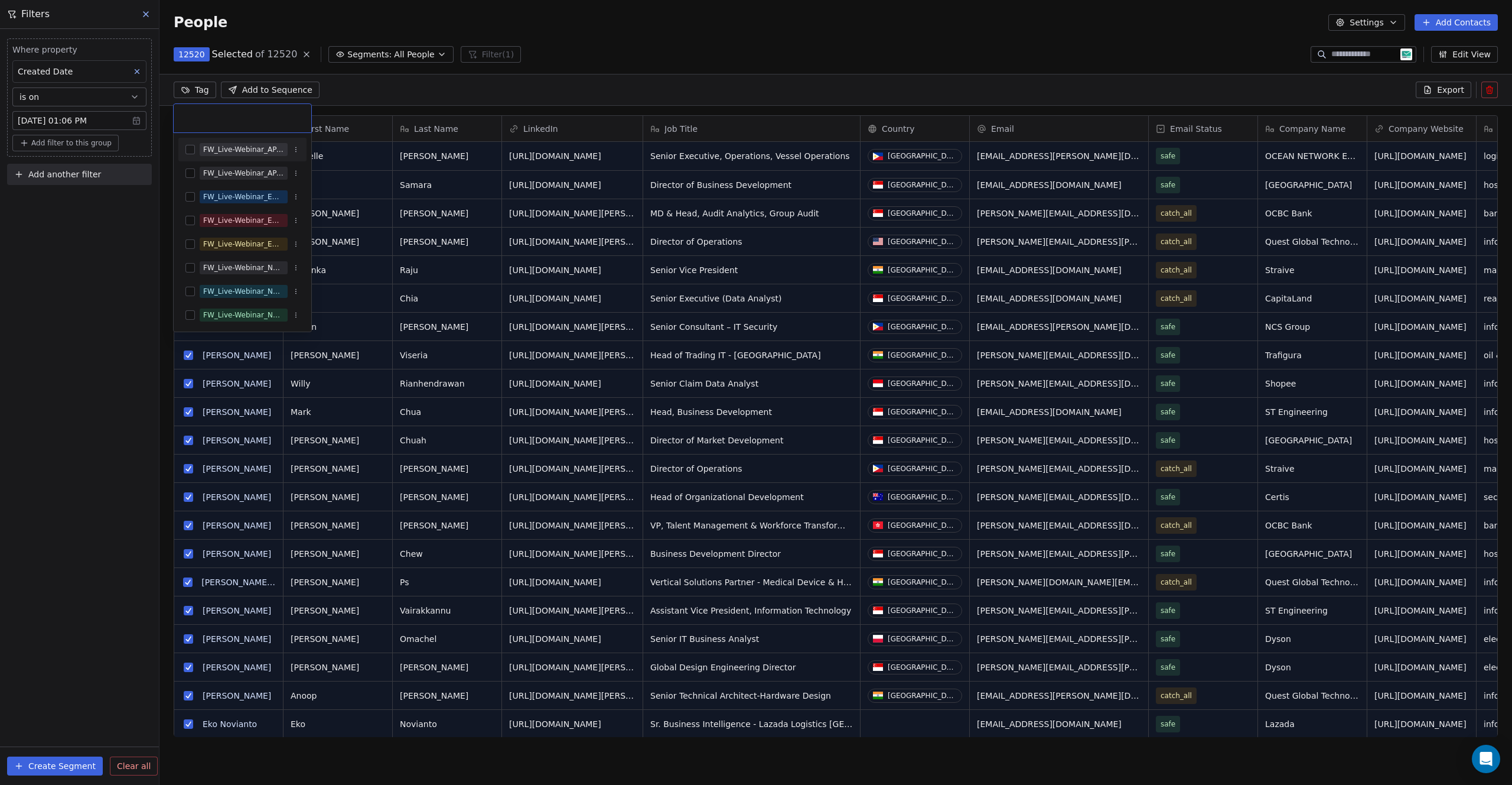
click at [698, 49] on html "U Upcoming Global Contacts People Marketing Workflows Campaigns Sales Pipelines…" at bounding box center [756, 392] width 1512 height 785
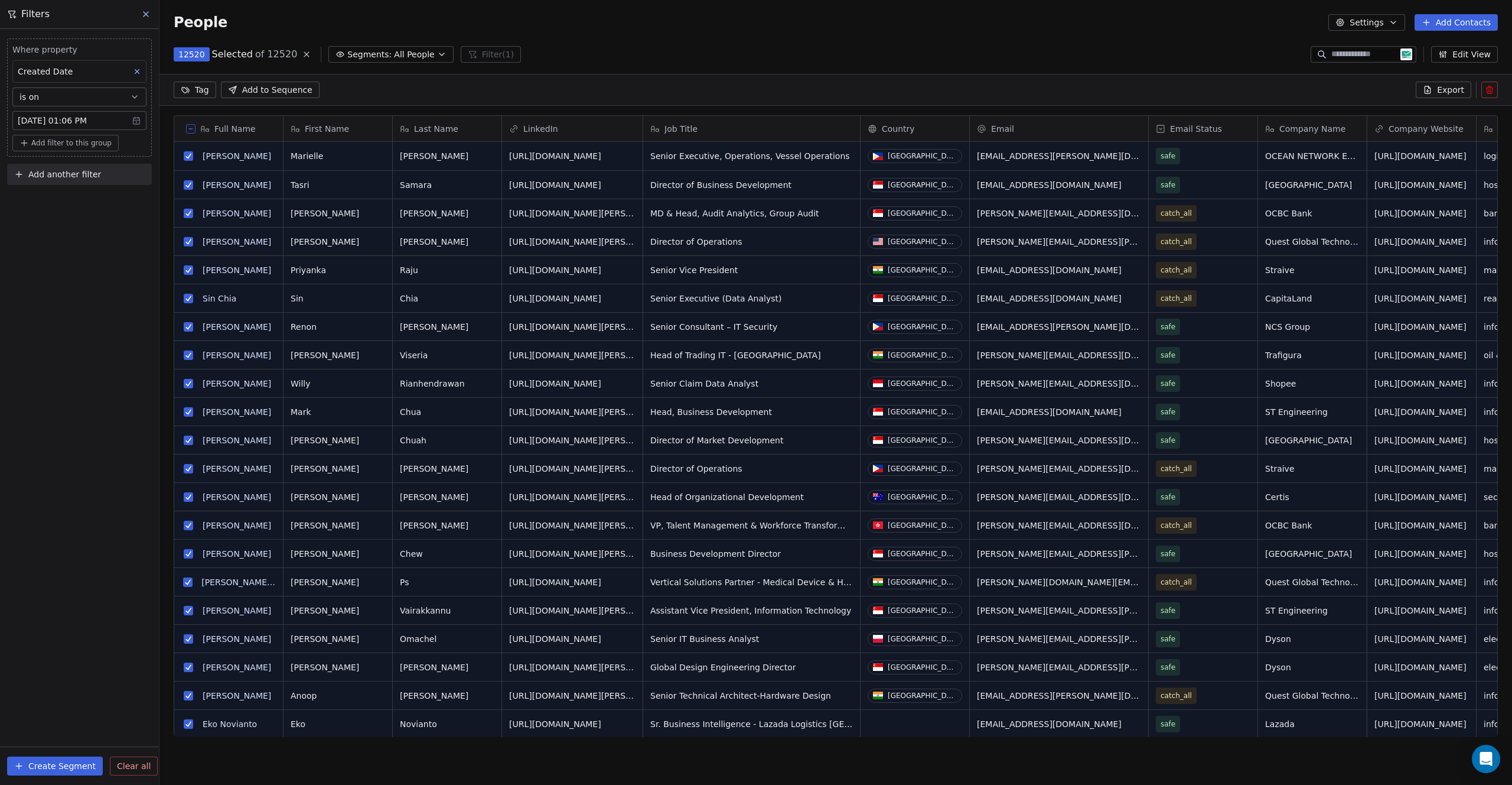
click at [54, 176] on span "Add another filter" at bounding box center [65, 174] width 73 height 13
click at [68, 200] on span "Contact properties" at bounding box center [58, 202] width 77 height 13
type input "****"
click at [55, 352] on span "Project Name" at bounding box center [47, 358] width 56 height 12
click at [71, 280] on div "Is" at bounding box center [79, 275] width 123 height 19
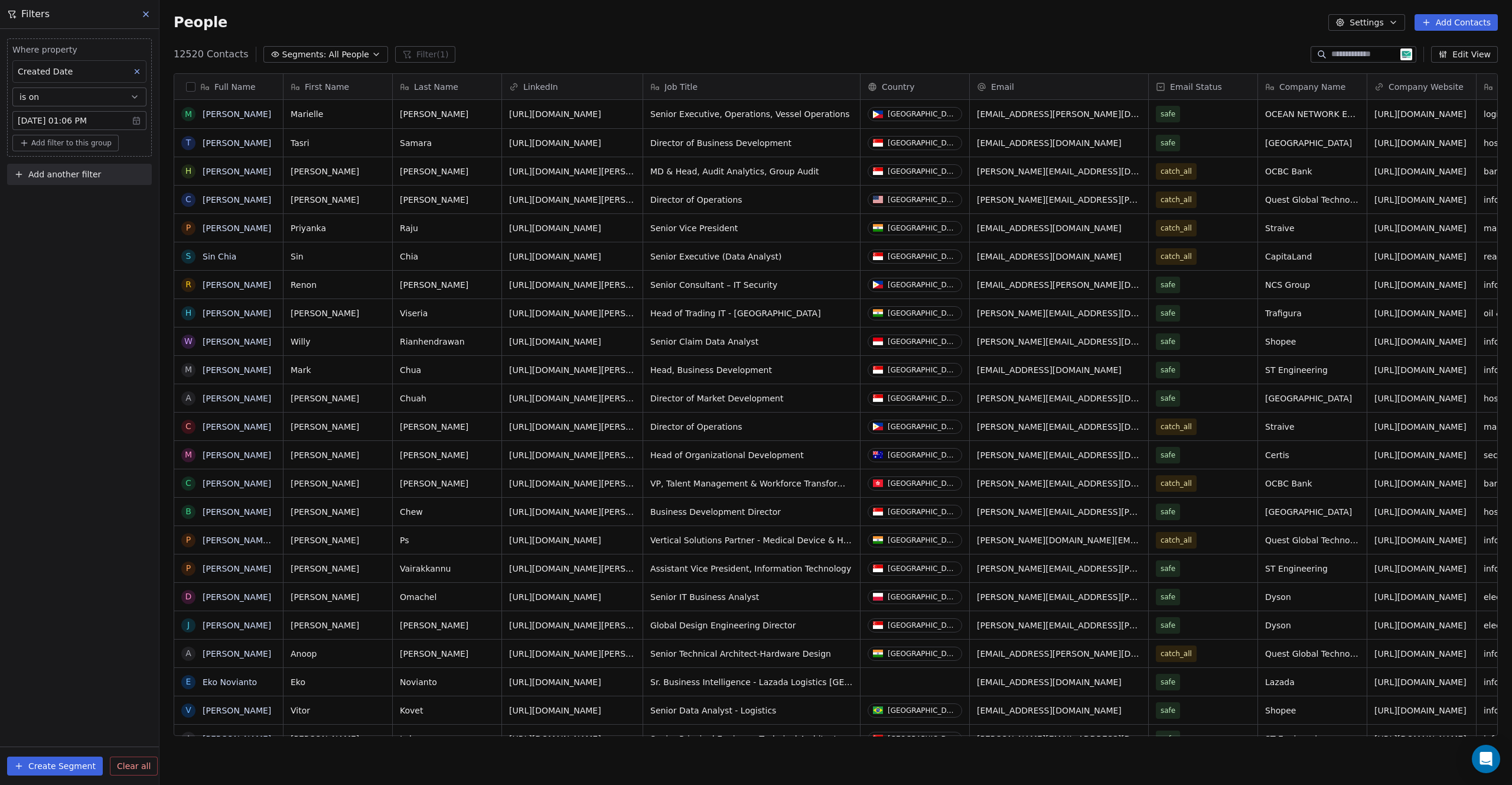
click at [72, 203] on div "Where property Created Date is on [DATE] 01:06 PM Add filter to this group Add …" at bounding box center [79, 407] width 159 height 756
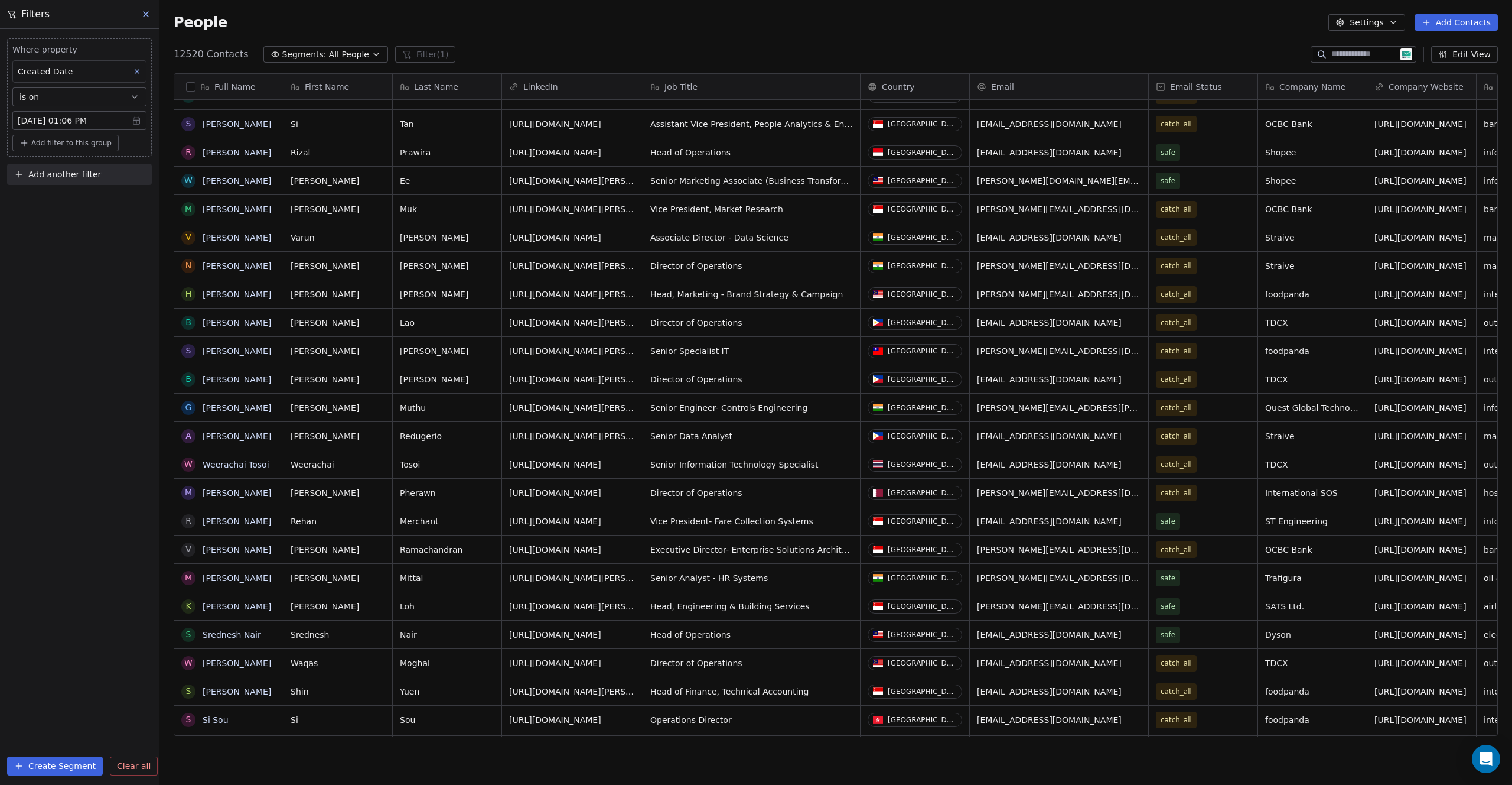
click at [133, 72] on icon at bounding box center [136, 71] width 8 height 8
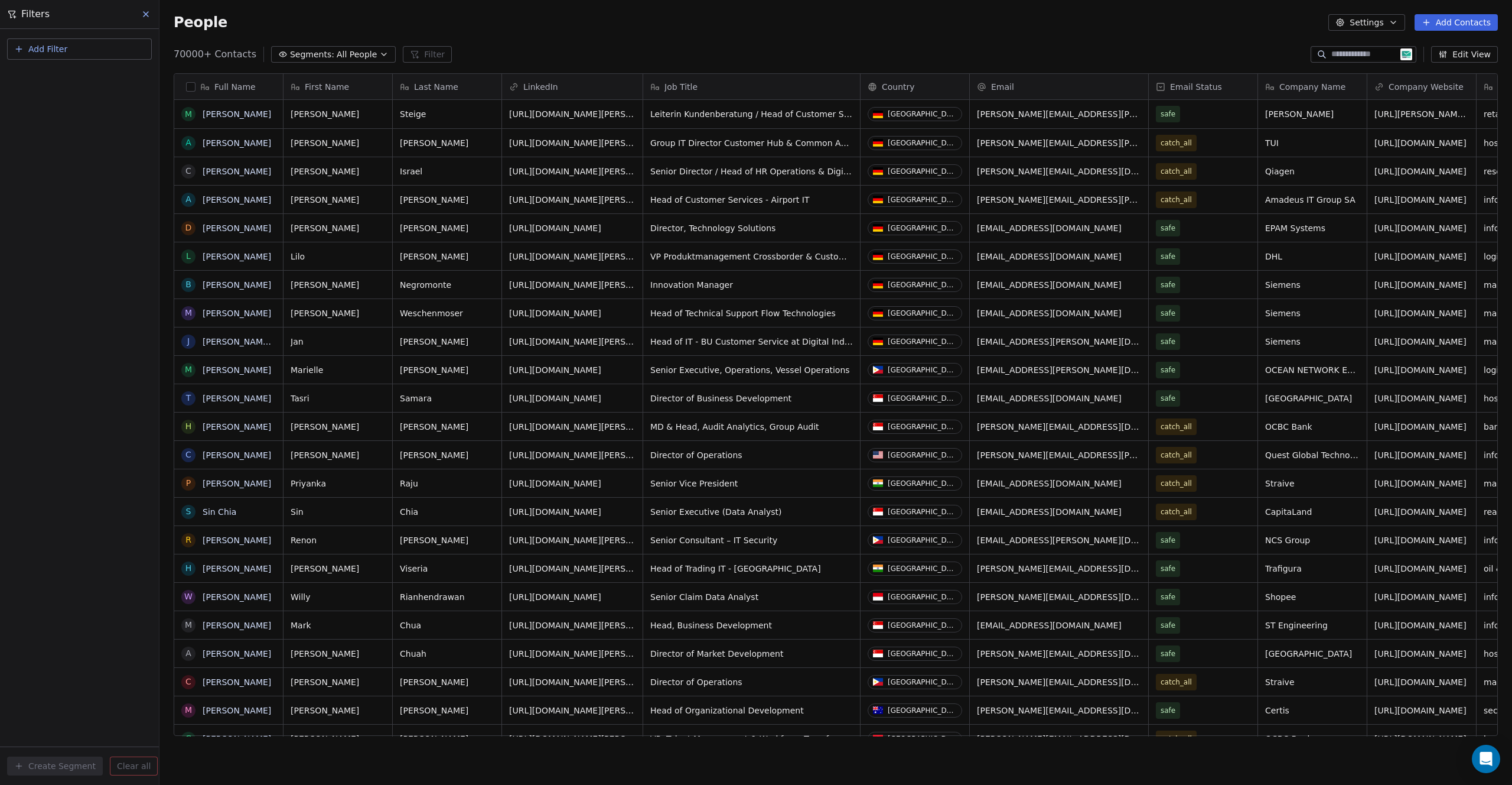
click at [85, 52] on button "Add Filter" at bounding box center [79, 49] width 145 height 22
click at [69, 81] on span "Contact properties" at bounding box center [58, 77] width 77 height 13
type input "****"
click at [100, 119] on div "Is" at bounding box center [79, 125] width 123 height 19
click at [85, 127] on input at bounding box center [79, 121] width 133 height 18
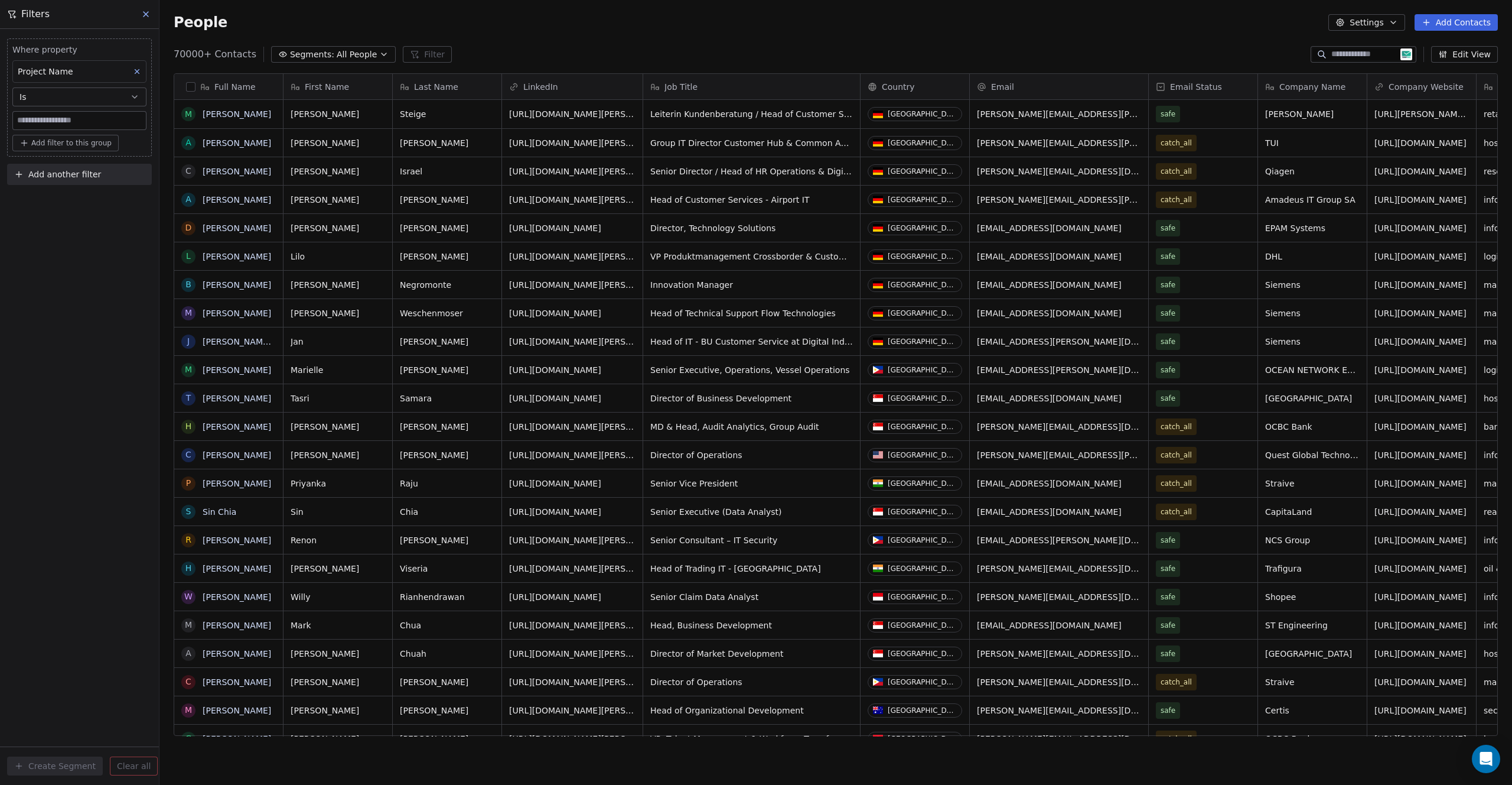
paste input "**********"
type input "**********"
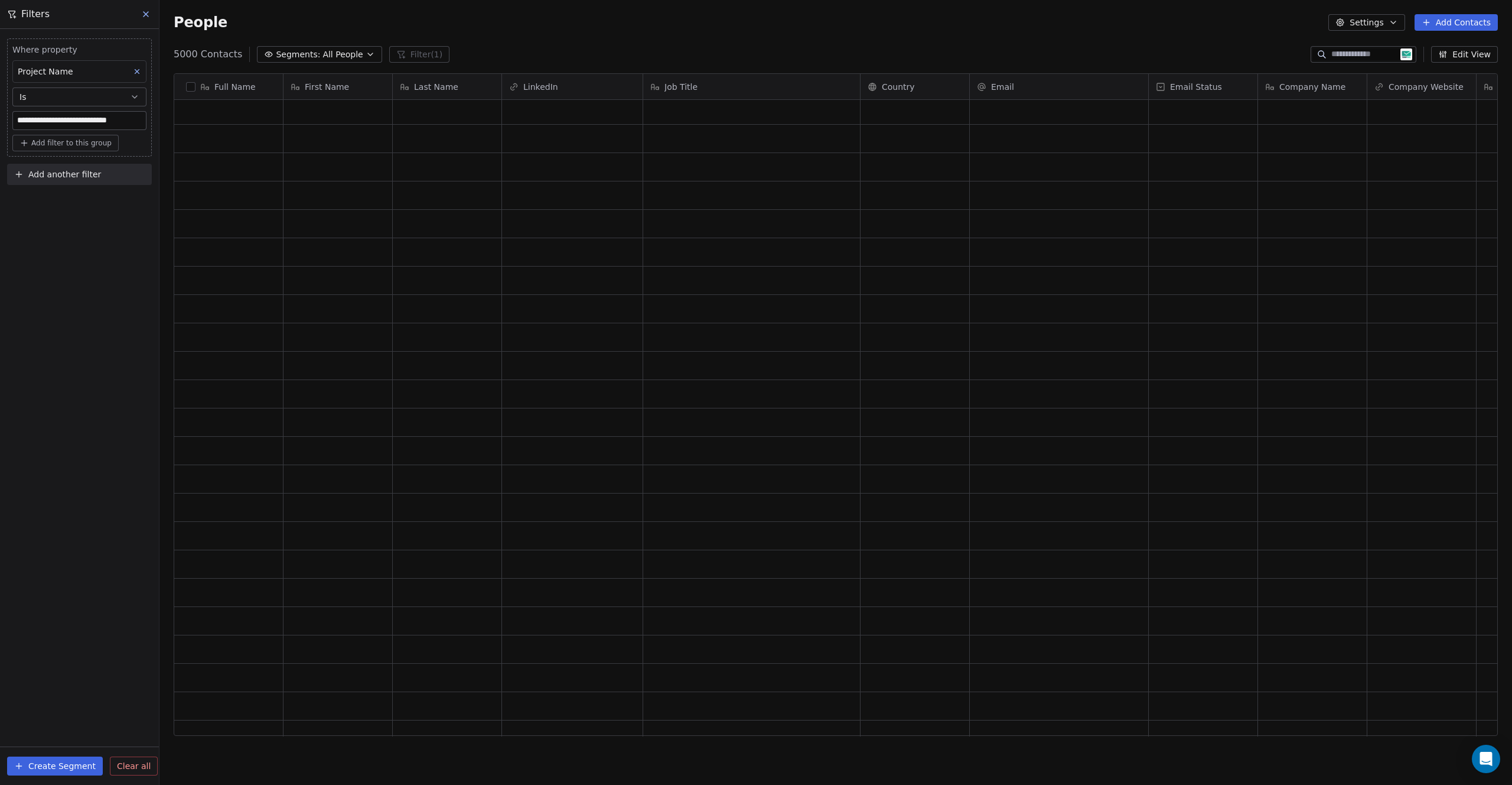
click at [53, 755] on div "Create Segment Clear all" at bounding box center [79, 766] width 159 height 38
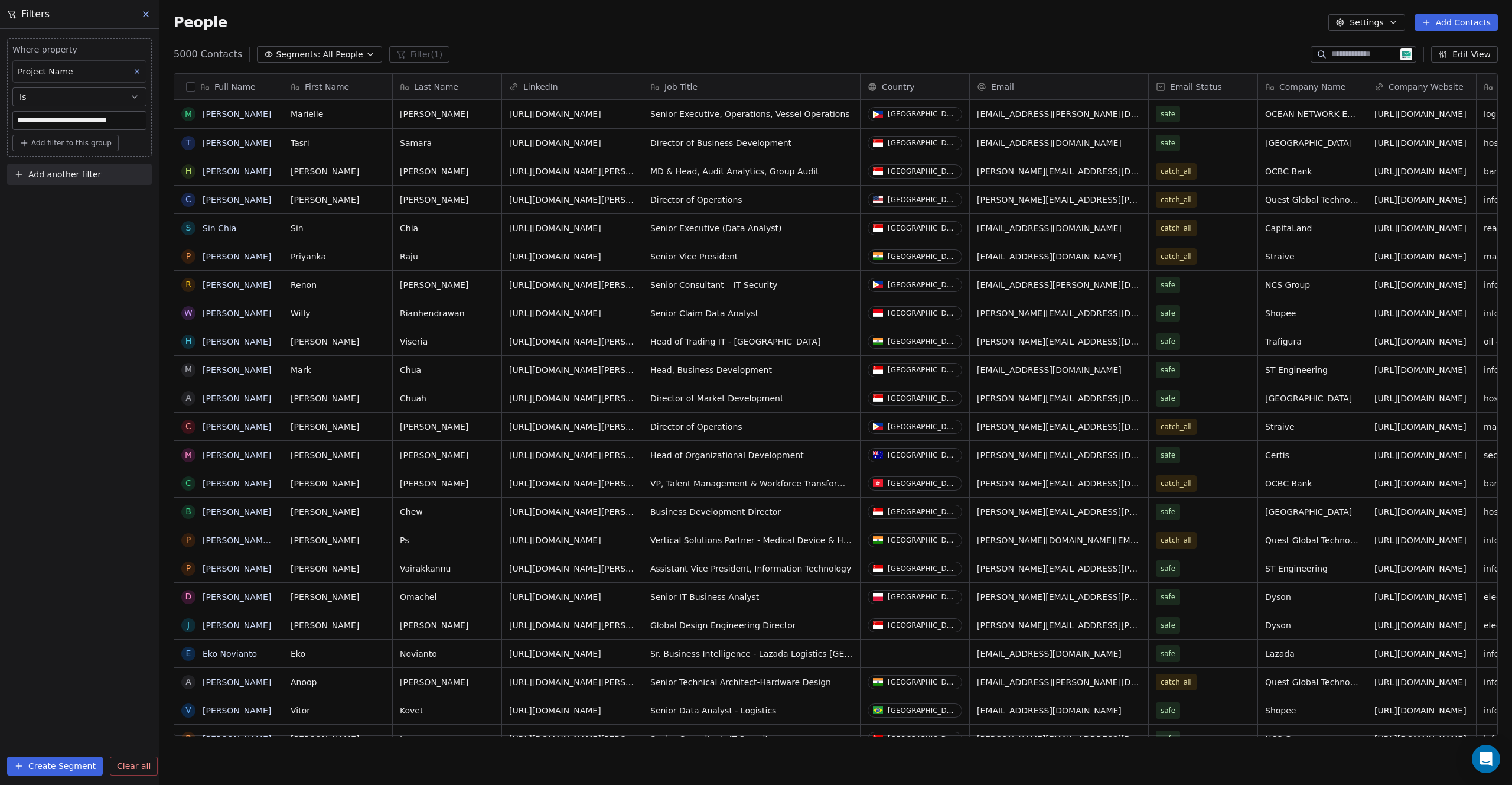
click at [56, 769] on button "Create Segment" at bounding box center [55, 765] width 96 height 19
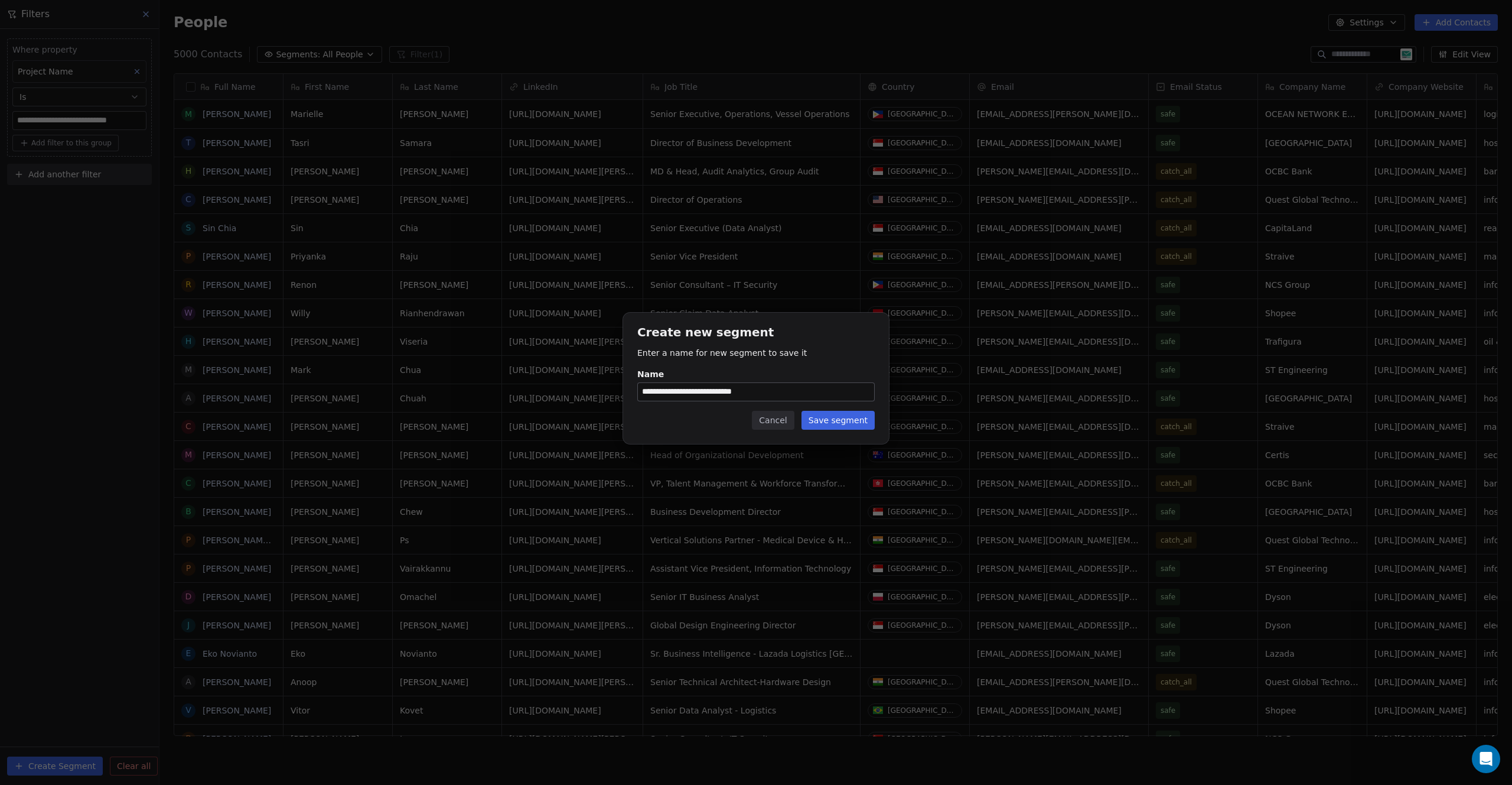
type input "**********"
click at [849, 422] on button "Save segment" at bounding box center [838, 419] width 73 height 19
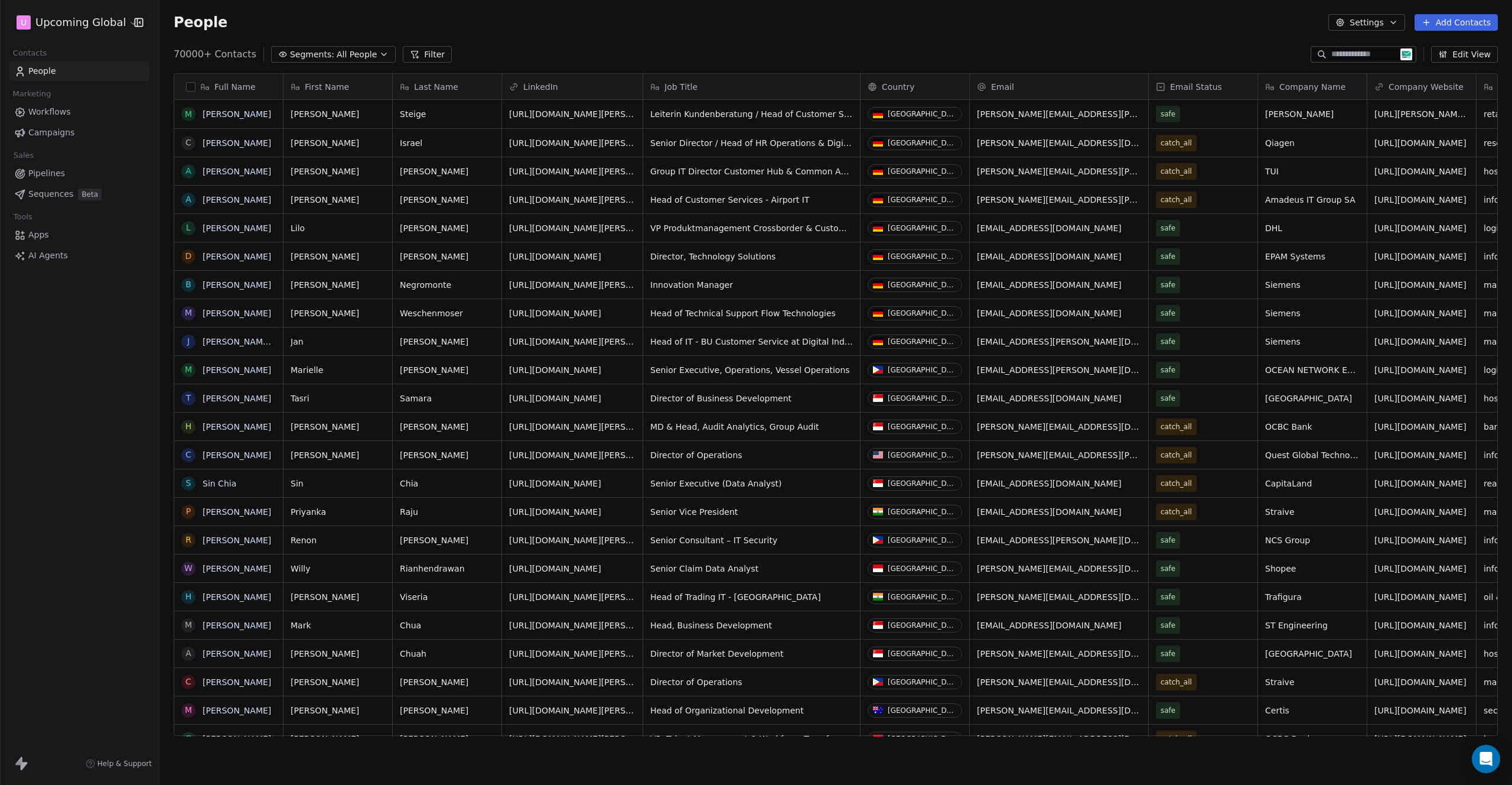
scroll to position [681, 1344]
click at [364, 52] on span "All People" at bounding box center [357, 54] width 40 height 13
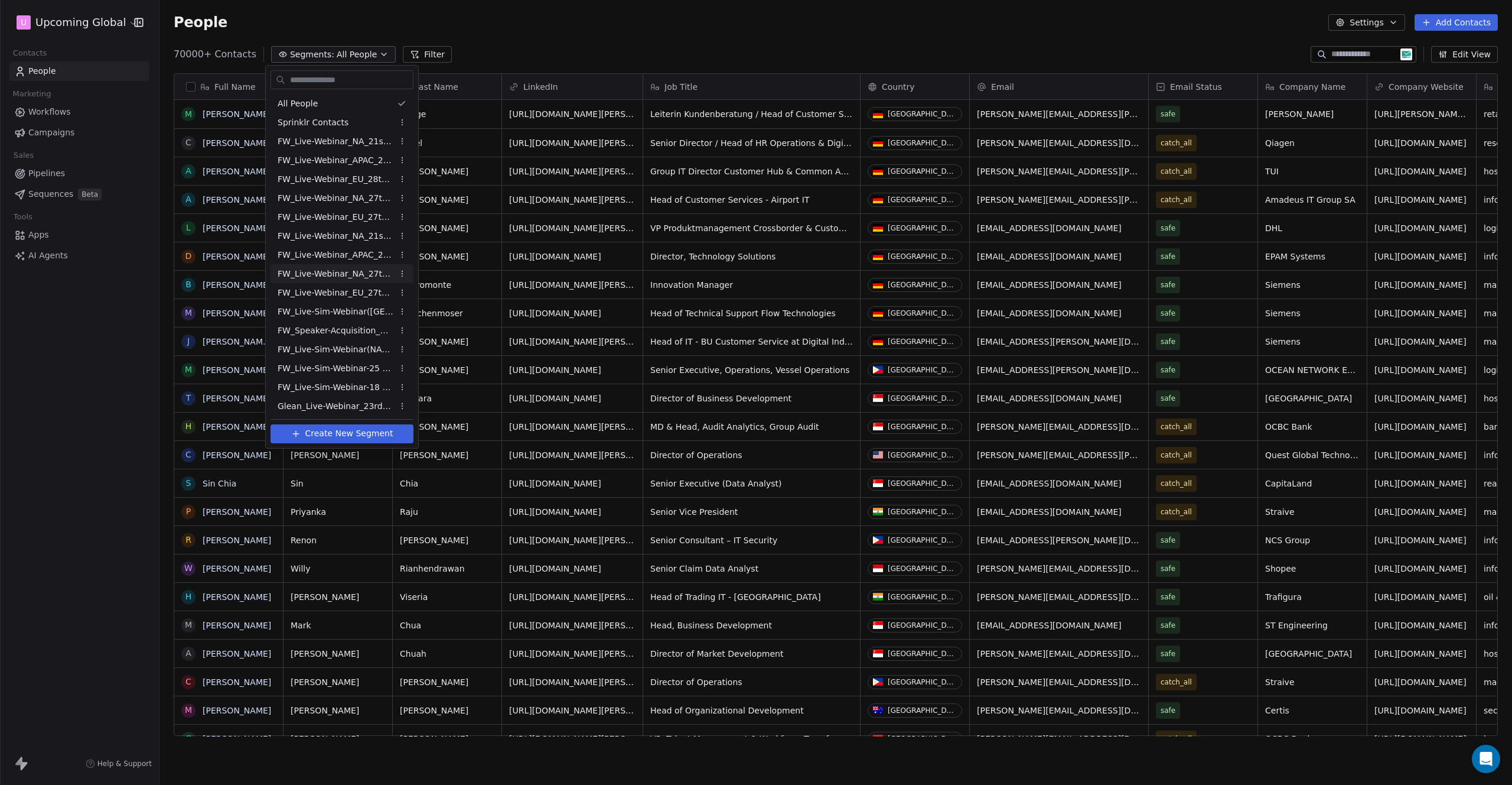
scroll to position [1, 0]
click at [341, 405] on span "Glean_Live-Webinar_23rdSept'25" at bounding box center [335, 405] width 116 height 13
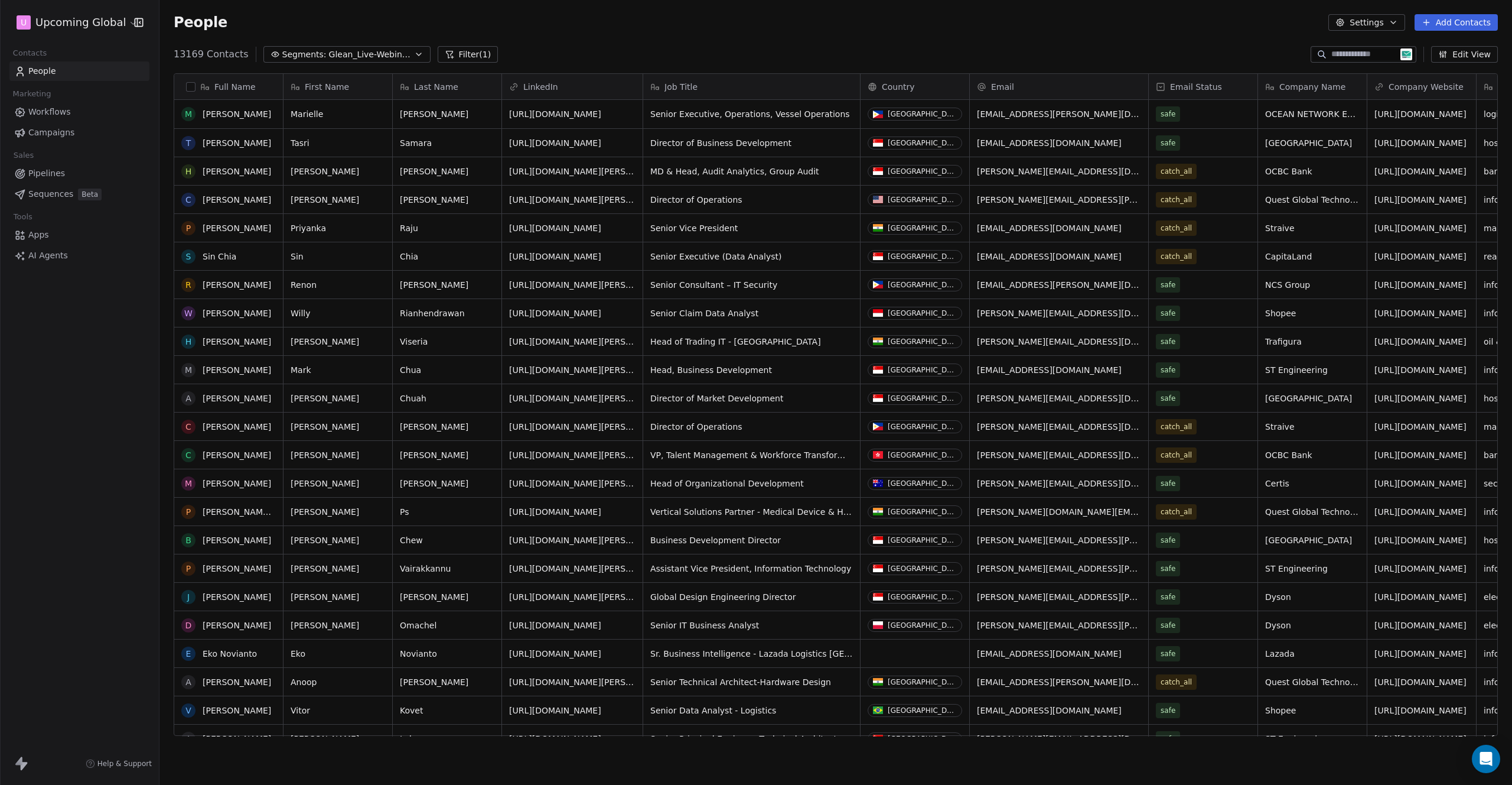
scroll to position [0, 0]
click at [85, 65] on link "People" at bounding box center [79, 71] width 140 height 19
